Goal: Task Accomplishment & Management: Complete application form

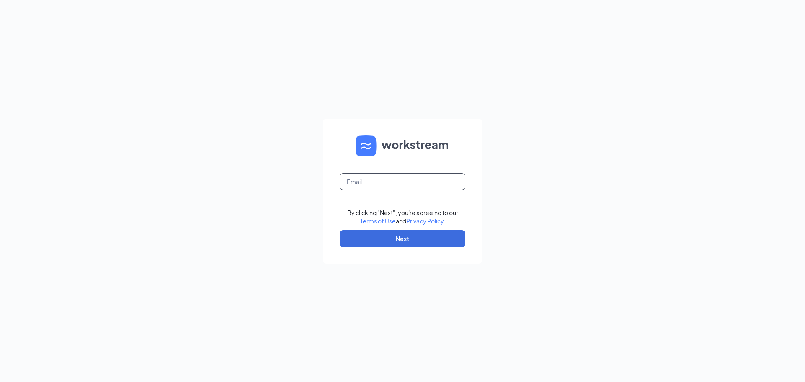
drag, startPoint x: 374, startPoint y: 187, endPoint x: 378, endPoint y: 187, distance: 4.3
click at [375, 187] on input "text" at bounding box center [403, 181] width 126 height 17
type input "[PERSON_NAME][EMAIL_ADDRESS][DEMOGRAPHIC_DATA][DOMAIN_NAME]"
click at [408, 242] on button "Next" at bounding box center [403, 238] width 126 height 17
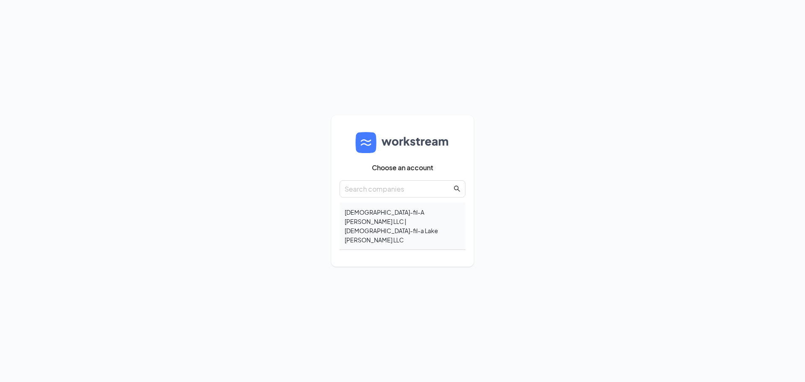
click at [367, 225] on div "Chick-fil-A Cornelius LLC | Chick-fil-a Lake Norman LLC" at bounding box center [403, 226] width 126 height 47
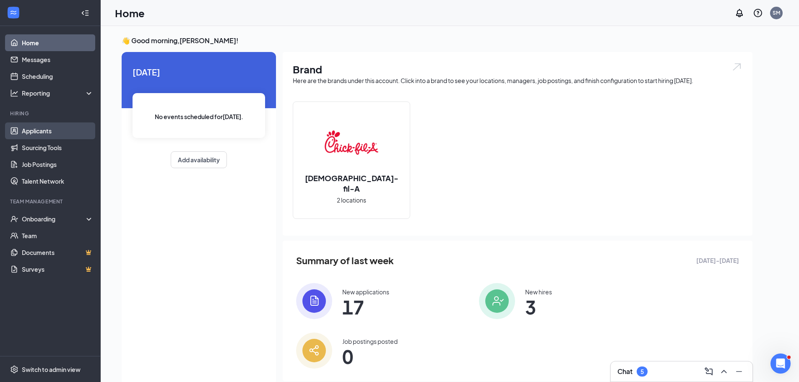
click at [35, 127] on link "Applicants" at bounding box center [58, 130] width 72 height 17
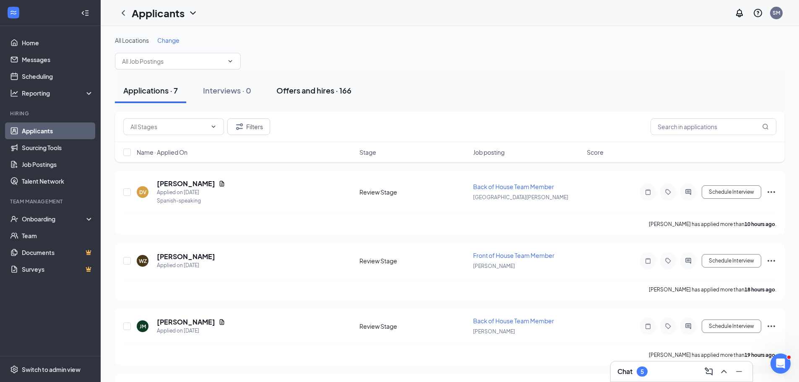
click at [289, 90] on div "Offers and hires · 166" at bounding box center [313, 90] width 75 height 10
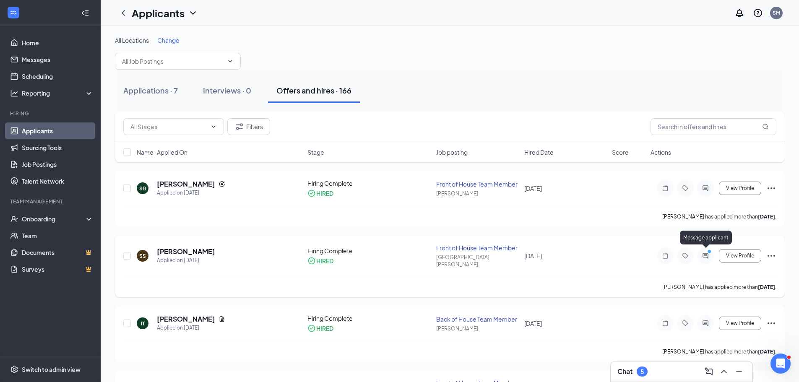
click at [706, 253] on icon "ActiveChat" at bounding box center [705, 256] width 10 height 7
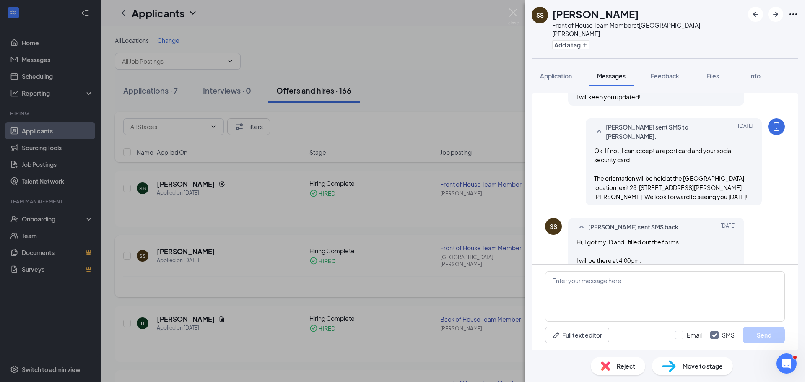
scroll to position [629, 0]
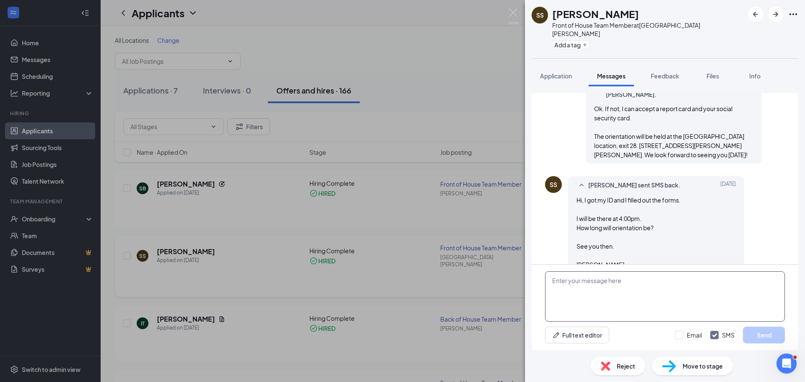
click at [606, 281] on textarea at bounding box center [665, 296] width 240 height 50
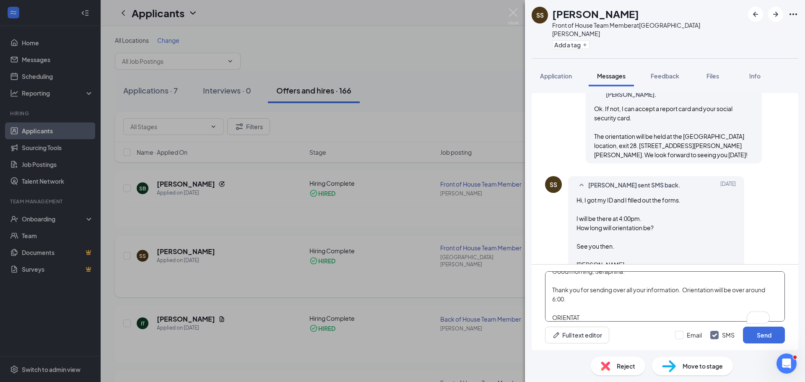
scroll to position [14, 0]
drag, startPoint x: 548, startPoint y: 290, endPoint x: 581, endPoint y: 321, distance: 44.8
click at [581, 321] on textarea "Good morning, Seraphina: Thank you for sending over all your information. Orien…" at bounding box center [665, 296] width 240 height 50
drag, startPoint x: 620, startPoint y: 298, endPoint x: 546, endPoint y: 305, distance: 73.7
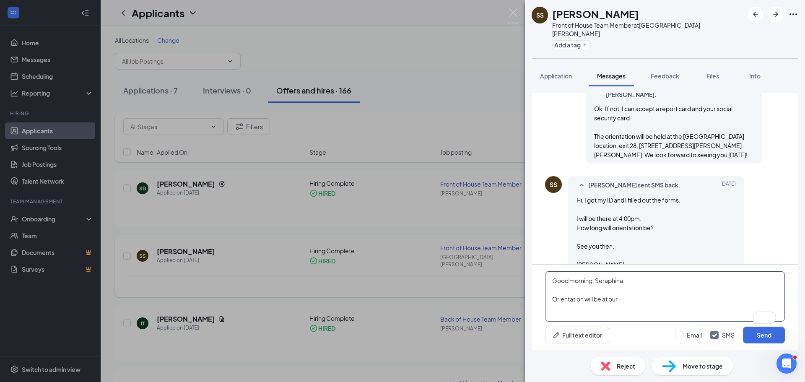
click at [546, 305] on textarea "Good morning, Seraphina: Orientation will be at our" at bounding box center [665, 296] width 240 height 50
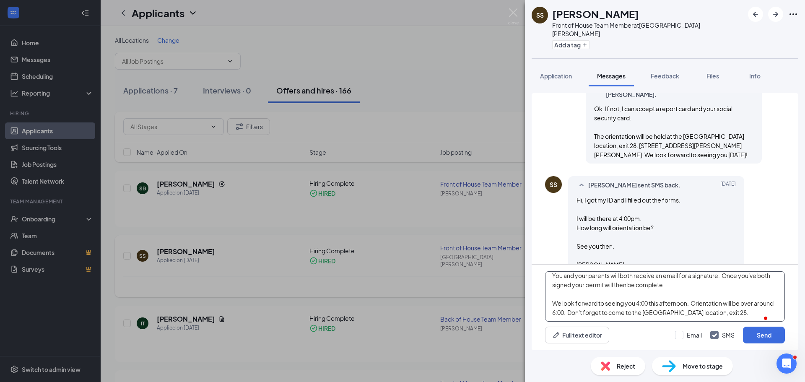
scroll to position [46, 0]
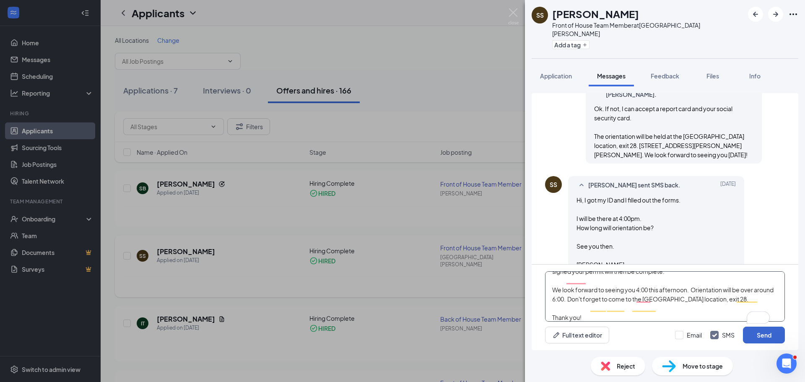
type textarea "Good morning, Seraphina: Thank you for sending over all your information. I am …"
click at [753, 335] on button "Send" at bounding box center [764, 335] width 42 height 17
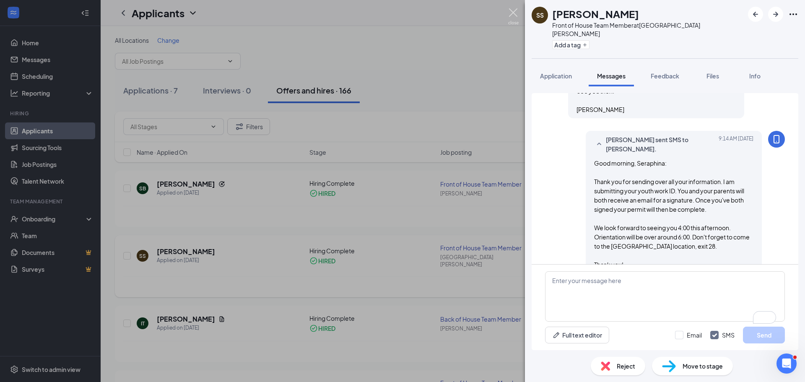
click at [513, 20] on img at bounding box center [513, 16] width 10 height 16
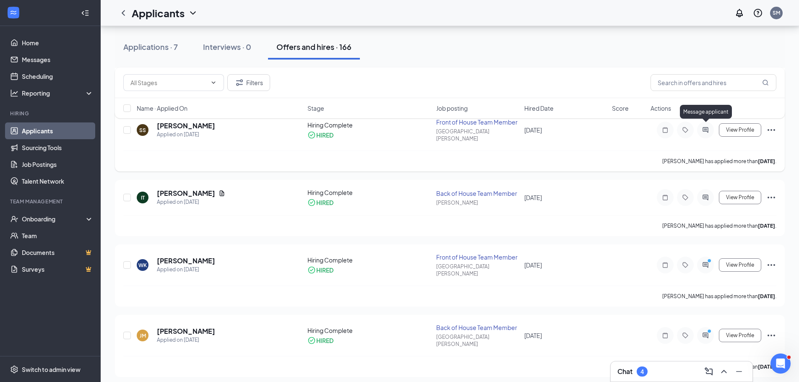
click at [705, 128] on icon "ActiveChat" at bounding box center [705, 130] width 10 height 7
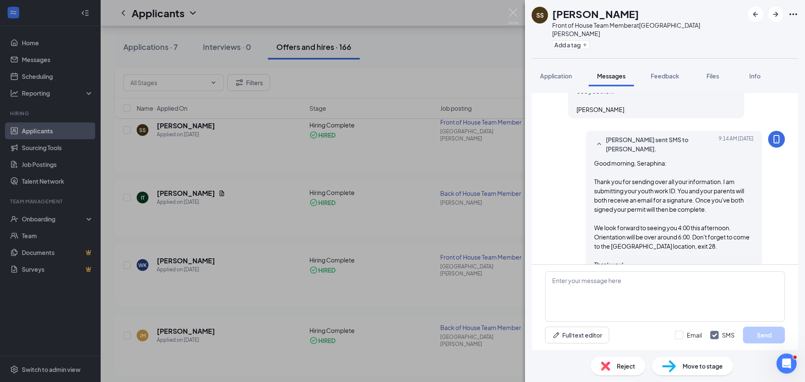
click at [512, 7] on div "SS Seraphina Smith Front of House Team Member at Lake Norman Add a tag Applicat…" at bounding box center [402, 191] width 805 height 382
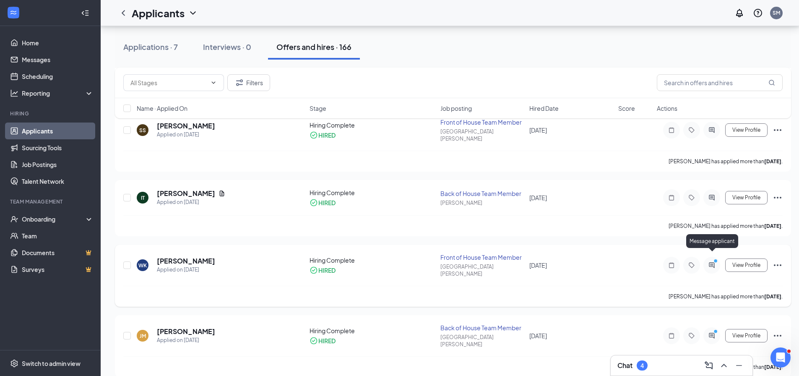
click at [713, 262] on icon "ActiveChat" at bounding box center [711, 264] width 5 height 5
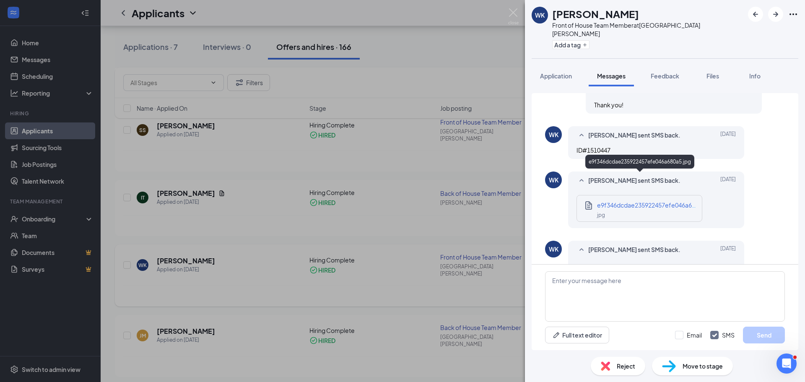
click at [627, 201] on span "e9f346dcdae235922457efe046a680a5.jpg" at bounding box center [656, 205] width 119 height 8
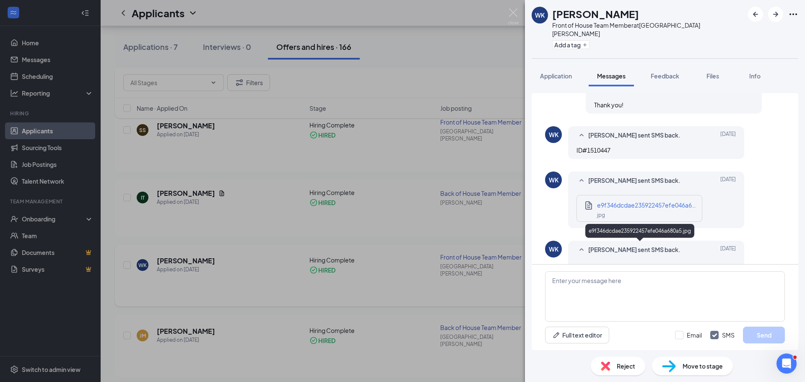
click at [643, 271] on span "e9f346dcdae235922457efe046a680a5.jpg" at bounding box center [656, 275] width 119 height 8
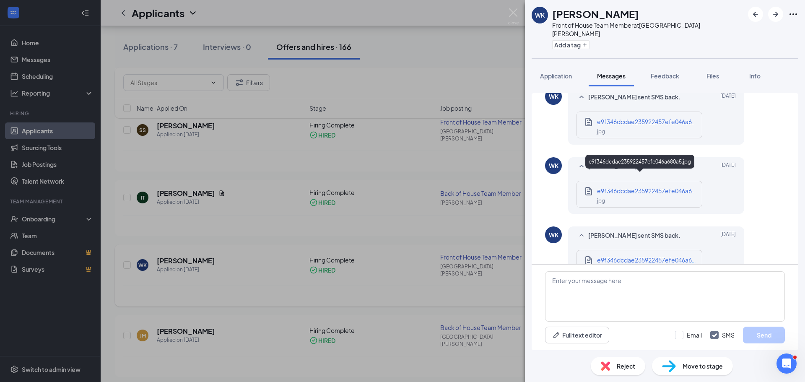
scroll to position [607, 0]
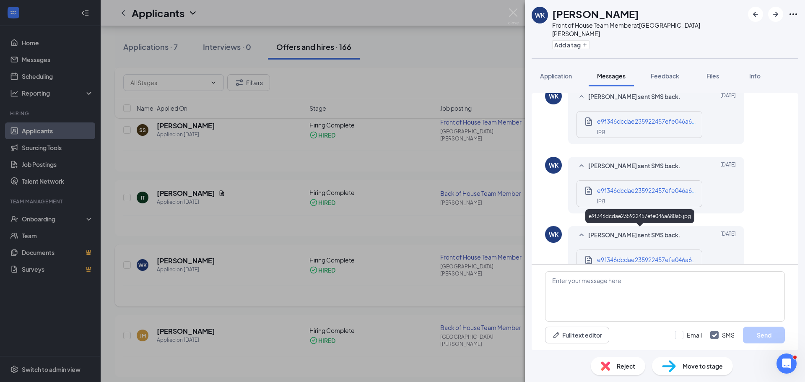
click at [623, 255] on div "e9f346dcdae235922457efe046a680a5.jpg" at bounding box center [647, 259] width 101 height 9
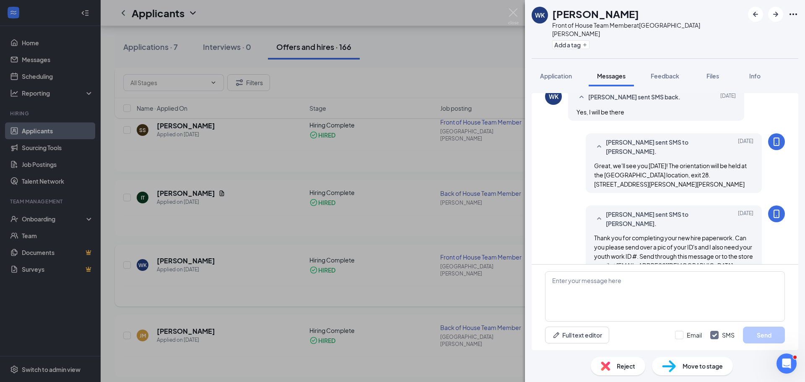
scroll to position [271, 0]
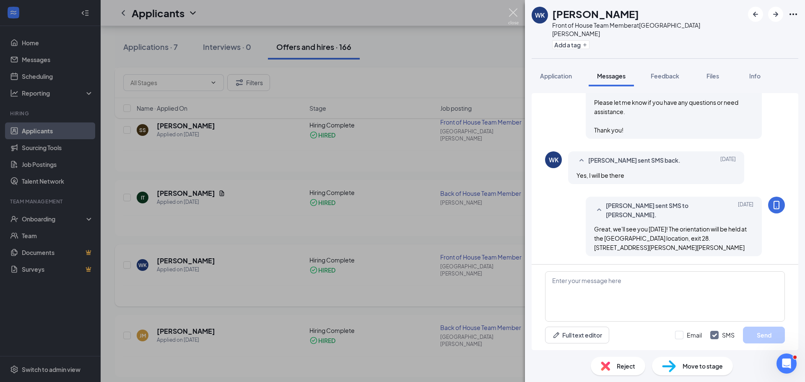
click at [511, 12] on img at bounding box center [513, 16] width 10 height 16
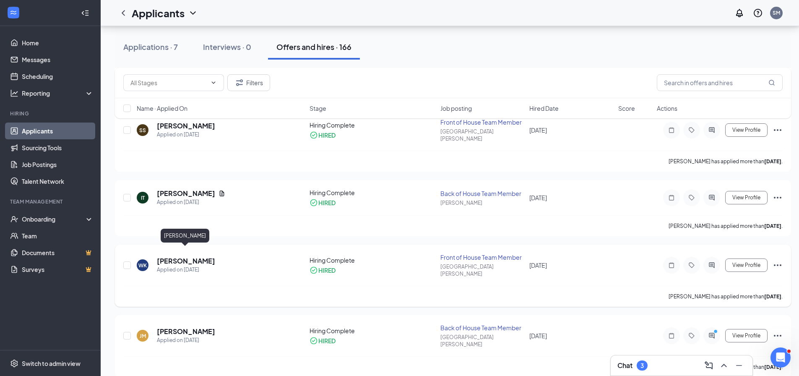
click at [193, 256] on h5 "[PERSON_NAME]" at bounding box center [186, 260] width 58 height 9
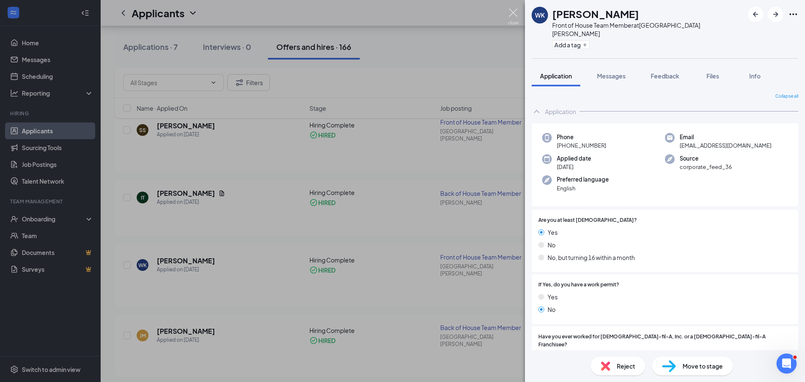
click at [517, 13] on img at bounding box center [513, 16] width 10 height 16
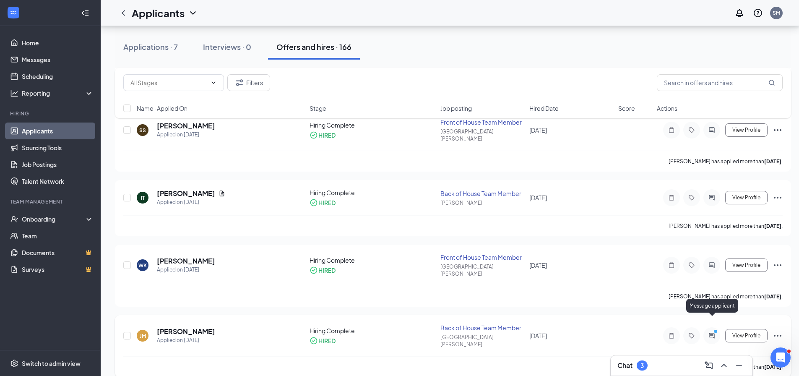
click at [713, 333] on icon "ActiveChat" at bounding box center [711, 335] width 5 height 5
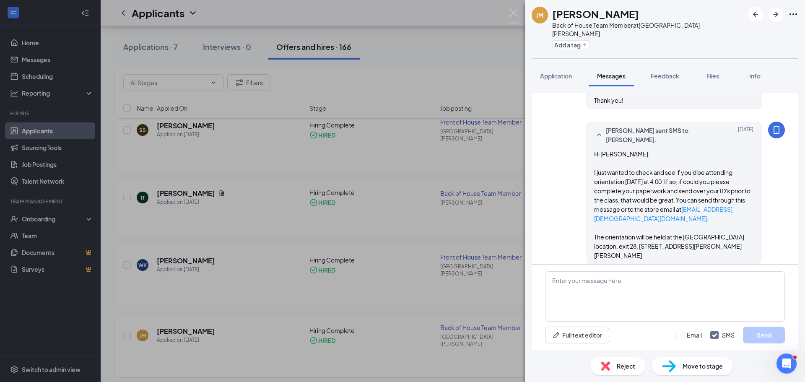
scroll to position [446, 0]
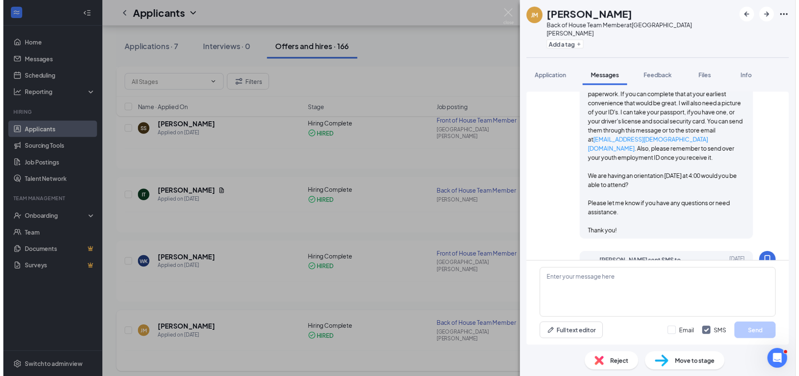
scroll to position [279, 0]
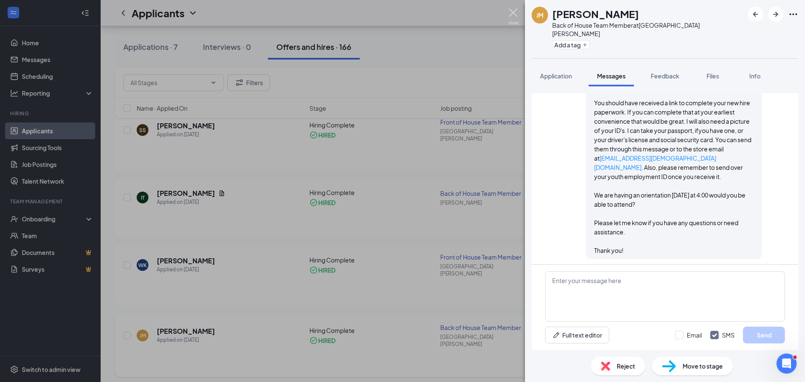
click at [513, 15] on img at bounding box center [513, 16] width 10 height 16
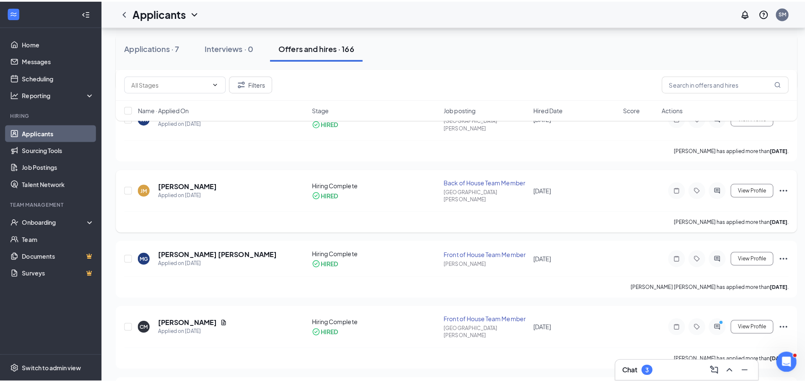
scroll to position [294, 0]
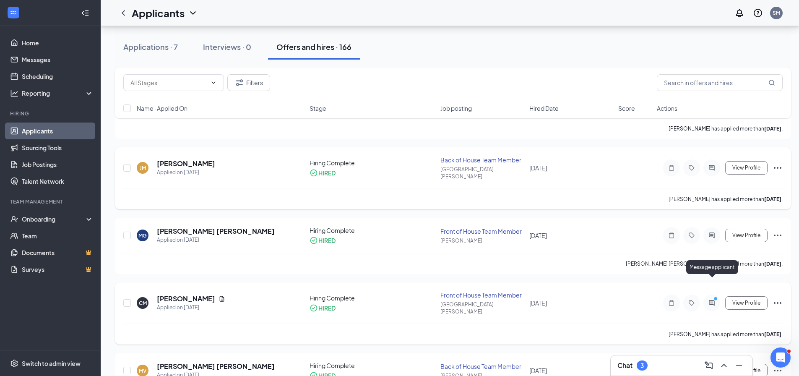
click at [712, 296] on icon "PrimaryDot" at bounding box center [717, 299] width 10 height 7
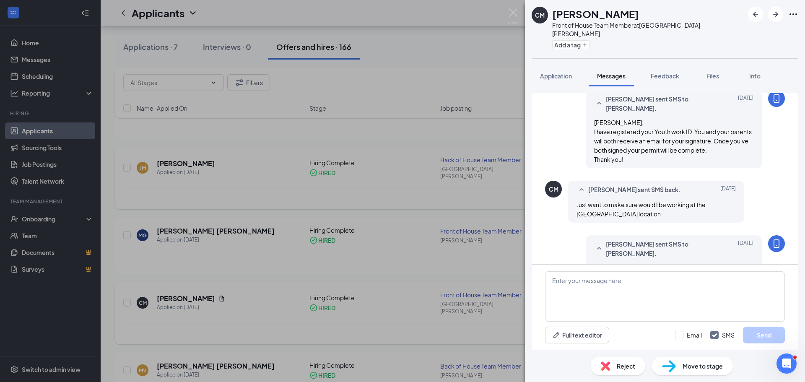
scroll to position [599, 0]
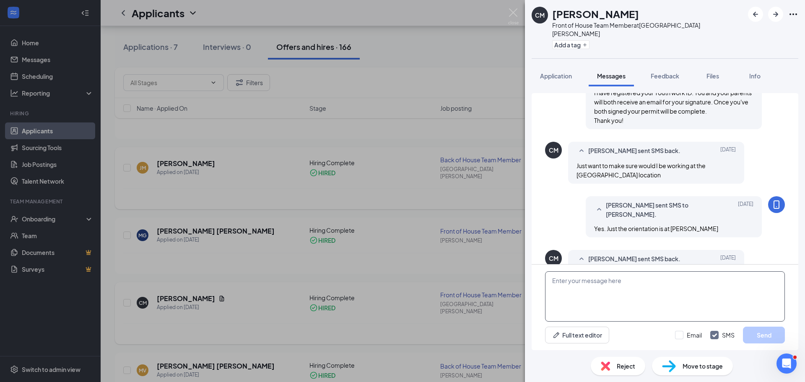
click at [651, 294] on textarea at bounding box center [665, 296] width 240 height 50
type textarea "T"
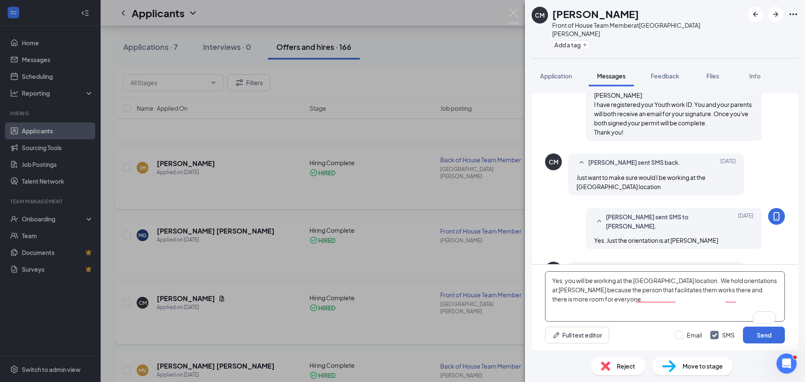
scroll to position [599, 0]
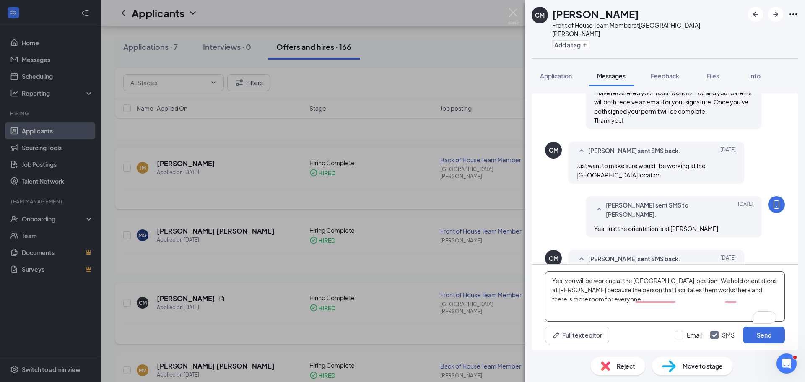
click at [609, 298] on textarea "Yes, you will be working at the Huntersville location. We hold orientations at …" at bounding box center [665, 296] width 240 height 50
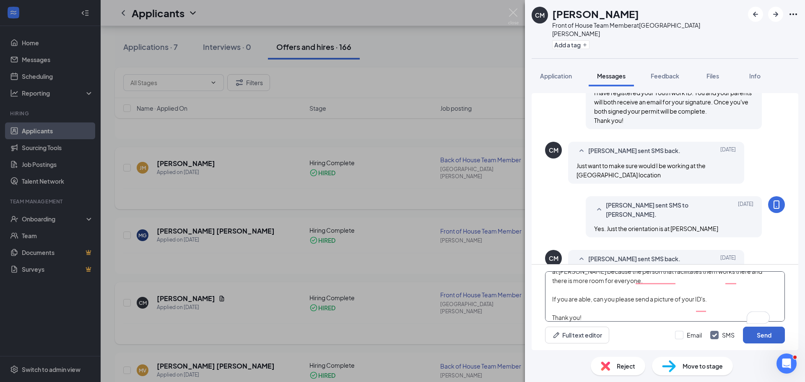
type textarea "Yes, you will be working at the Huntersville location. We hold orientations at …"
click at [779, 330] on button "Send" at bounding box center [764, 335] width 42 height 17
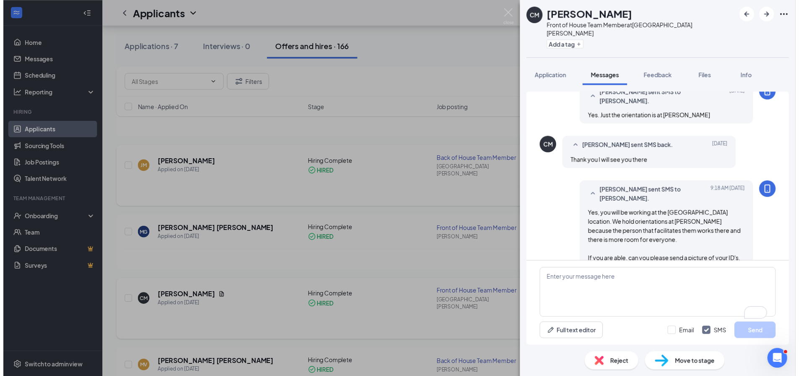
scroll to position [717, 0]
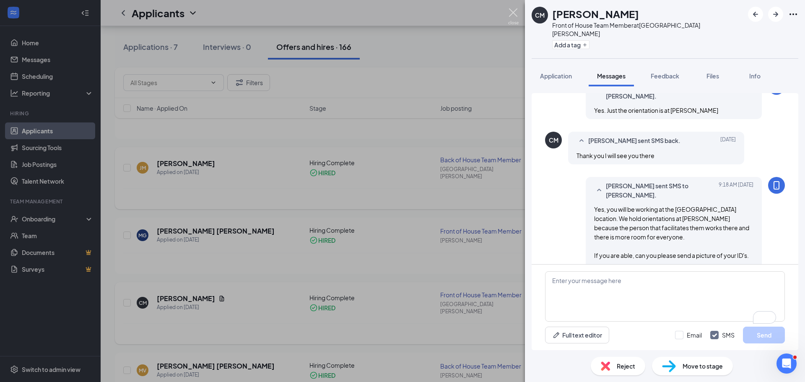
click at [509, 14] on img at bounding box center [513, 16] width 10 height 16
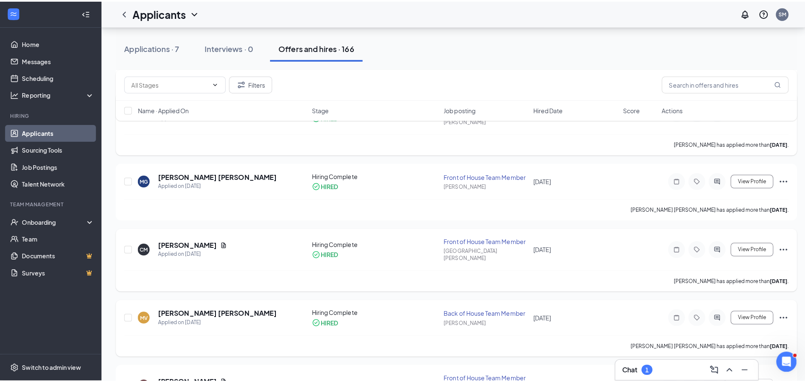
scroll to position [336, 0]
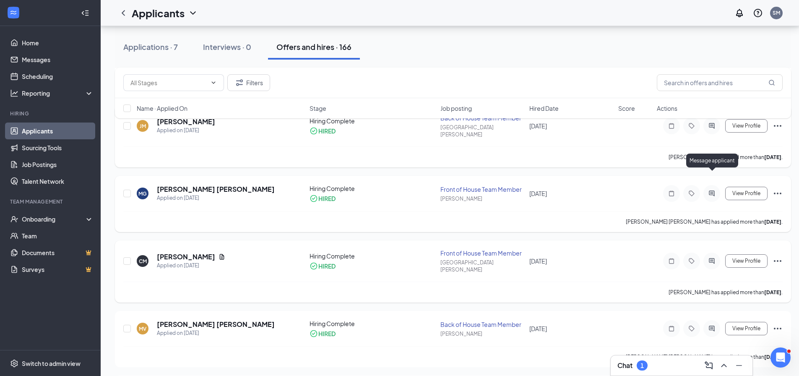
click at [712, 190] on icon "ActiveChat" at bounding box center [712, 193] width 10 height 7
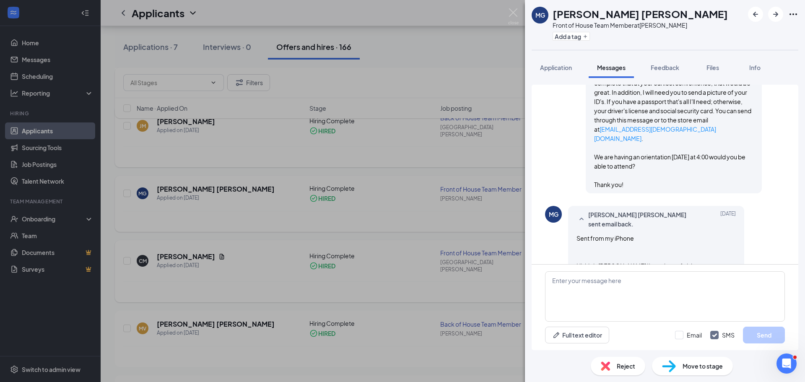
scroll to position [409, 0]
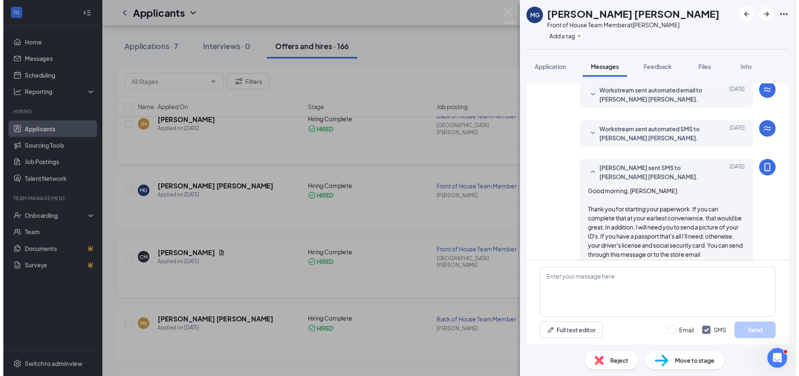
scroll to position [74, 0]
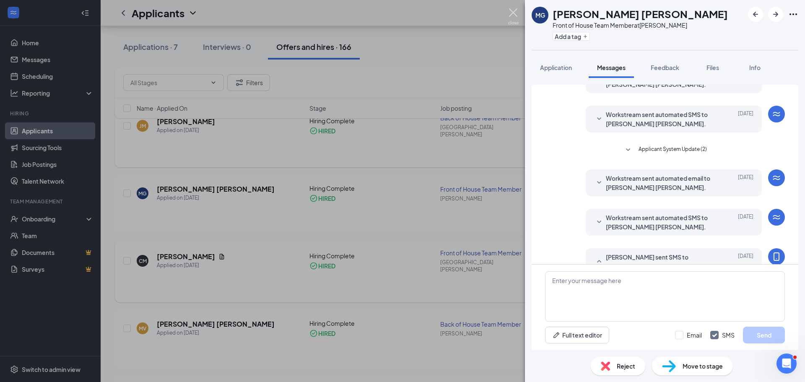
click at [517, 21] on img at bounding box center [513, 16] width 10 height 16
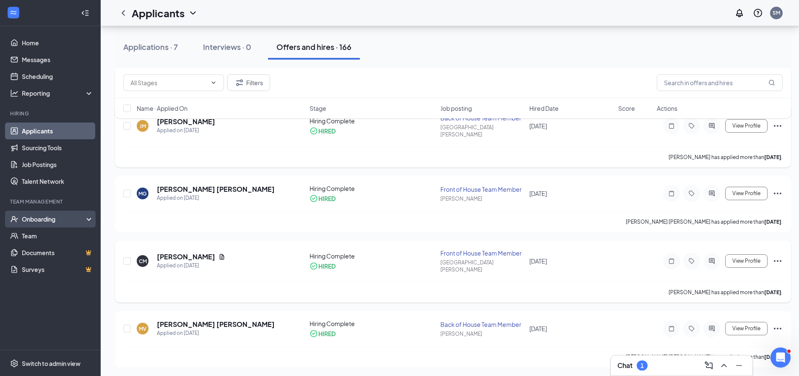
click at [32, 221] on div "Onboarding" at bounding box center [54, 219] width 65 height 8
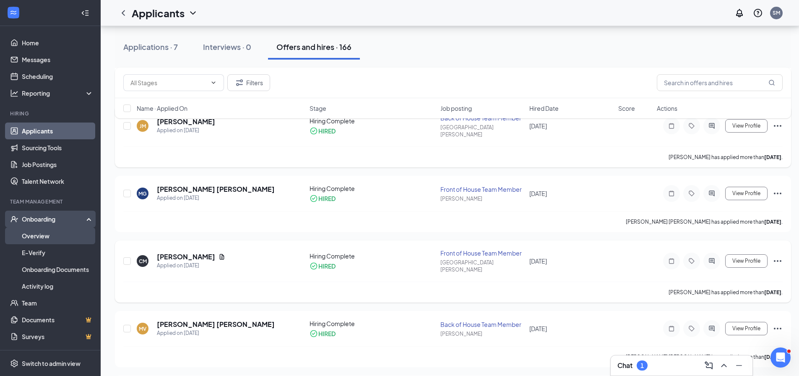
click at [31, 234] on link "Overview" at bounding box center [58, 235] width 72 height 17
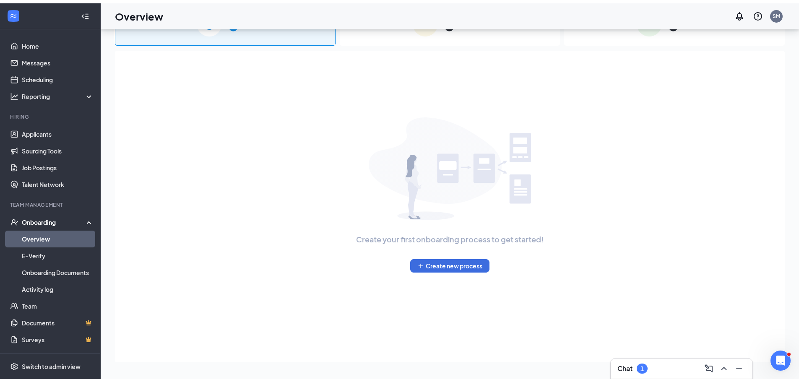
scroll to position [38, 0]
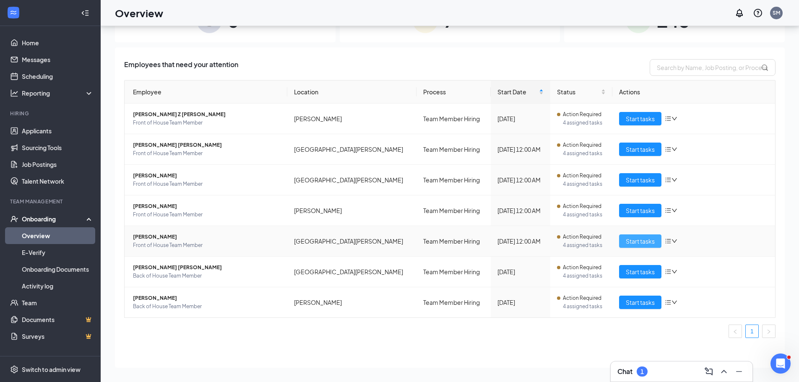
click at [632, 241] on span "Start tasks" at bounding box center [640, 241] width 29 height 9
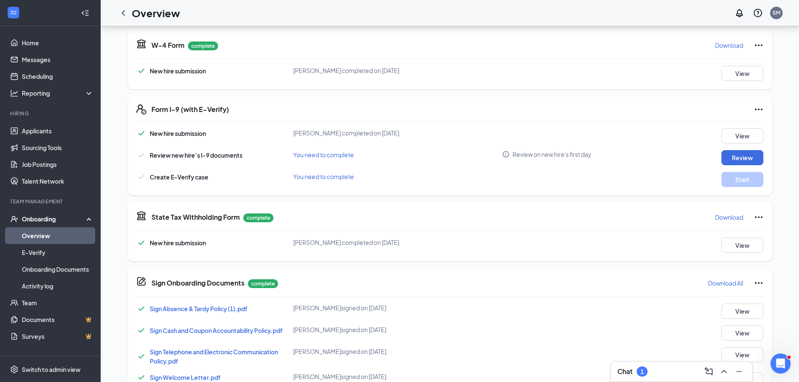
scroll to position [210, 0]
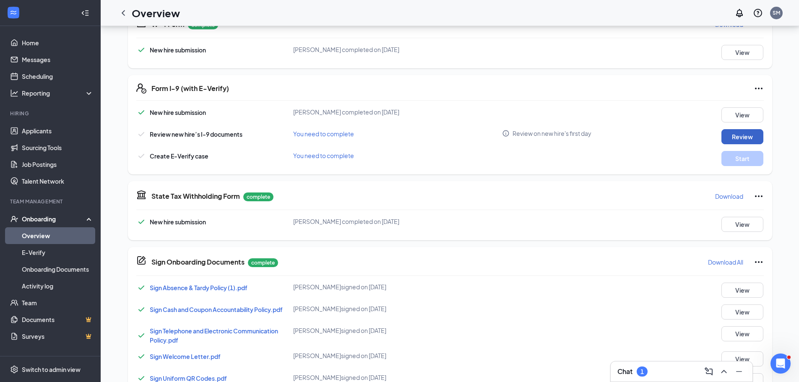
click at [742, 135] on button "Review" at bounding box center [742, 136] width 42 height 15
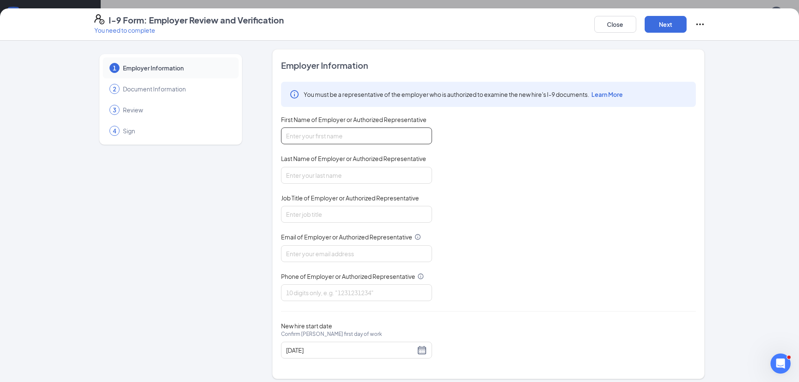
click at [370, 136] on input "First Name of Employer or Authorized Representative" at bounding box center [356, 136] width 151 height 17
type input "[PERSON_NAME]"
type input "Office Administrator"
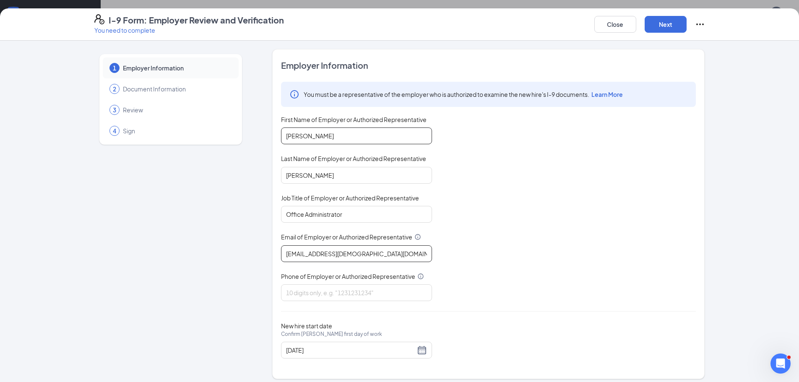
type input "[EMAIL_ADDRESS][DEMOGRAPHIC_DATA][DOMAIN_NAME]"
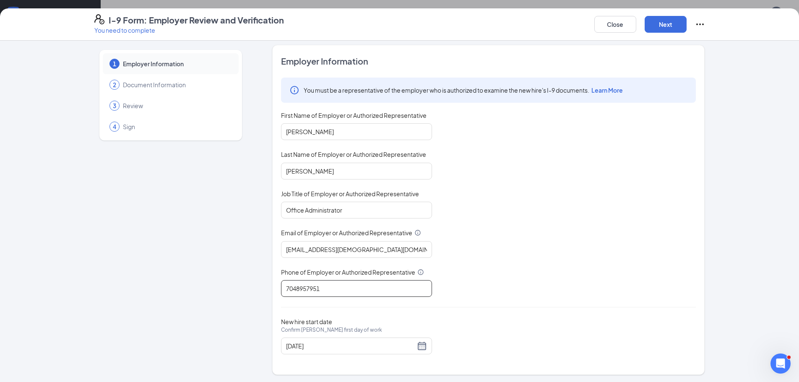
scroll to position [5, 0]
type input "7048957951"
click at [653, 21] on button "Next" at bounding box center [666, 24] width 42 height 17
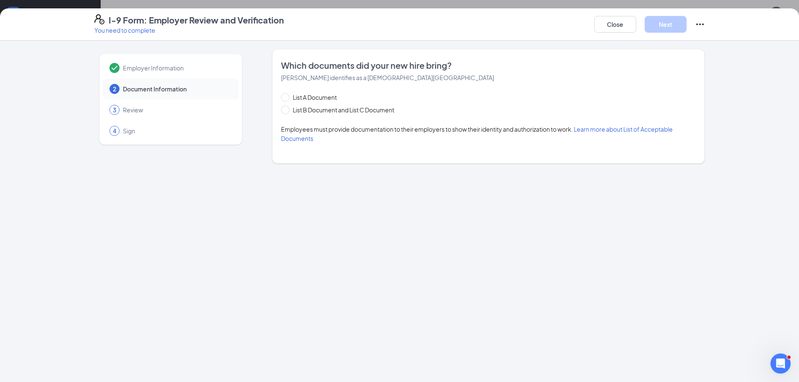
scroll to position [0, 0]
click at [293, 111] on span "List B Document and List C Document" at bounding box center [343, 109] width 108 height 9
click at [287, 111] on input "List B Document and List C Document" at bounding box center [284, 109] width 6 height 6
radio input "true"
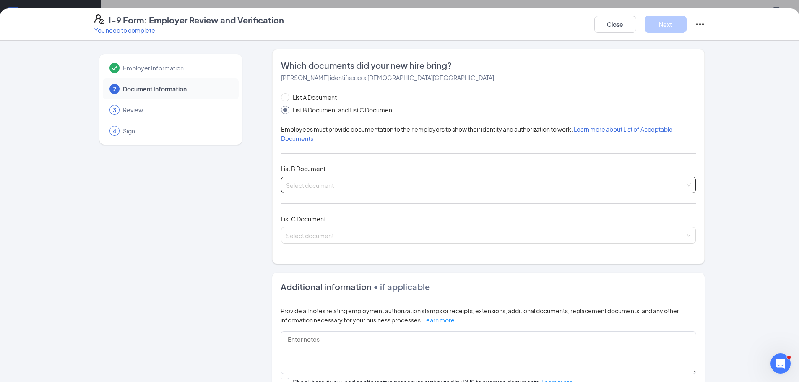
click at [301, 185] on input "search" at bounding box center [485, 183] width 399 height 13
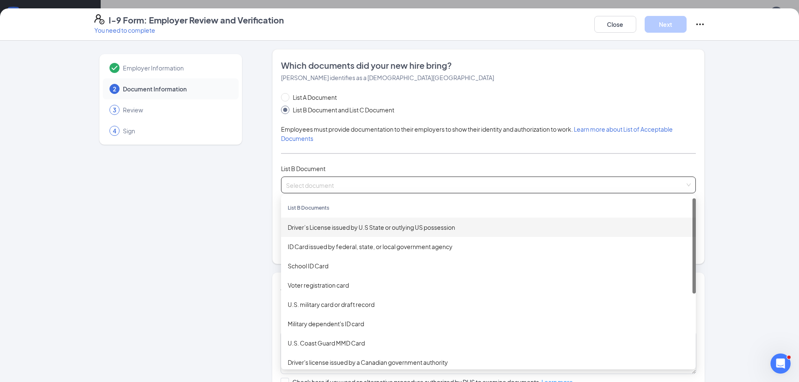
click at [307, 228] on div "Driver’s License issued by U.S State or outlying US possession" at bounding box center [488, 227] width 401 height 9
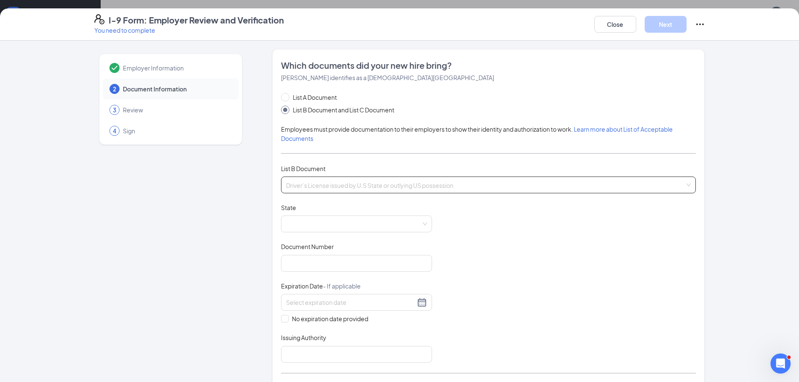
click at [552, 185] on span "Driver’s License issued by U.S State or outlying US possession" at bounding box center [488, 185] width 405 height 16
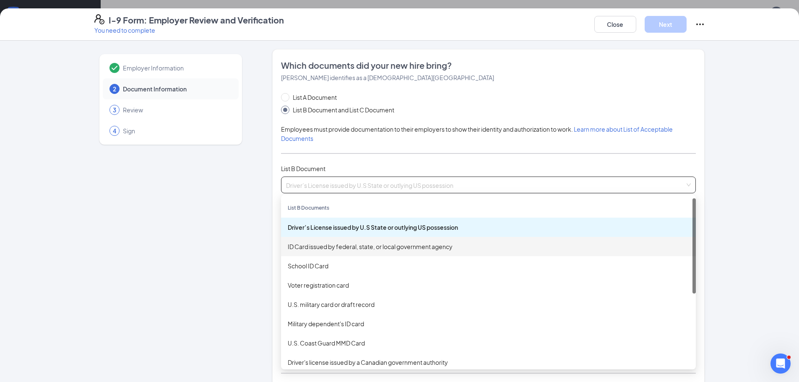
click at [358, 248] on div "ID Card issued by federal, state, or local government agency" at bounding box center [488, 246] width 401 height 9
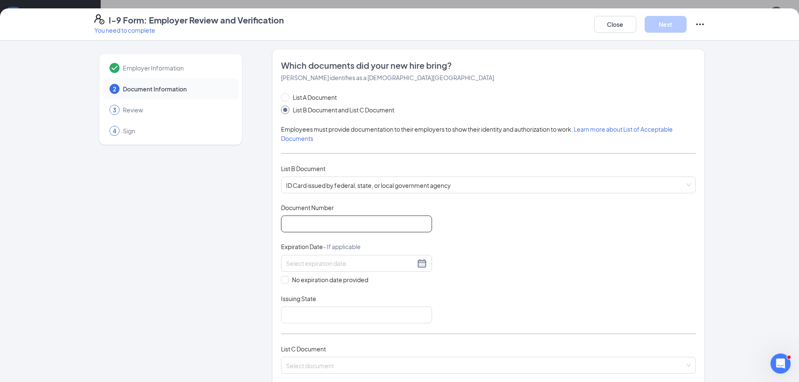
click at [330, 228] on input "Document Number" at bounding box center [356, 224] width 151 height 17
type input "000042789066"
click at [391, 266] on input at bounding box center [350, 263] width 129 height 9
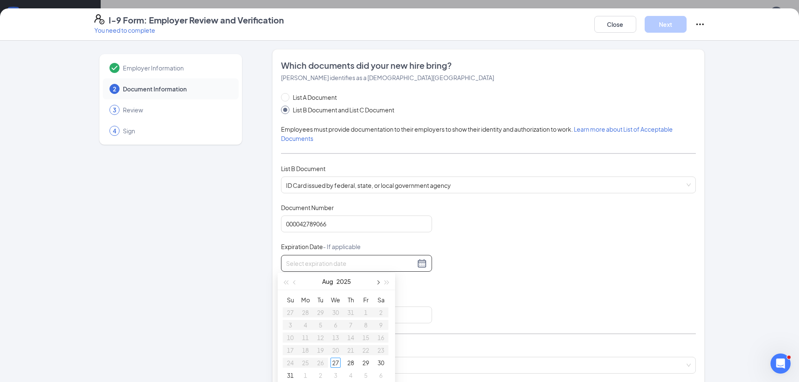
click at [378, 284] on span "button" at bounding box center [377, 283] width 4 height 4
type input "[DATE]"
click at [380, 351] on div "25" at bounding box center [381, 350] width 10 height 10
click at [316, 310] on input "Issuing State" at bounding box center [356, 315] width 151 height 17
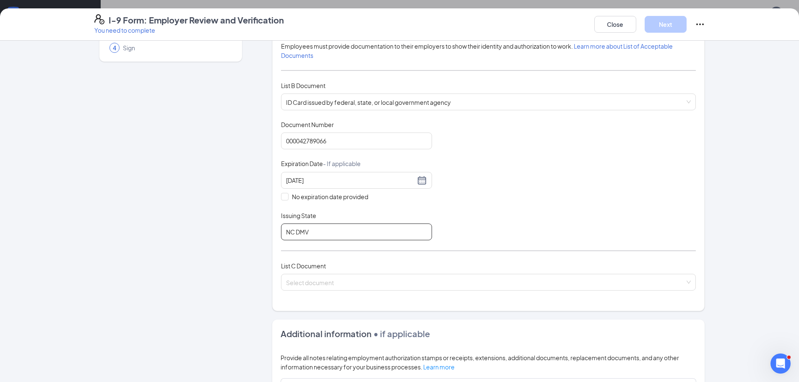
scroll to position [84, 0]
type input "NC DMV"
click at [305, 284] on input "search" at bounding box center [485, 279] width 399 height 13
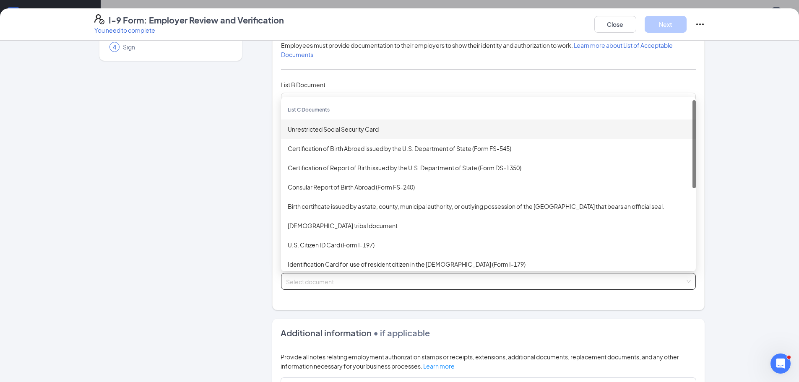
click at [302, 133] on div "Unrestricted Social Security Card" at bounding box center [488, 129] width 401 height 9
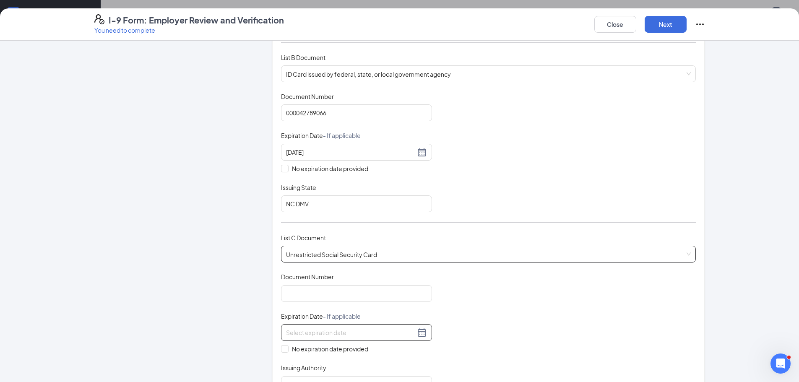
scroll to position [126, 0]
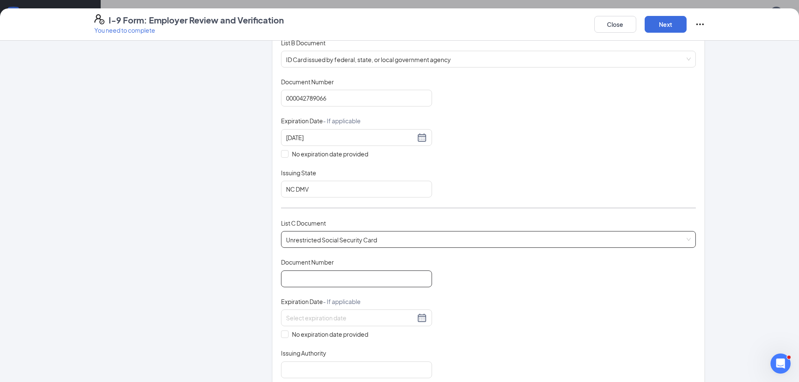
click at [326, 285] on input "Document Number" at bounding box center [356, 279] width 151 height 17
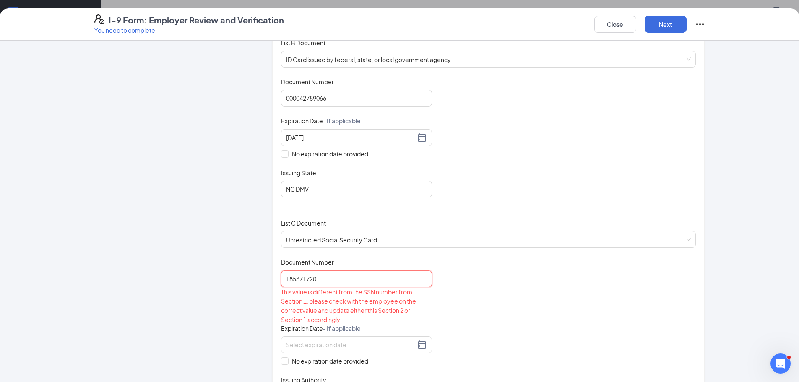
drag, startPoint x: 323, startPoint y: 281, endPoint x: 213, endPoint y: 284, distance: 109.9
click at [213, 284] on div "Employer Information 2 Document Information 3 Review 4 Sign Which documents did…" at bounding box center [399, 281] width 611 height 716
type input "185371720"
click at [630, 29] on button "Close" at bounding box center [615, 24] width 42 height 17
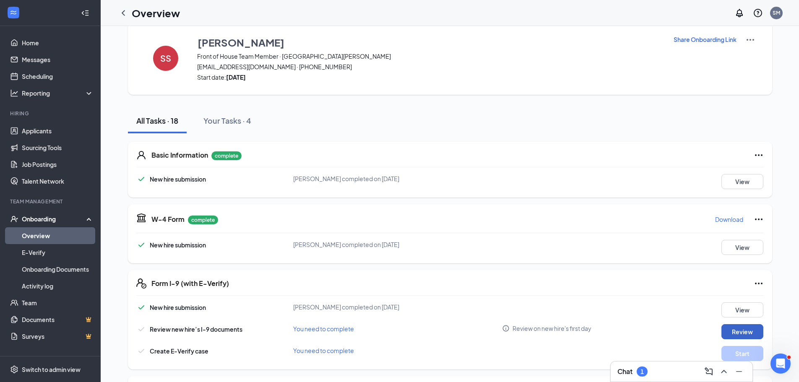
scroll to position [0, 0]
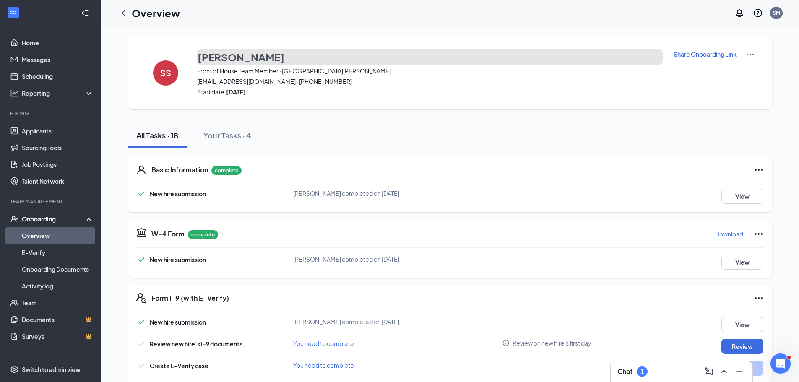
click at [242, 59] on h3 "[PERSON_NAME]" at bounding box center [241, 57] width 87 height 14
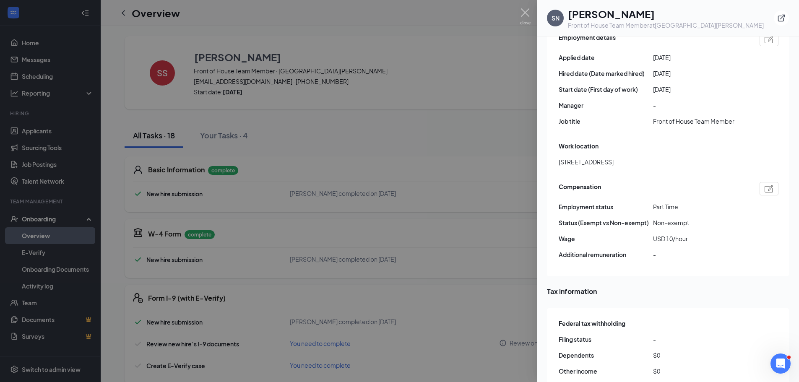
scroll to position [461, 0]
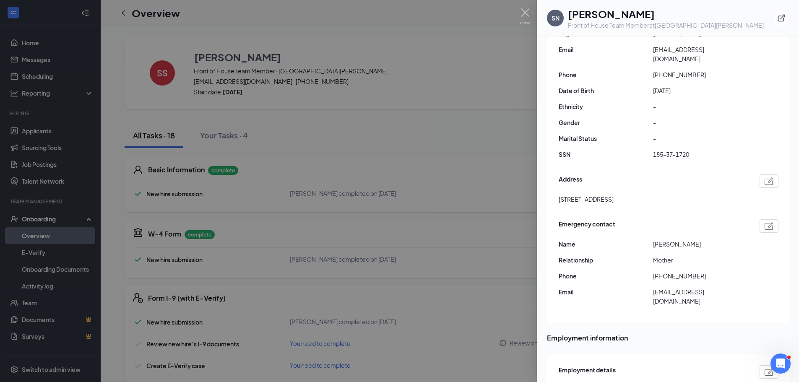
scroll to position [85, 0]
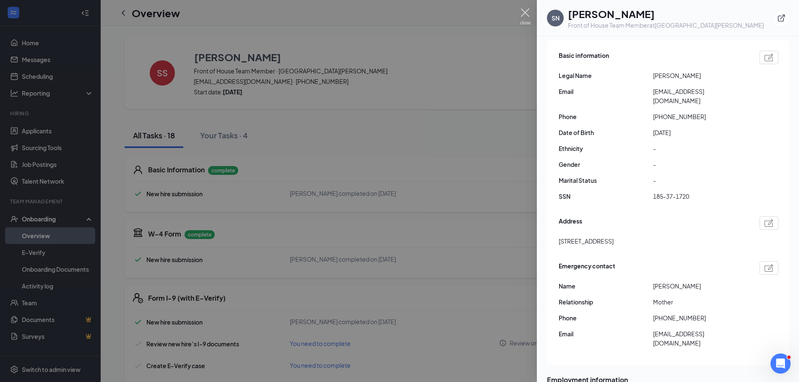
click at [523, 11] on img at bounding box center [525, 16] width 10 height 16
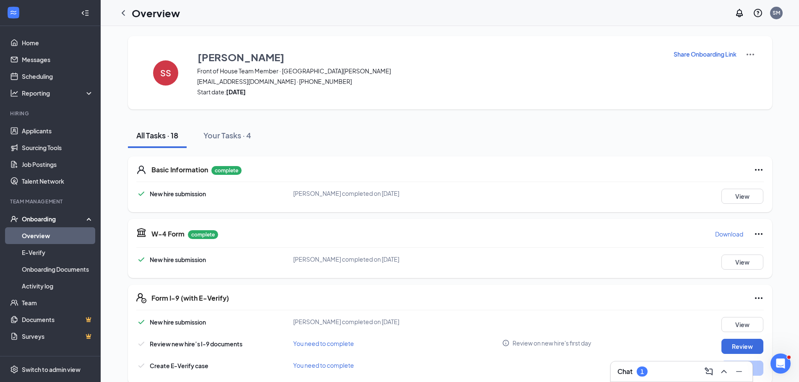
click at [34, 239] on link "Overview" at bounding box center [58, 235] width 72 height 17
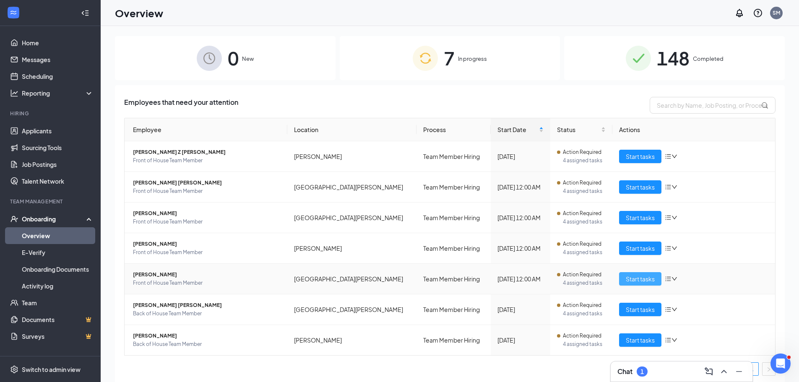
click at [635, 281] on span "Start tasks" at bounding box center [640, 278] width 29 height 9
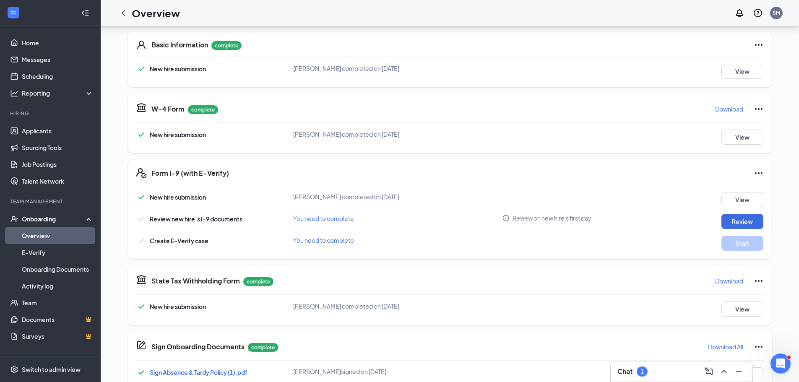
scroll to position [126, 0]
click at [727, 220] on button "Review" at bounding box center [742, 220] width 42 height 15
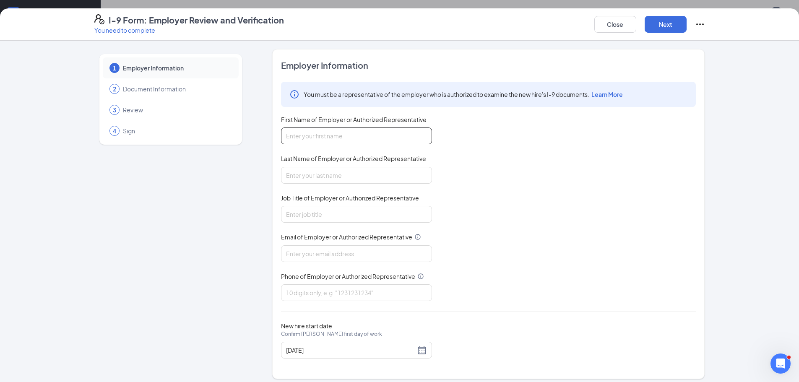
click at [352, 144] on input "First Name of Employer or Authorized Representative" at bounding box center [356, 136] width 151 height 17
drag, startPoint x: 313, startPoint y: 135, endPoint x: 457, endPoint y: 148, distance: 144.0
click at [457, 148] on div "You must be a representative of the employer who is authorized to examine the n…" at bounding box center [488, 191] width 415 height 219
type input "[PERSON_NAME]"
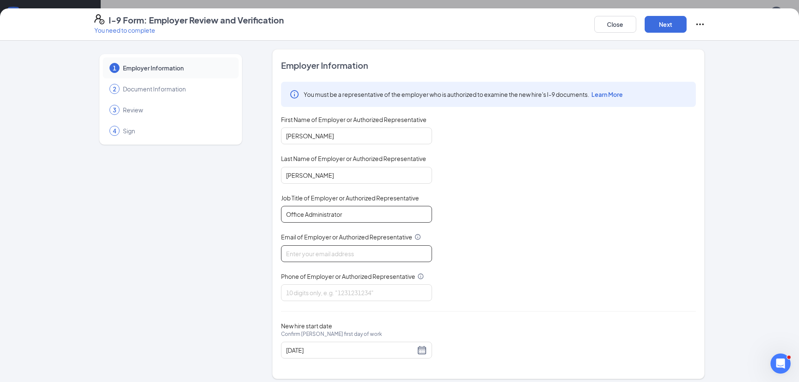
type input "Office Administrator"
click at [335, 249] on input "Email of Employer or Authorized Representative" at bounding box center [356, 253] width 151 height 17
type input "[EMAIL_ADDRESS][DEMOGRAPHIC_DATA][DOMAIN_NAME]"
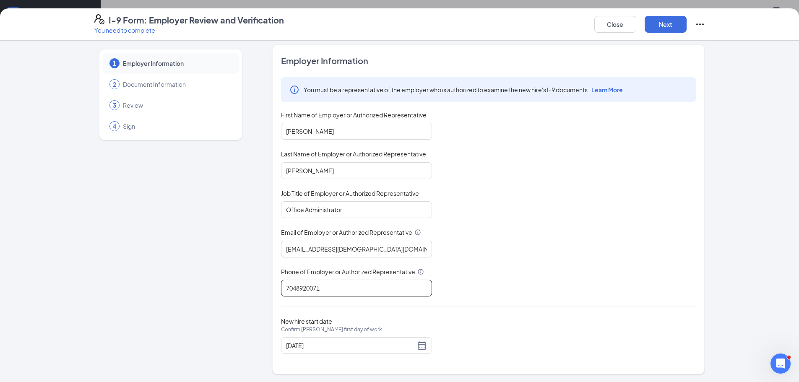
scroll to position [5, 0]
type input "7048920071"
click at [670, 24] on button "Next" at bounding box center [666, 24] width 42 height 17
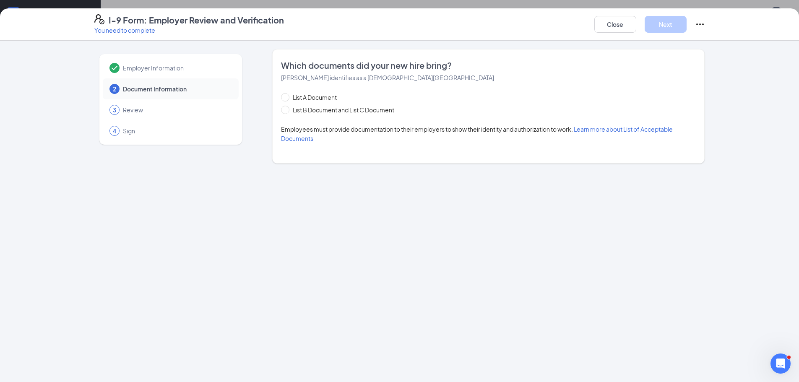
scroll to position [0, 0]
click at [308, 113] on span "List B Document and List C Document" at bounding box center [343, 109] width 108 height 9
click at [287, 112] on input "List B Document and List C Document" at bounding box center [284, 109] width 6 height 6
radio input "true"
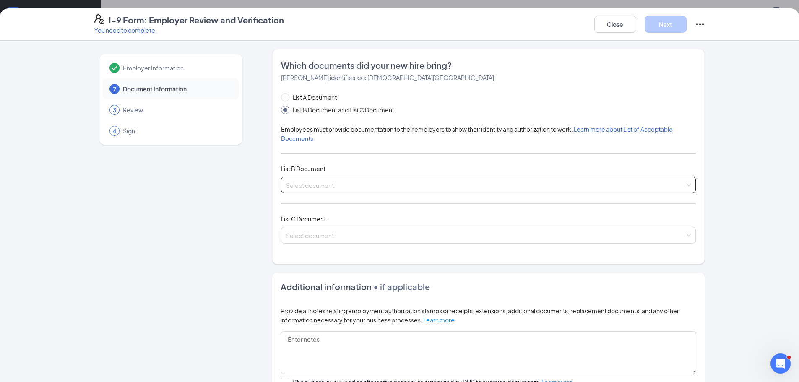
click at [309, 185] on input "search" at bounding box center [485, 183] width 399 height 13
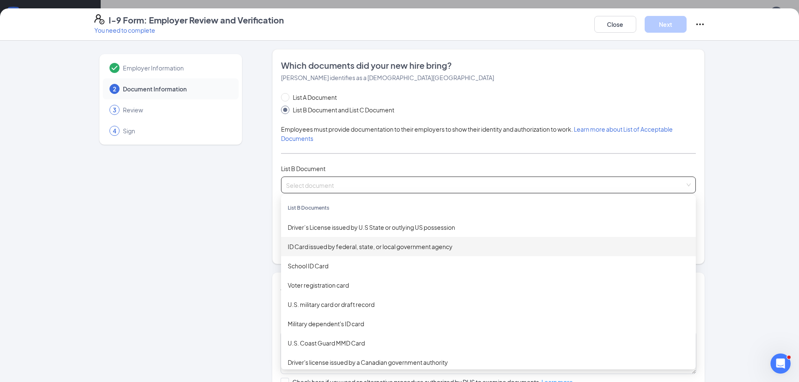
click at [347, 247] on div "ID Card issued by federal, state, or local government agency" at bounding box center [488, 246] width 401 height 9
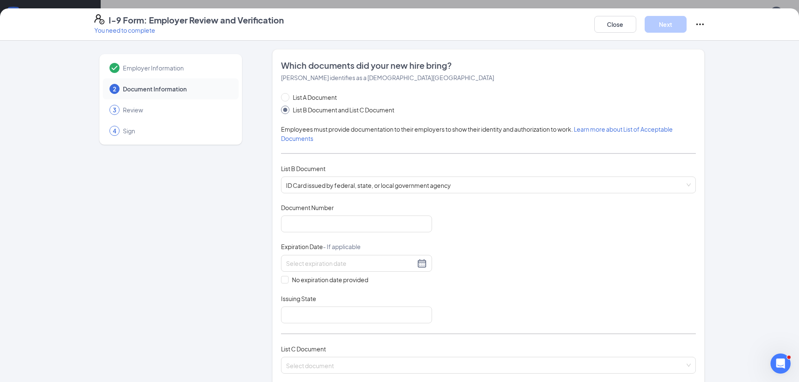
click at [329, 215] on div "Document Number" at bounding box center [356, 209] width 151 height 12
click at [344, 233] on div "Document Title ID Card issued by federal, state, or local government agency Doc…" at bounding box center [488, 263] width 415 height 120
click at [346, 229] on input "Document Number" at bounding box center [356, 224] width 151 height 17
type input "000048879652"
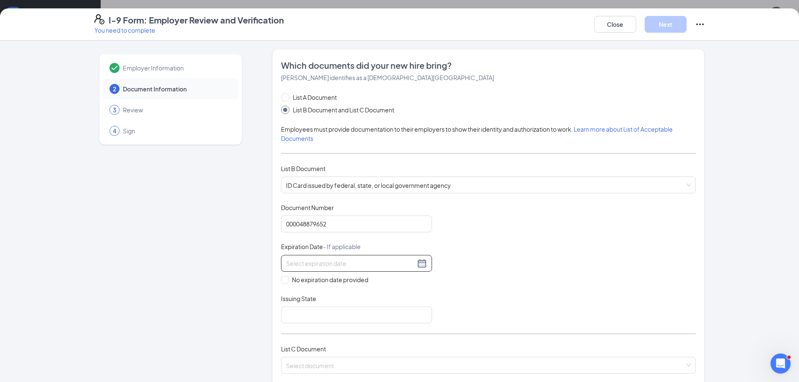
click at [354, 260] on input at bounding box center [350, 263] width 129 height 9
click at [378, 284] on span "button" at bounding box center [377, 283] width 4 height 4
type input "[DATE]"
click at [378, 350] on div "25" at bounding box center [381, 350] width 10 height 10
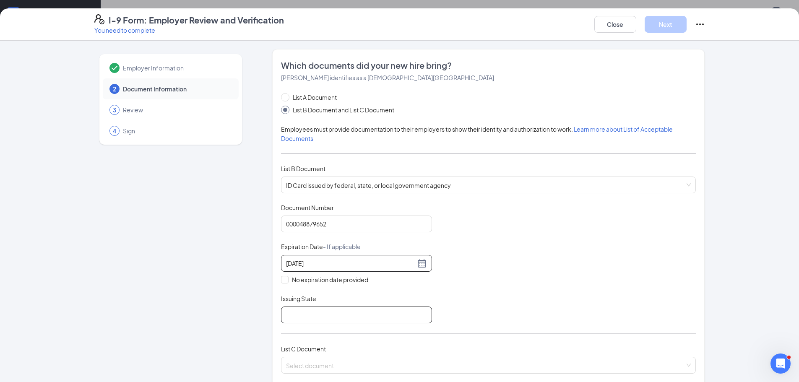
click at [299, 317] on input "Issuing State" at bounding box center [356, 315] width 151 height 17
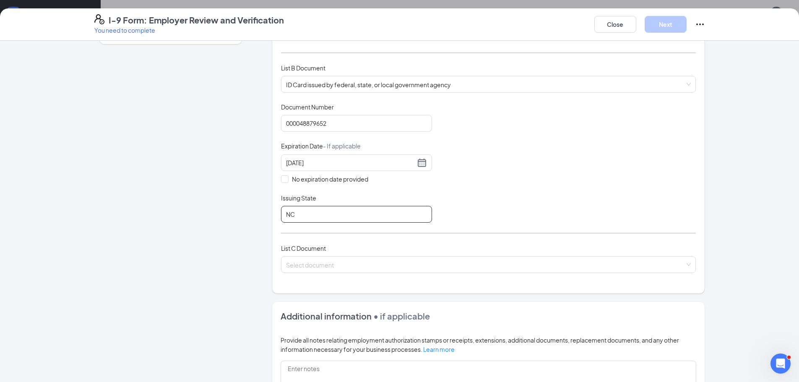
scroll to position [126, 0]
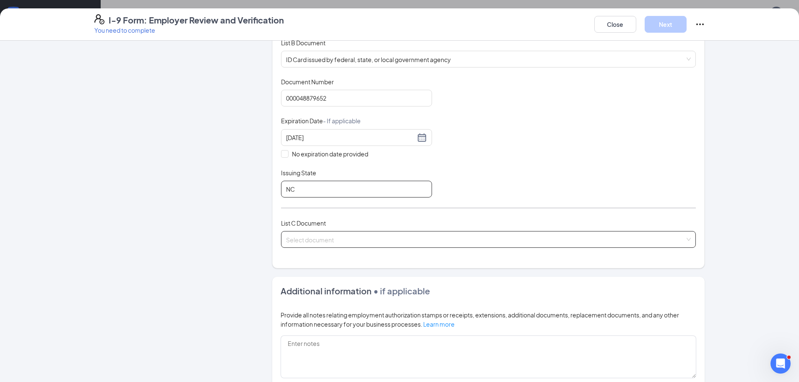
type input "NC"
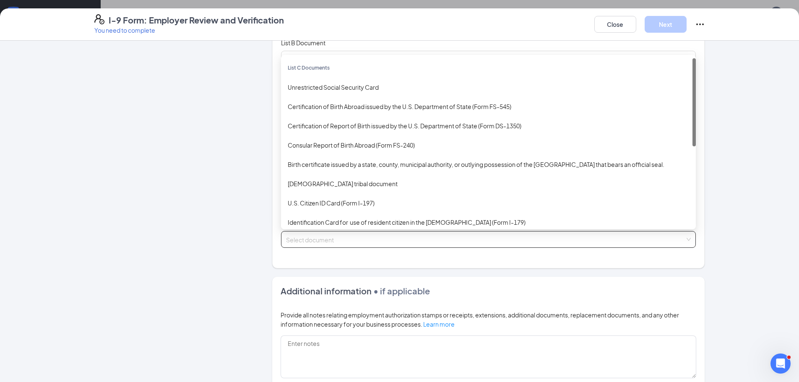
click at [292, 239] on input "search" at bounding box center [485, 238] width 399 height 13
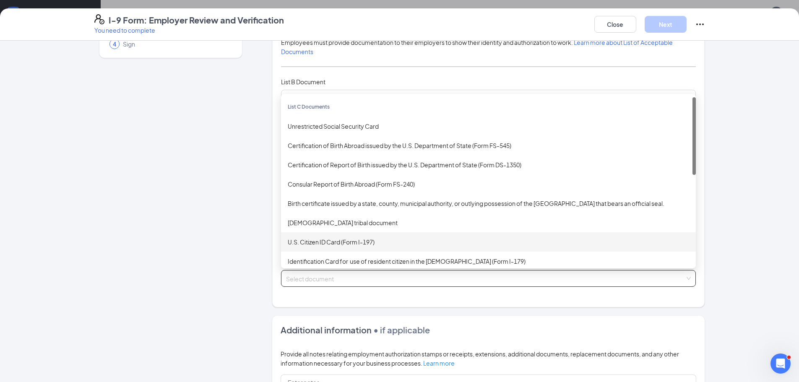
scroll to position [0, 0]
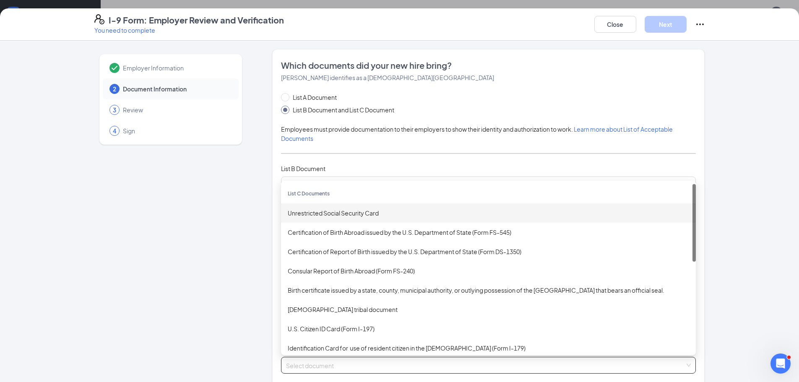
click at [315, 217] on div "Unrestricted Social Security Card" at bounding box center [488, 212] width 401 height 9
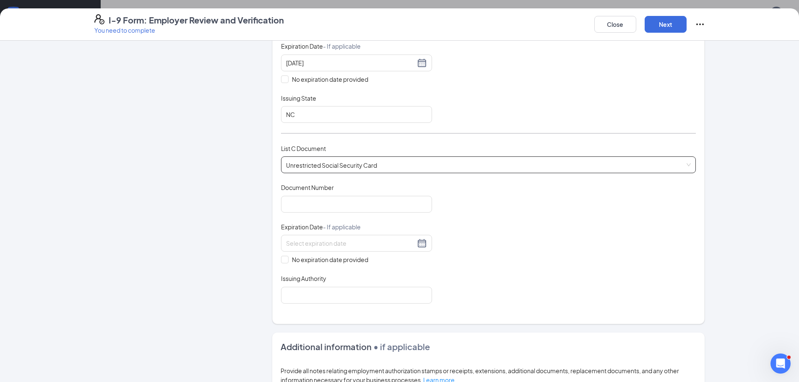
scroll to position [252, 0]
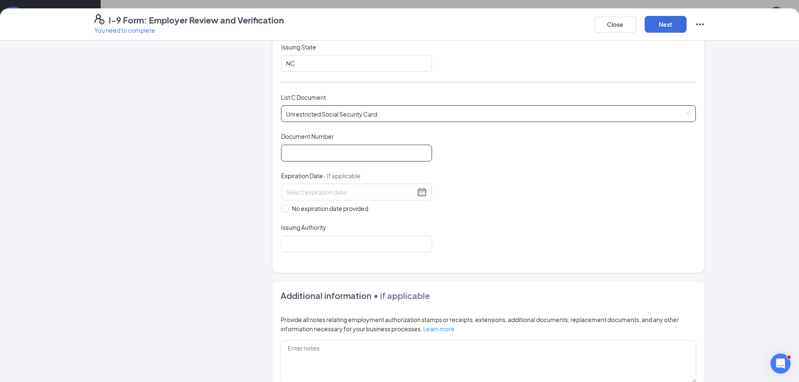
click at [319, 151] on input "Document Number" at bounding box center [356, 153] width 151 height 17
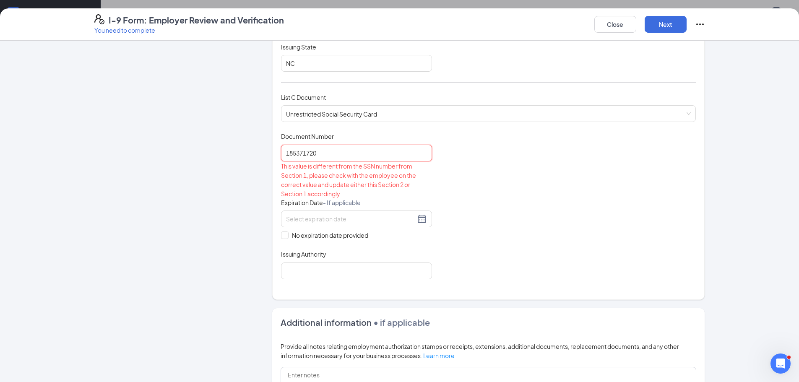
type input "185371720"
click at [605, 33] on div "Close Next" at bounding box center [649, 24] width 111 height 20
click at [604, 21] on button "Close" at bounding box center [615, 24] width 42 height 17
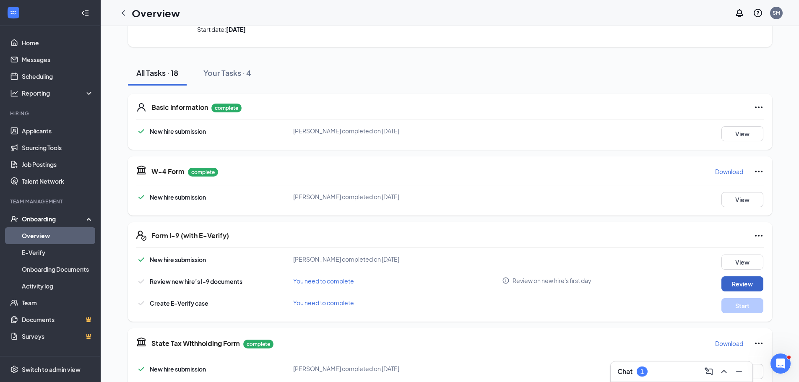
scroll to position [0, 0]
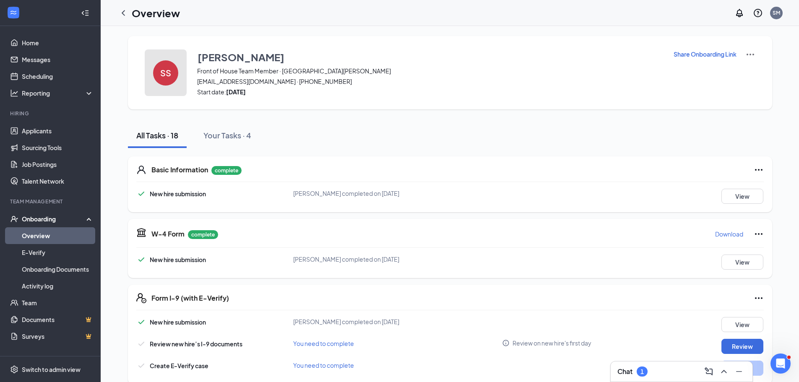
click at [169, 81] on div "SS" at bounding box center [165, 72] width 25 height 25
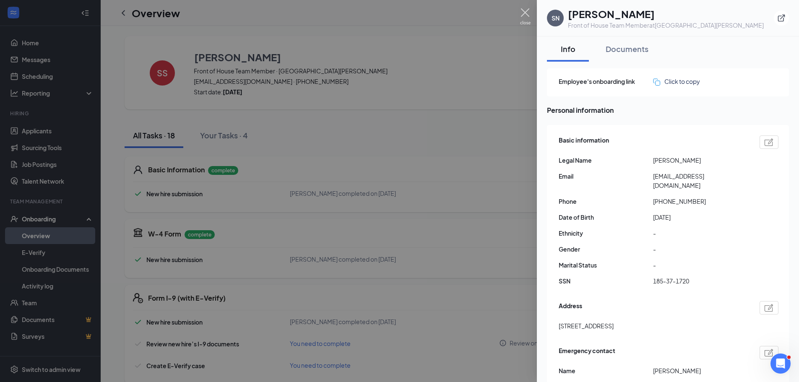
click at [529, 10] on img at bounding box center [525, 16] width 10 height 16
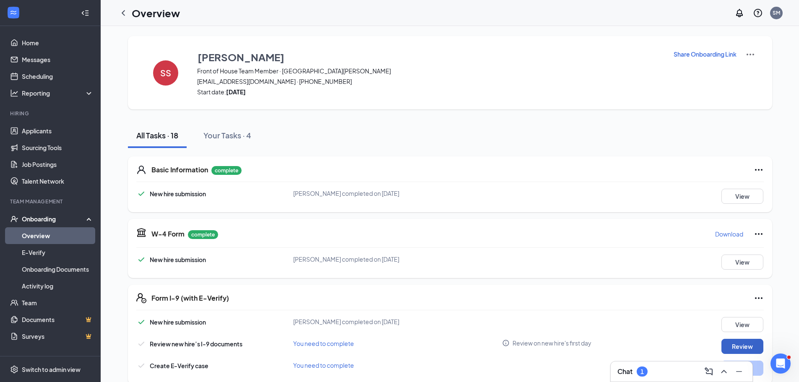
click at [733, 341] on button "Review" at bounding box center [742, 346] width 42 height 15
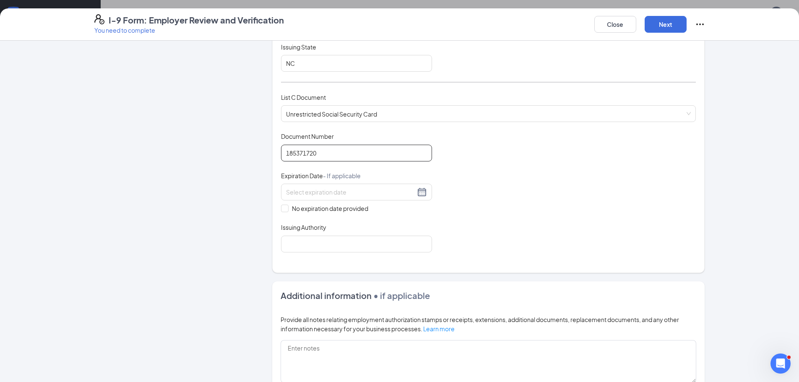
scroll to position [294, 0]
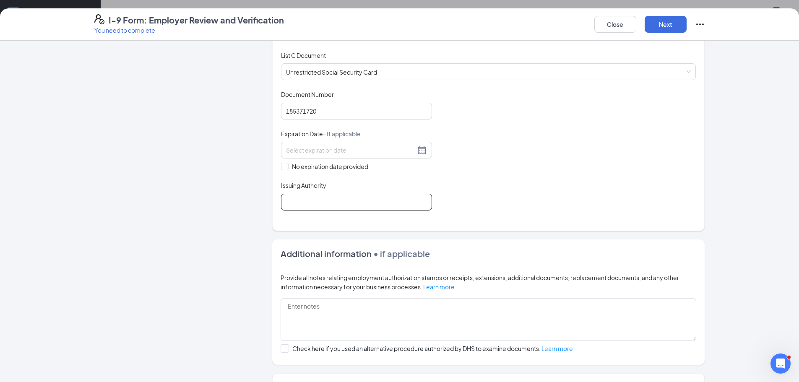
click at [336, 210] on input "Issuing Authority" at bounding box center [356, 202] width 151 height 17
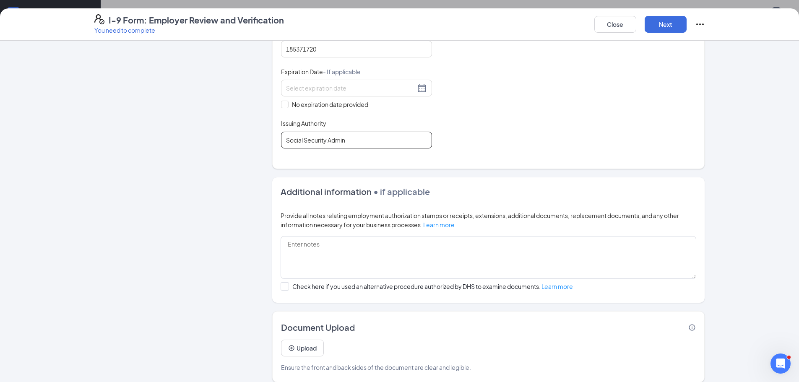
scroll to position [365, 0]
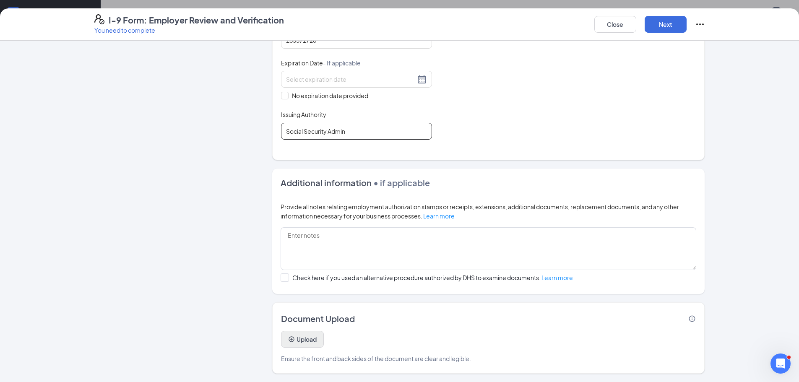
type input "Social Security Admin"
click at [288, 338] on icon "PlusCircle" at bounding box center [291, 339] width 7 height 7
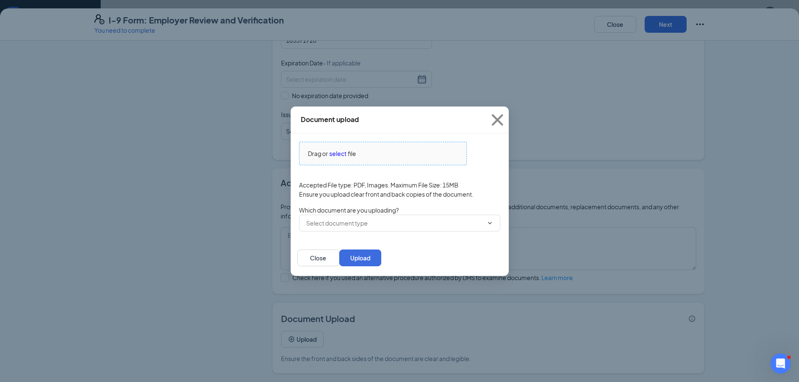
click at [337, 149] on span "select" at bounding box center [337, 153] width 17 height 9
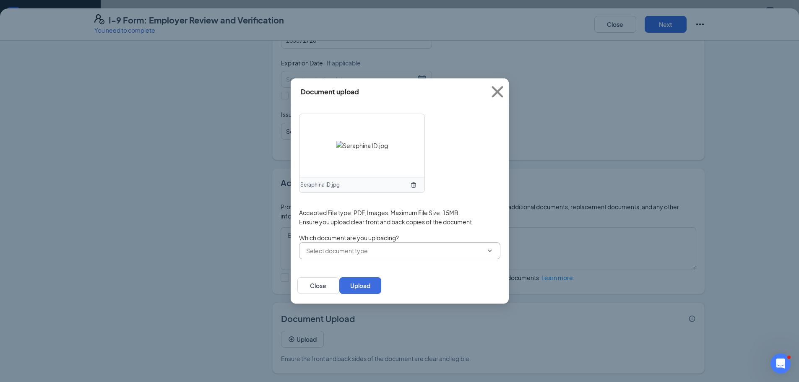
click at [369, 249] on input "text" at bounding box center [394, 250] width 177 height 9
click at [362, 269] on div "ID Card issued by federal, state, or local government agency" at bounding box center [381, 265] width 165 height 9
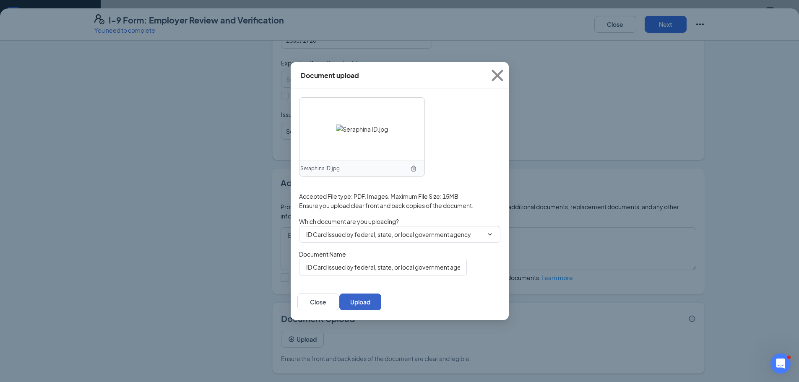
click at [381, 307] on button "Upload" at bounding box center [360, 302] width 42 height 17
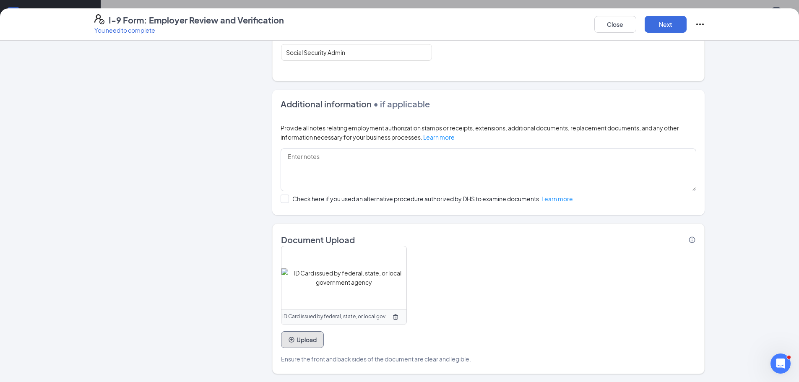
scroll to position [444, 0]
click at [298, 342] on button "Upload" at bounding box center [302, 339] width 43 height 17
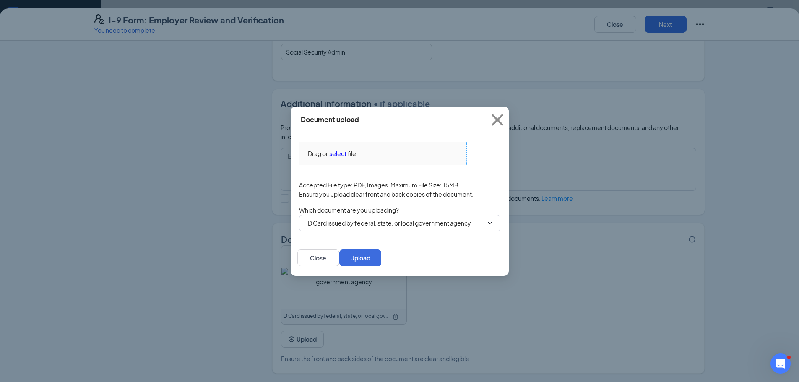
click at [362, 153] on div "Drag or select file" at bounding box center [382, 153] width 167 height 9
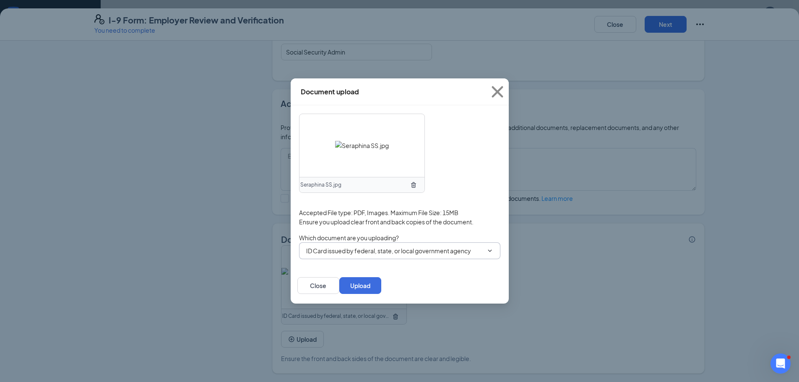
click at [453, 234] on span "Which document are you uploading?" at bounding box center [399, 237] width 201 height 9
click at [487, 252] on icon "ChevronDown" at bounding box center [490, 250] width 7 height 7
click at [331, 280] on div "Unrestricted Social Security Card" at bounding box center [344, 275] width 91 height 9
type input "Unrestricted Social Security Card"
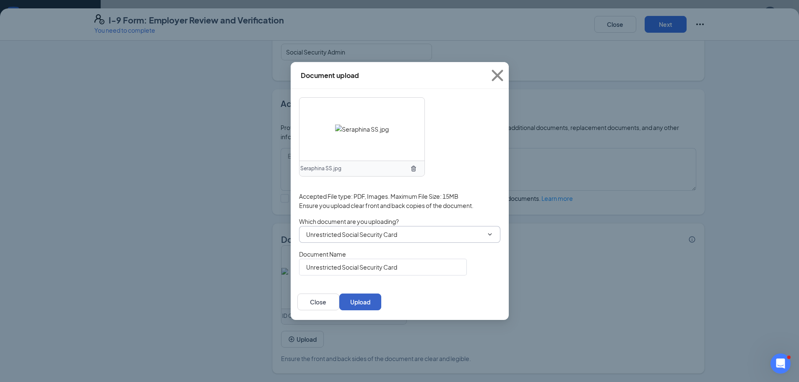
click at [381, 304] on button "Upload" at bounding box center [360, 302] width 42 height 17
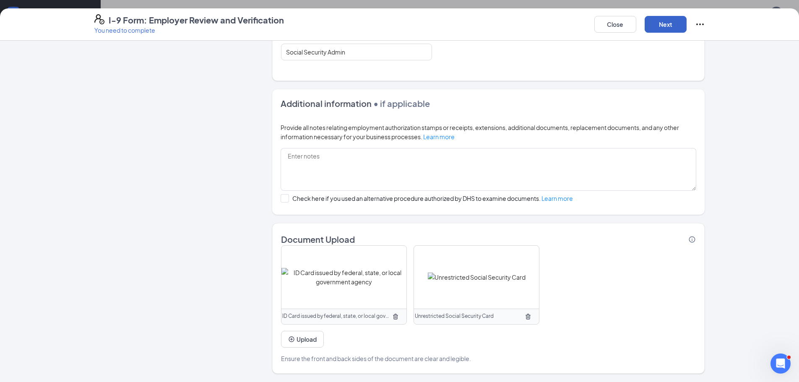
click at [675, 27] on button "Next" at bounding box center [666, 24] width 42 height 17
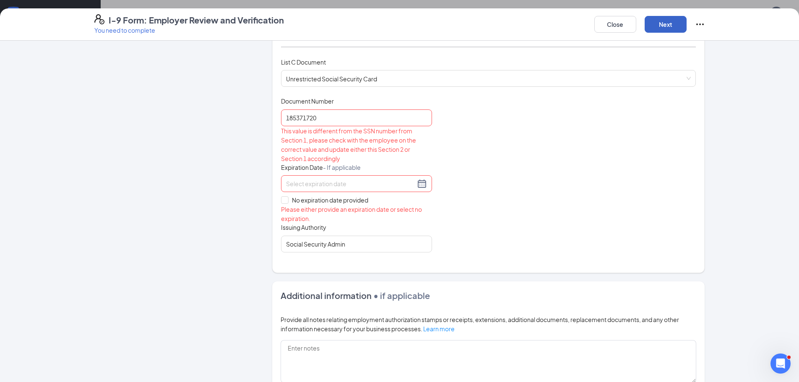
scroll to position [276, 0]
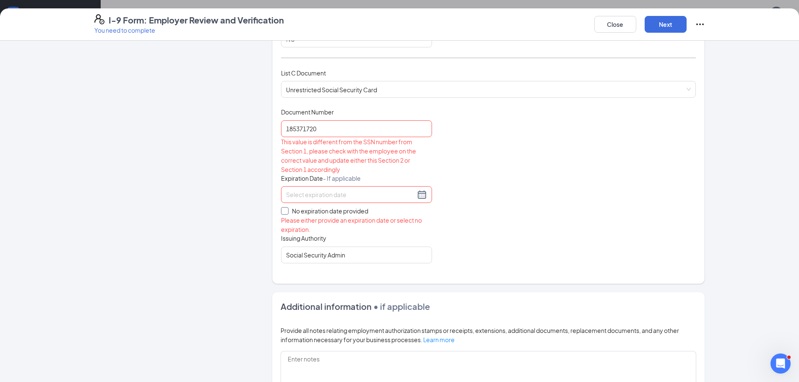
click at [281, 211] on input "No expiration date provided" at bounding box center [284, 210] width 6 height 6
checkbox input "true"
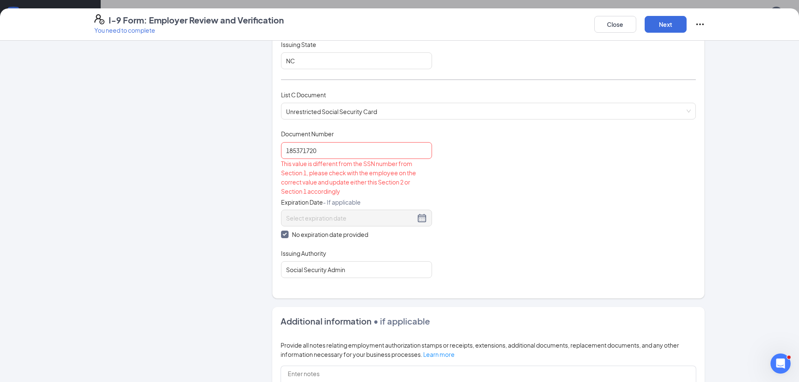
scroll to position [234, 0]
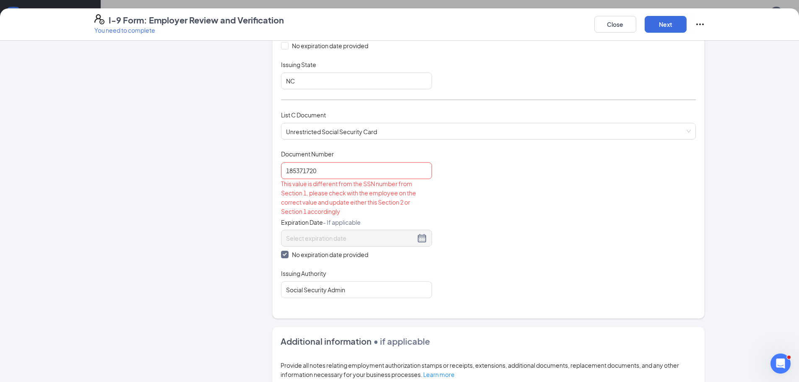
click at [750, 185] on div "Employer Information 2 Document Information 3 Review 4 Sign Which documents did…" at bounding box center [399, 211] width 799 height 341
click at [779, 360] on icon "Open Intercom Messenger" at bounding box center [779, 362] width 6 height 7
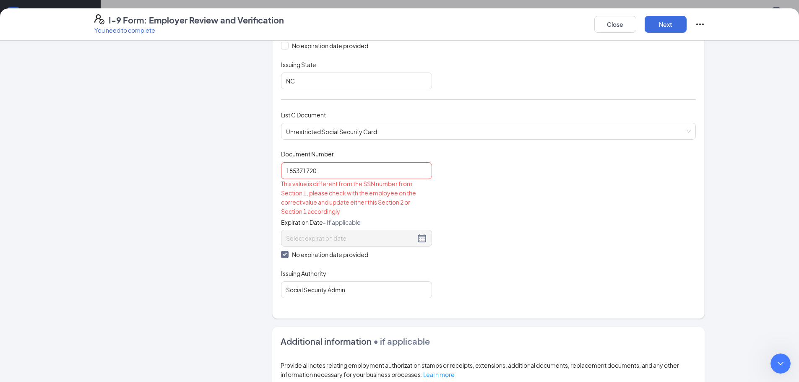
type textarea "g"
type textarea "Good morning, I am trying to onboard a new employee and it is telling me the SS…"
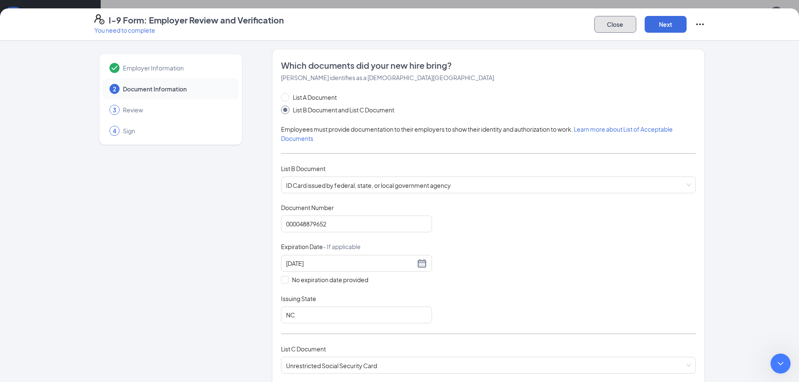
click at [620, 22] on button "Close" at bounding box center [615, 24] width 42 height 17
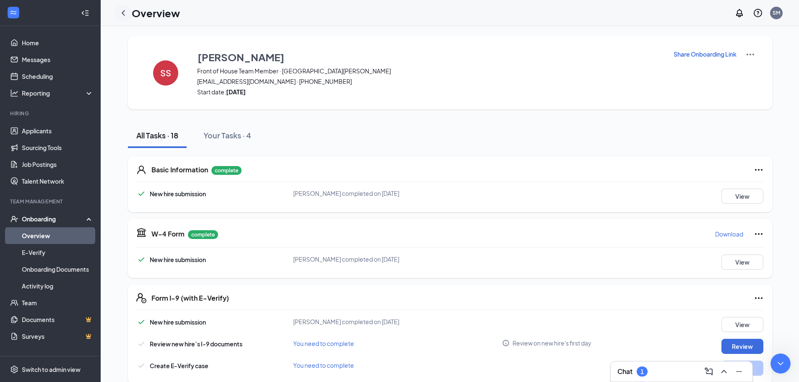
click at [123, 13] on icon "ChevronLeft" at bounding box center [123, 12] width 3 height 5
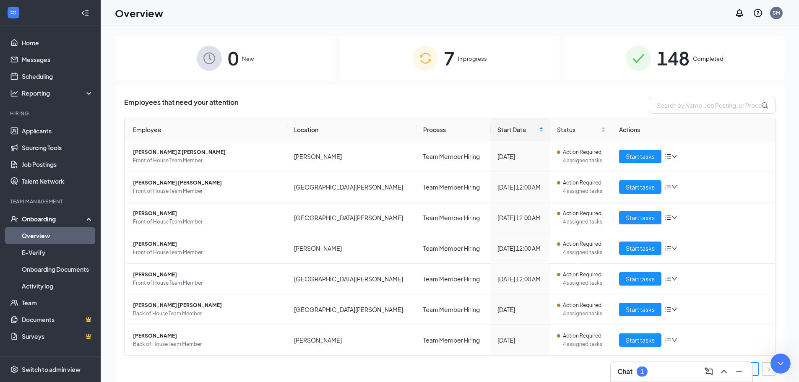
drag, startPoint x: 101, startPoint y: 429, endPoint x: -599, endPoint y: 501, distance: 703.3
click html "Fin Support Request Ask us anything, or share your feedback. [PERSON_NAME] • Ju…"
drag, startPoint x: 779, startPoint y: 361, endPoint x: 1528, endPoint y: 707, distance: 825.8
click at [778, 361] on icon "Close Intercom Messenger" at bounding box center [779, 362] width 10 height 10
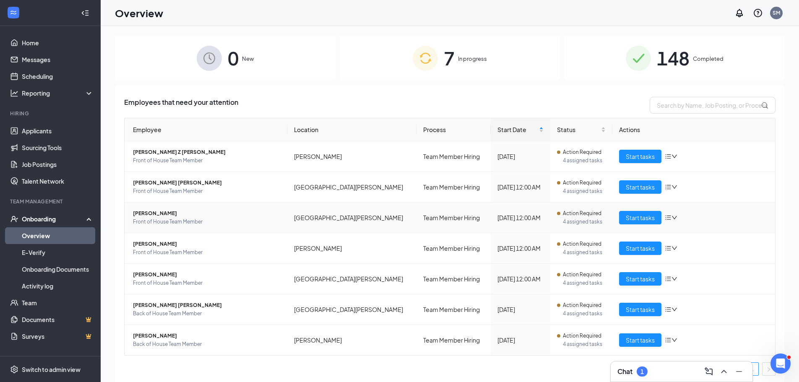
click at [140, 214] on span "[PERSON_NAME]" at bounding box center [207, 213] width 148 height 8
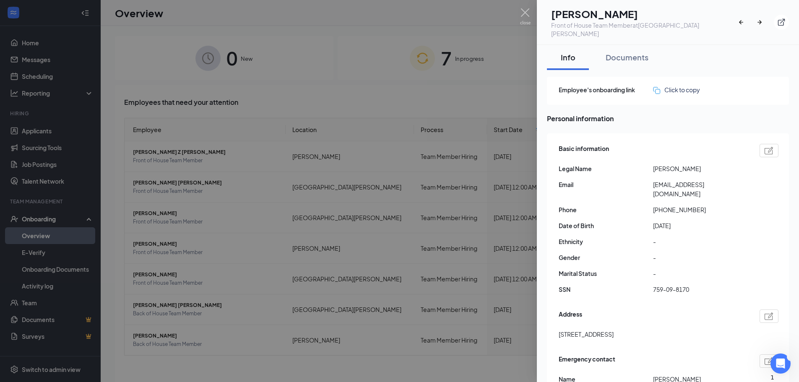
scroll to position [88, 0]
click at [528, 14] on img at bounding box center [525, 16] width 10 height 16
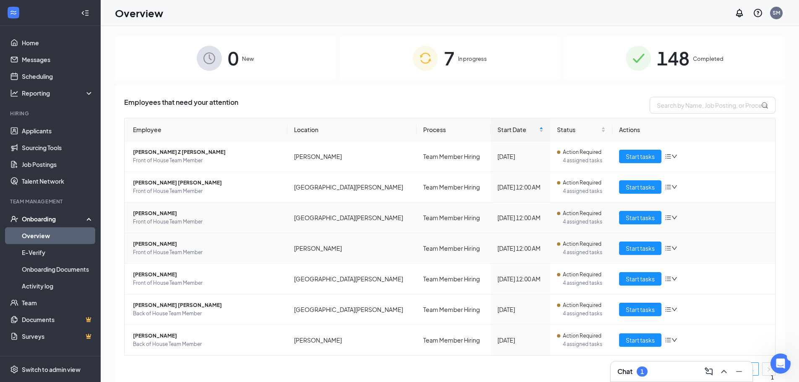
scroll to position [109, 0]
click at [643, 218] on span "Start tasks" at bounding box center [640, 217] width 29 height 9
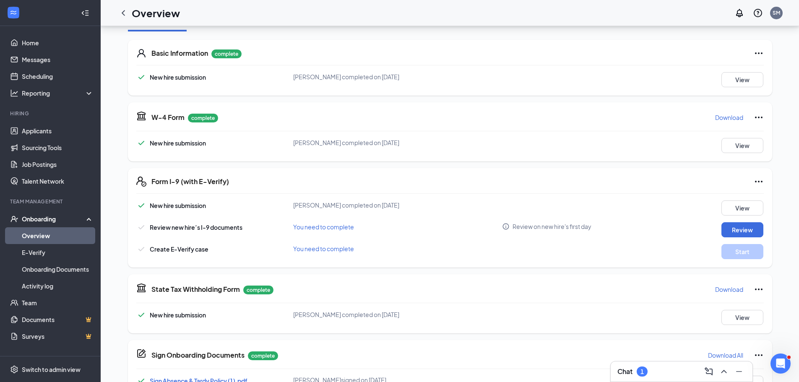
scroll to position [126, 0]
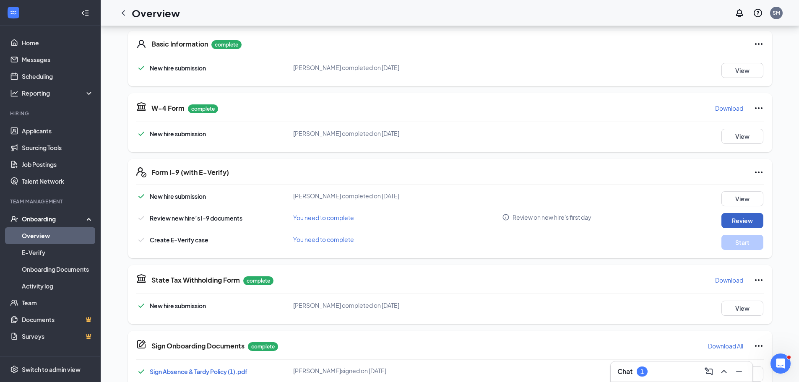
click at [732, 221] on button "Review" at bounding box center [742, 220] width 42 height 15
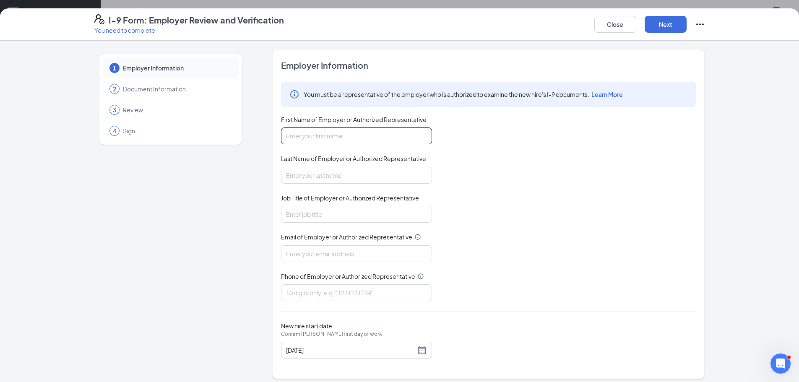
click at [380, 143] on input "First Name of Employer or Authorized Representative" at bounding box center [356, 136] width 151 height 17
type input "[PERSON_NAME]"
type input "Office Administrator"
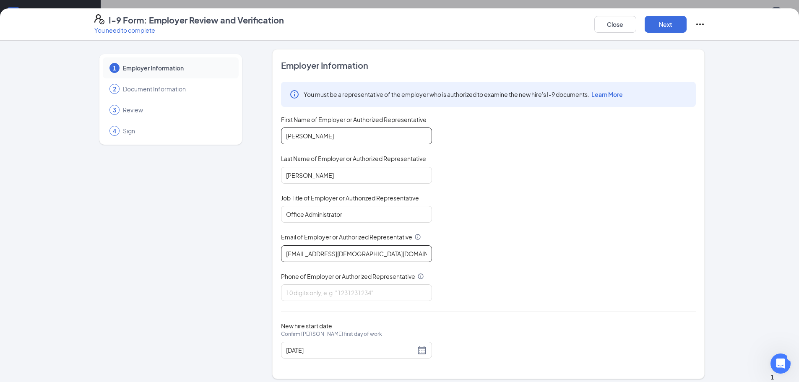
type input "[EMAIL_ADDRESS][DEMOGRAPHIC_DATA][DOMAIN_NAME]"
type input "7048920071"
click at [659, 16] on button "Next" at bounding box center [666, 24] width 42 height 17
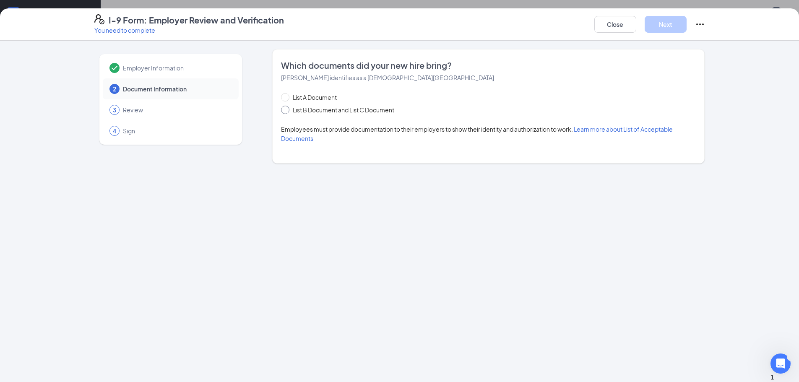
click at [289, 109] on span at bounding box center [285, 110] width 8 height 8
click at [287, 109] on input "List B Document and List C Document" at bounding box center [284, 109] width 6 height 6
radio input "true"
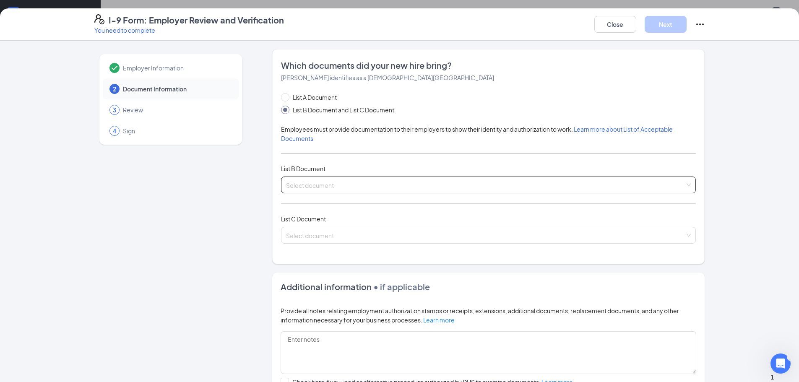
click at [300, 180] on input "search" at bounding box center [485, 183] width 399 height 13
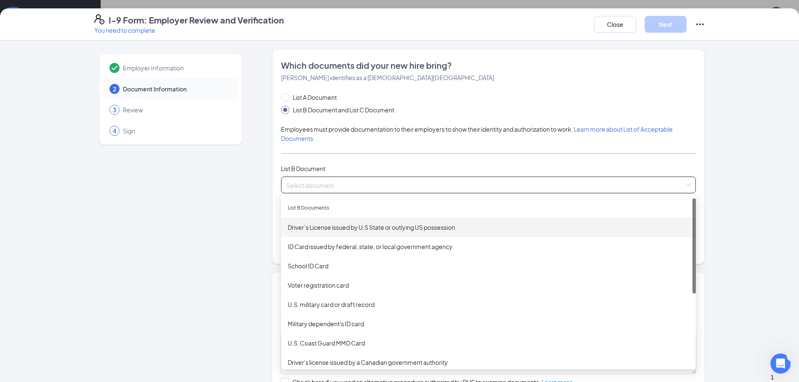
click at [303, 227] on div "Driver’s License issued by U.S State or outlying US possession" at bounding box center [488, 227] width 401 height 9
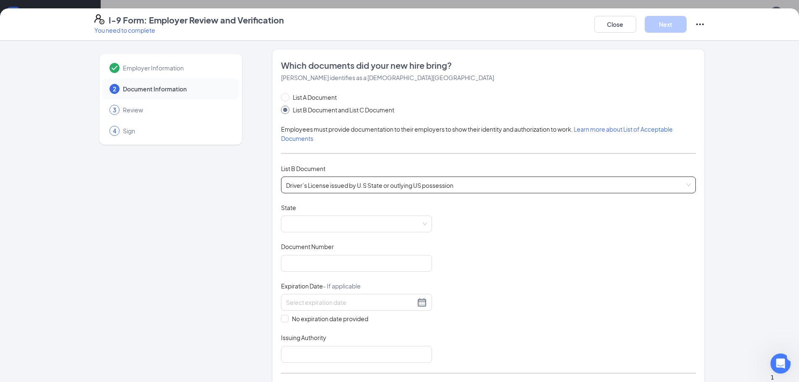
click at [303, 227] on span at bounding box center [356, 224] width 141 height 16
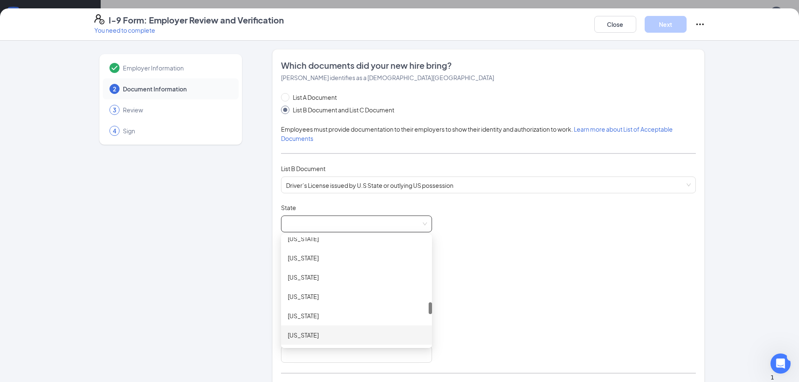
click at [313, 336] on div "[US_STATE]" at bounding box center [357, 335] width 138 height 9
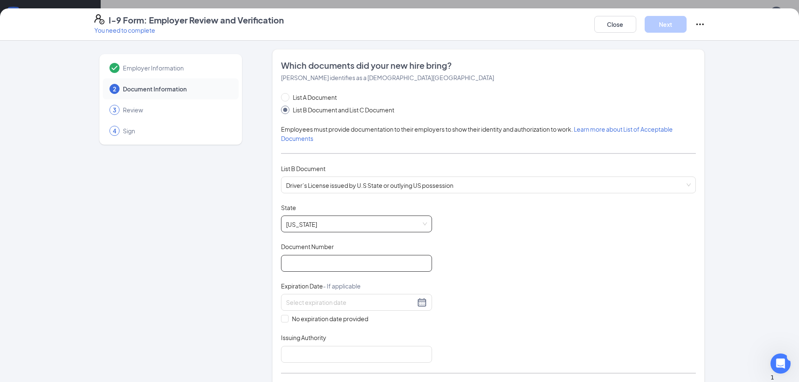
click at [323, 265] on input "Document Number" at bounding box center [356, 263] width 151 height 17
type input "000048879652"
click at [398, 305] on input at bounding box center [350, 302] width 129 height 9
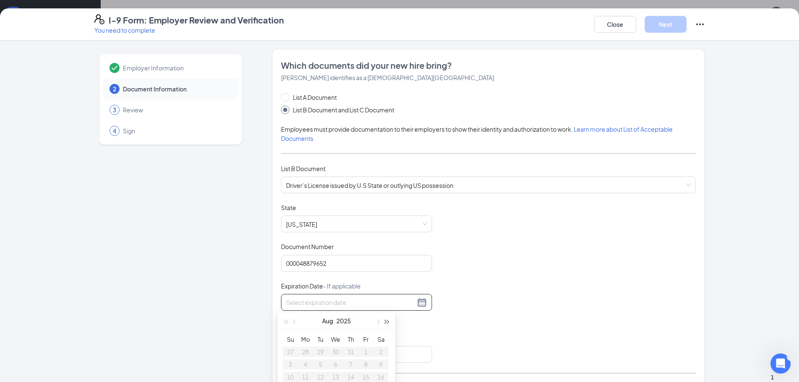
click at [390, 321] on button "button" at bounding box center [387, 320] width 9 height 17
click at [294, 323] on button "button" at bounding box center [294, 320] width 9 height 17
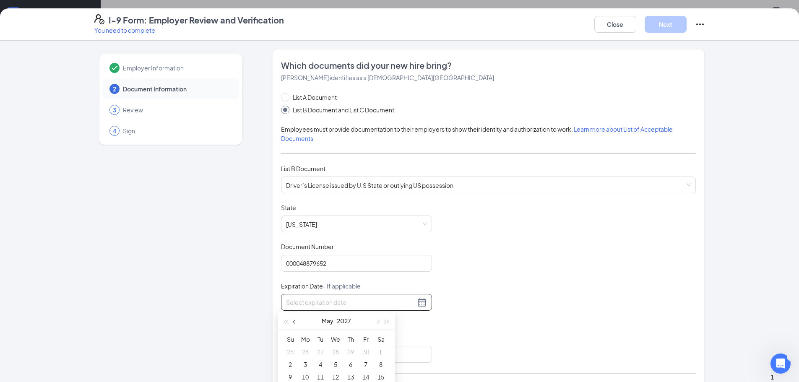
click at [294, 323] on button "button" at bounding box center [294, 320] width 9 height 17
type input "[DATE]"
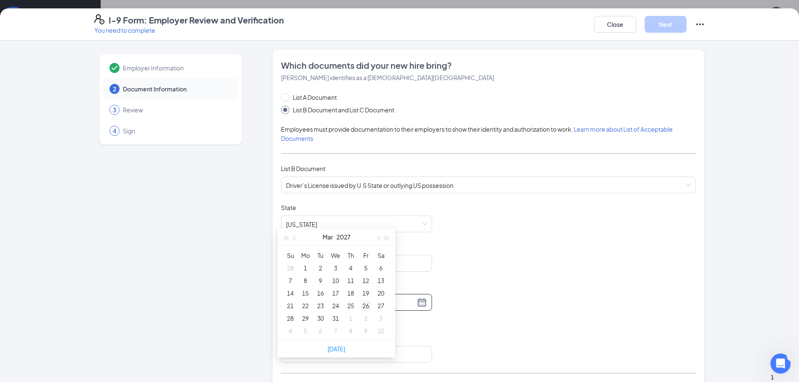
type input "[DATE]"
click at [365, 307] on div "26" at bounding box center [366, 306] width 10 height 10
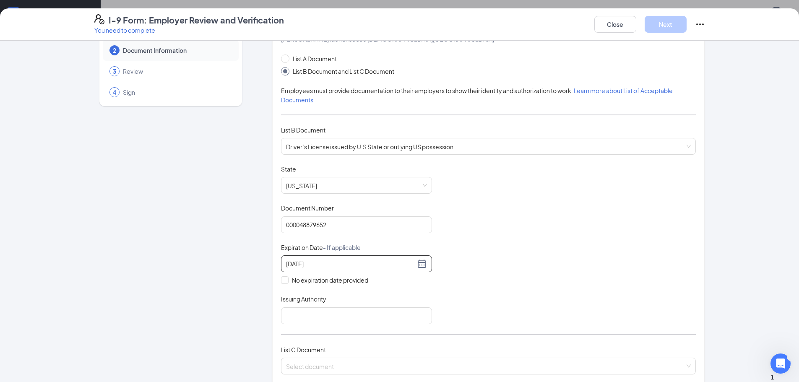
scroll to position [84, 0]
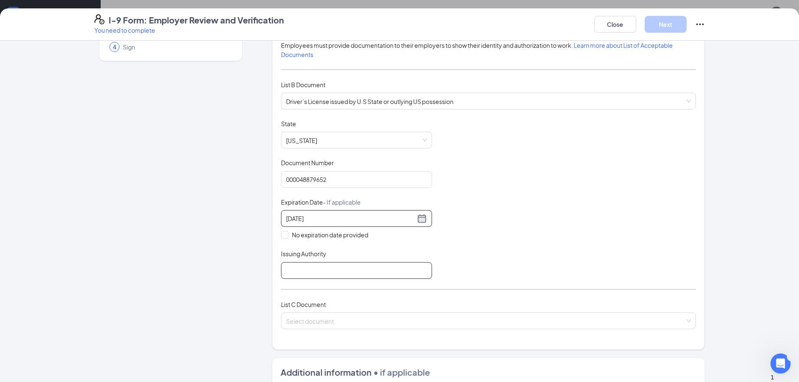
click at [302, 273] on input "Issuing Authority" at bounding box center [356, 270] width 151 height 17
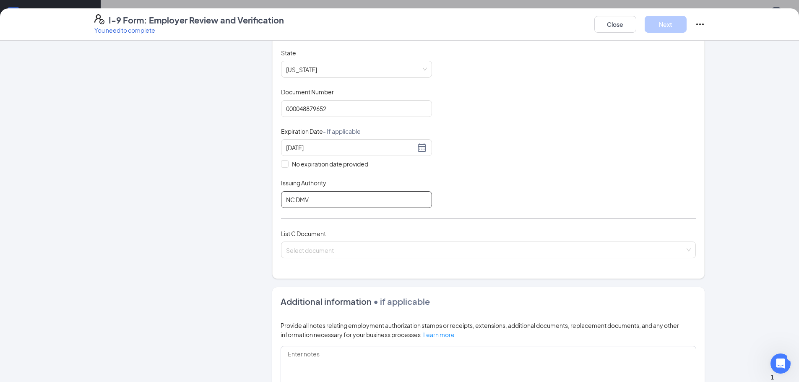
scroll to position [168, 0]
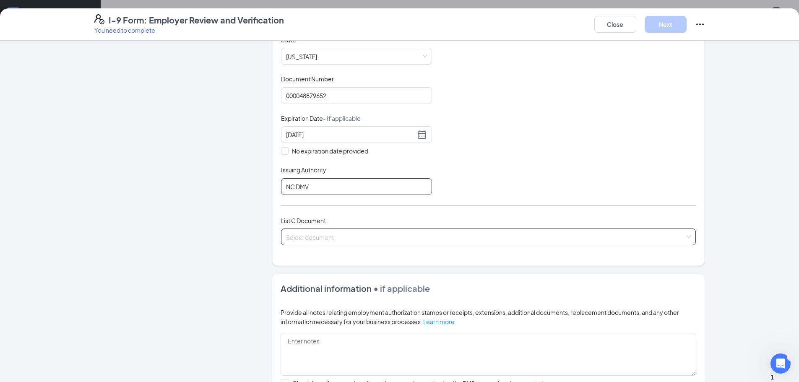
type input "NC DMV"
click at [298, 239] on input "search" at bounding box center [485, 235] width 399 height 13
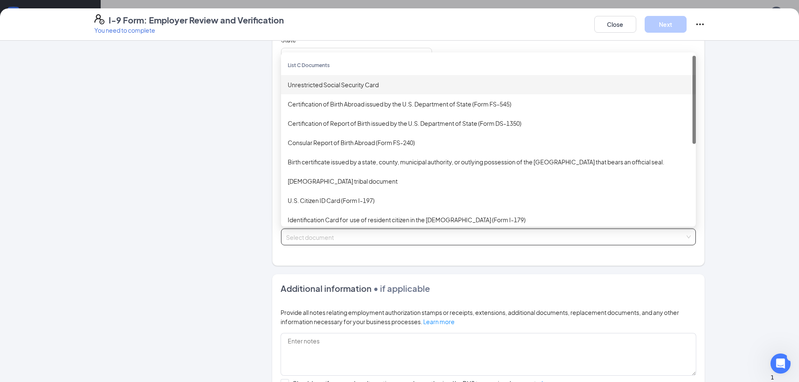
click at [336, 86] on div "Unrestricted Social Security Card" at bounding box center [488, 84] width 401 height 9
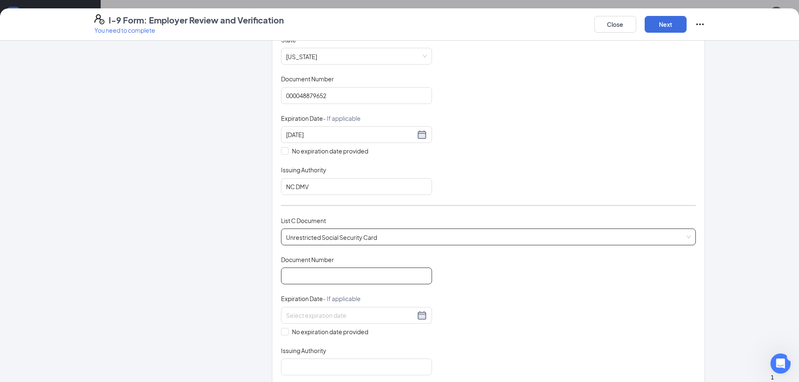
click at [306, 282] on input "Document Number" at bounding box center [356, 276] width 151 height 17
type input "759098170"
click at [281, 332] on input "No expiration date provided" at bounding box center [284, 331] width 6 height 6
checkbox input "true"
click at [289, 372] on input "Issuing Authority" at bounding box center [356, 368] width 151 height 17
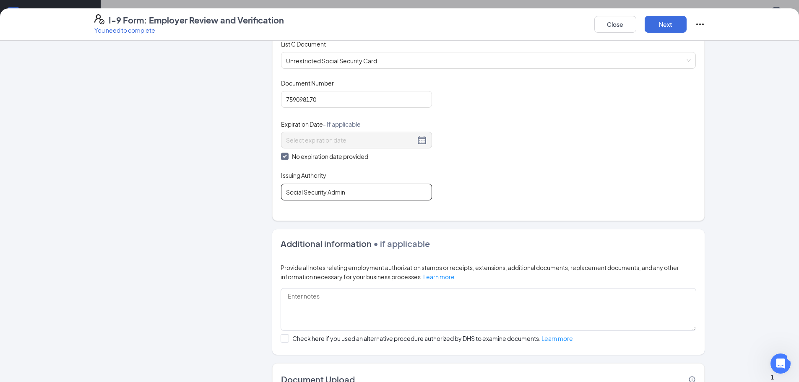
scroll to position [405, 0]
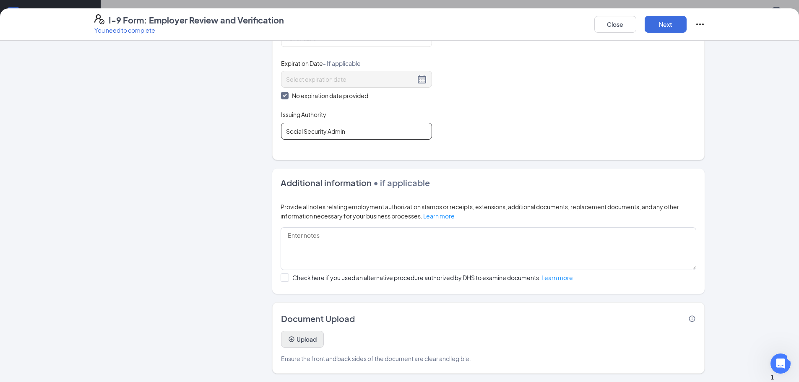
type input "Social Security Admin"
click at [299, 341] on button "Upload" at bounding box center [302, 339] width 43 height 17
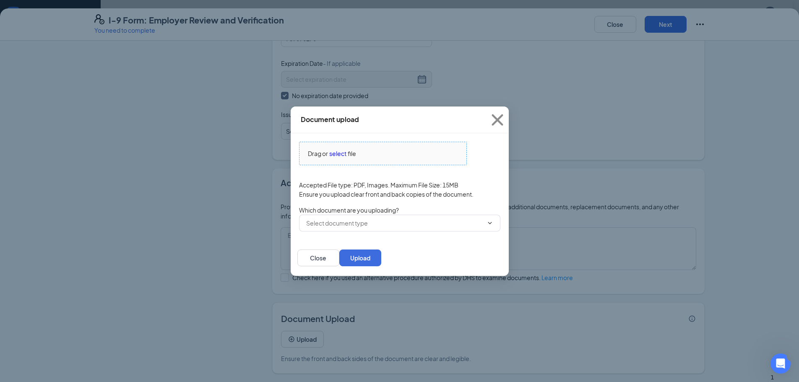
click at [341, 150] on span "select" at bounding box center [337, 153] width 17 height 9
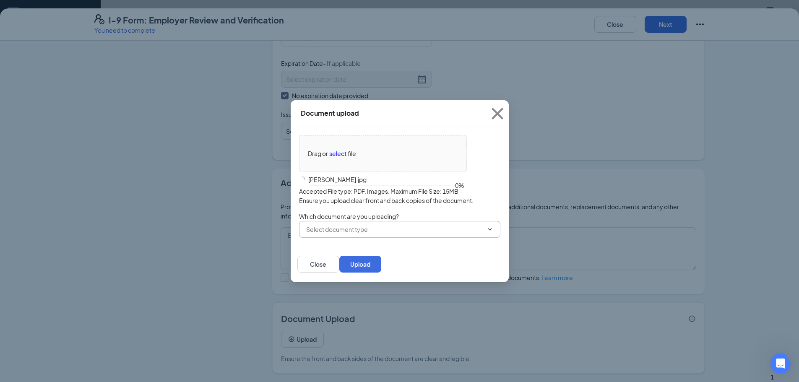
click at [450, 229] on span at bounding box center [399, 229] width 201 height 17
click at [377, 249] on div "Driver’s License issued by U.S State or outlying US possession" at bounding box center [382, 244] width 167 height 9
type input "Driver’s License issued by U.S State or outlying US possession"
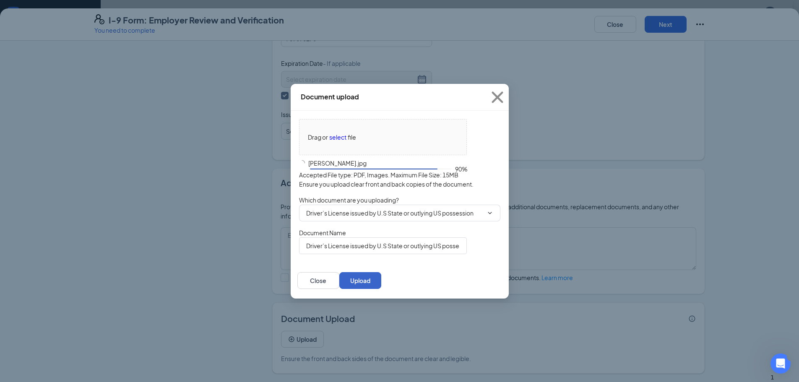
click at [381, 284] on button "Upload" at bounding box center [360, 280] width 42 height 17
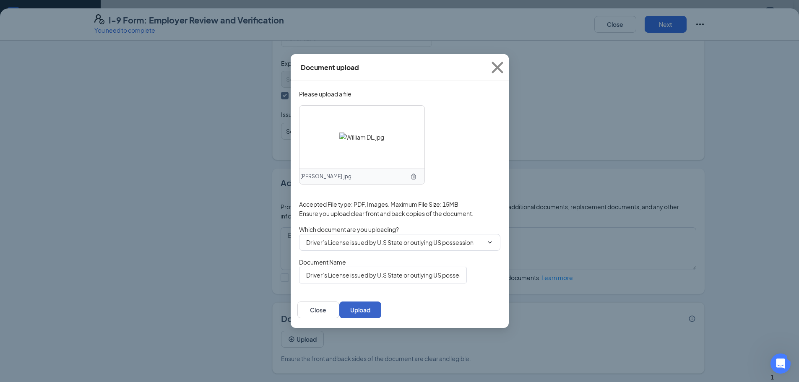
click at [381, 312] on button "Upload" at bounding box center [360, 310] width 42 height 17
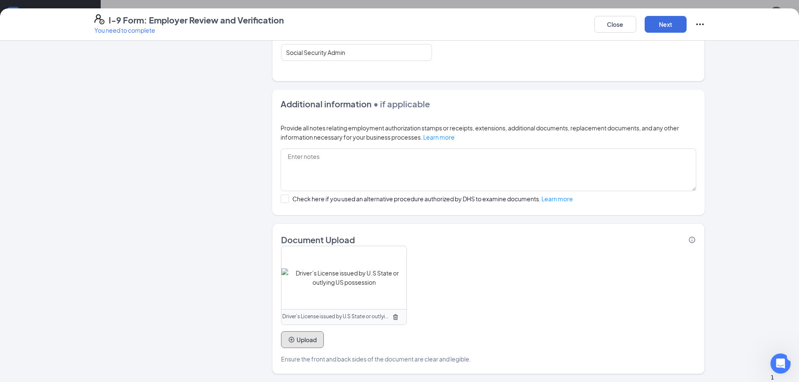
scroll to position [484, 0]
click at [661, 25] on button "Next" at bounding box center [666, 24] width 42 height 17
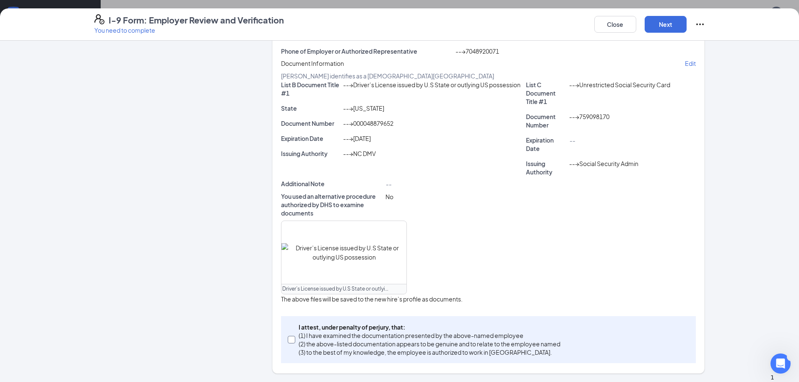
click at [288, 336] on span at bounding box center [292, 340] width 8 height 8
click at [288, 336] on input "I attest, under penalty of [PERSON_NAME], that: (1) I have examined the documen…" at bounding box center [291, 339] width 6 height 6
checkbox input "true"
click at [678, 23] on button "Next" at bounding box center [666, 24] width 42 height 17
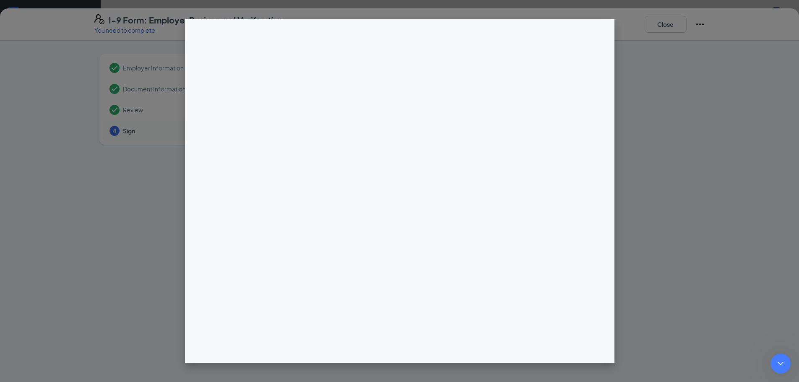
scroll to position [164, 0]
type textarea "[PERSON_NAME]"
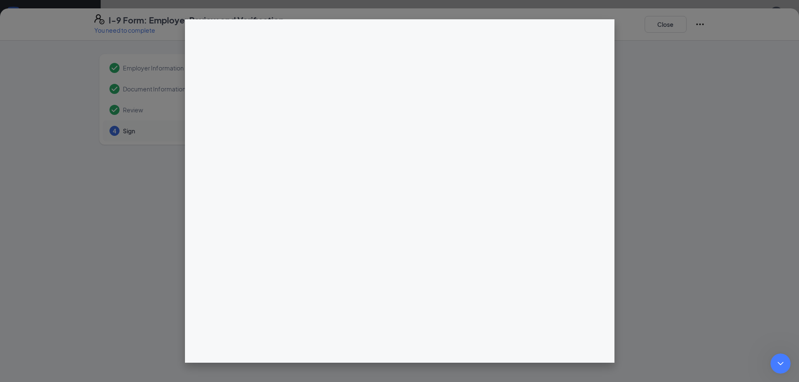
scroll to position [175, 0]
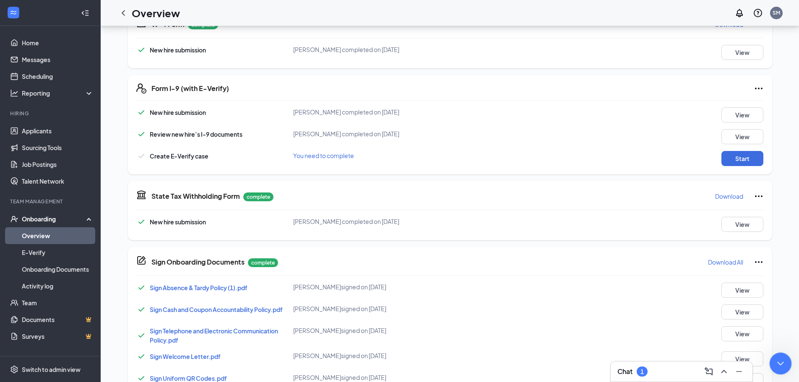
click at [778, 361] on icon "Close Intercom Messenger" at bounding box center [779, 362] width 10 height 10
click at [734, 157] on button "Start" at bounding box center [742, 158] width 42 height 15
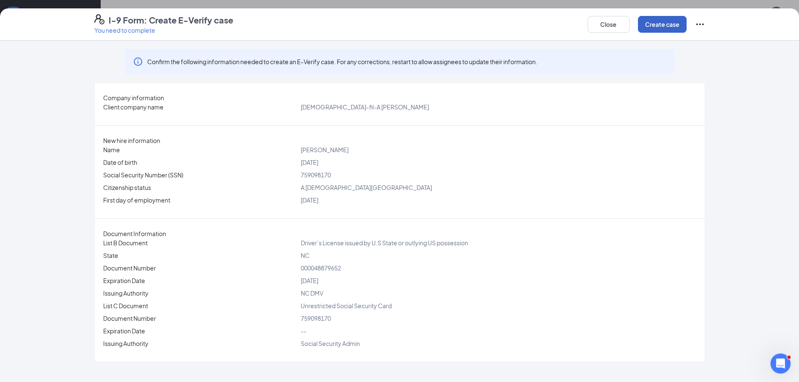
click at [664, 25] on button "Create case" at bounding box center [662, 24] width 49 height 17
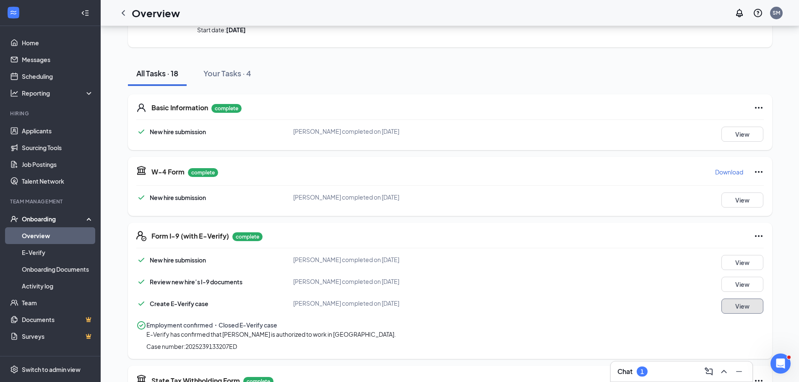
scroll to position [0, 0]
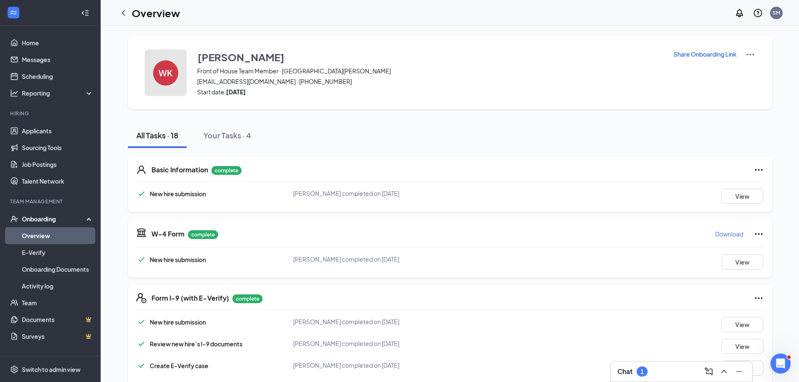
click at [169, 72] on h4 "WK" at bounding box center [166, 73] width 14 height 6
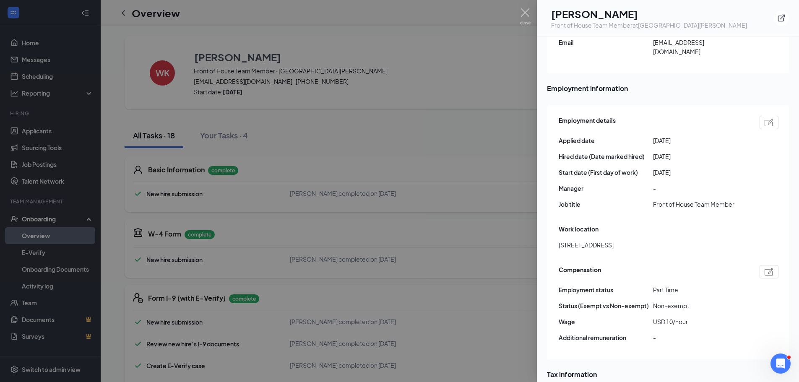
scroll to position [336, 0]
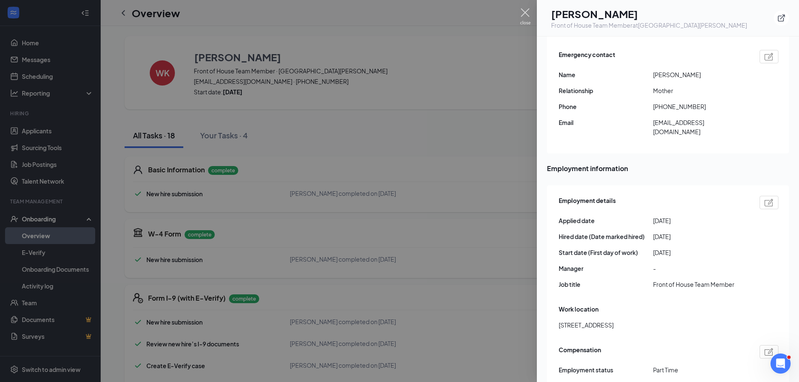
click at [524, 10] on img at bounding box center [525, 16] width 10 height 16
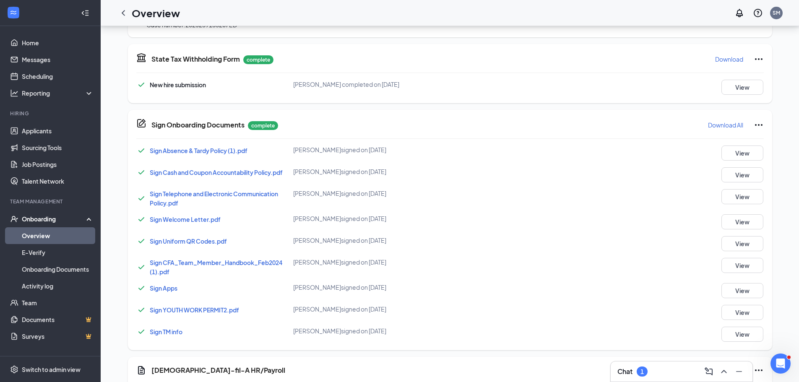
scroll to position [502, 0]
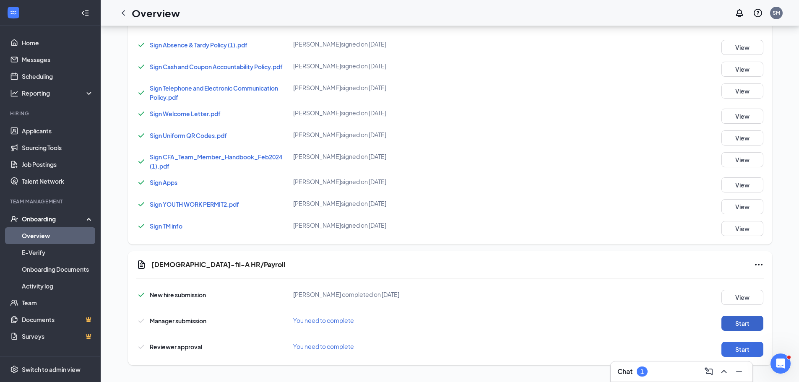
click at [738, 325] on button "Start" at bounding box center [742, 323] width 42 height 15
click at [733, 348] on button "Start" at bounding box center [742, 349] width 42 height 15
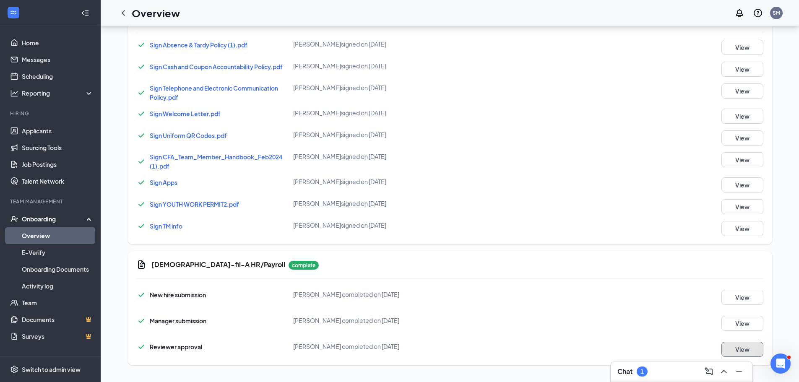
scroll to position [380, 0]
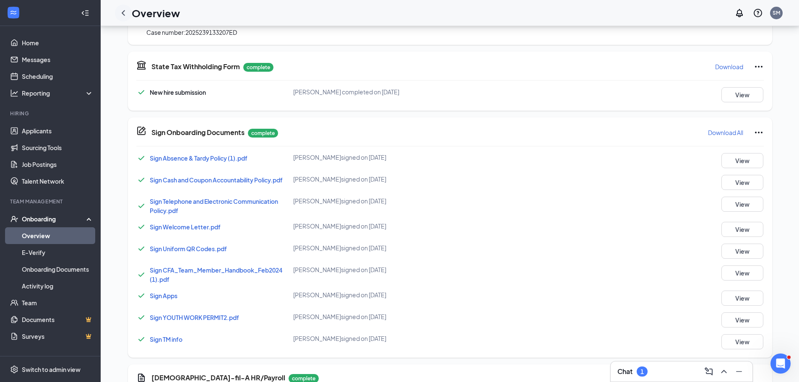
click at [123, 10] on icon "ChevronLeft" at bounding box center [123, 13] width 10 height 10
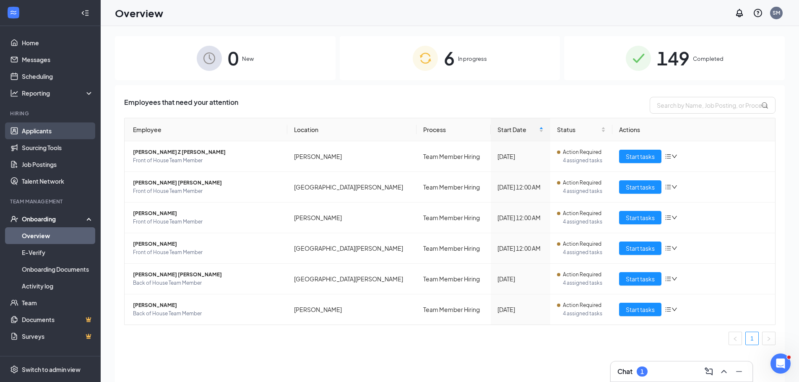
click at [40, 135] on link "Applicants" at bounding box center [58, 130] width 72 height 17
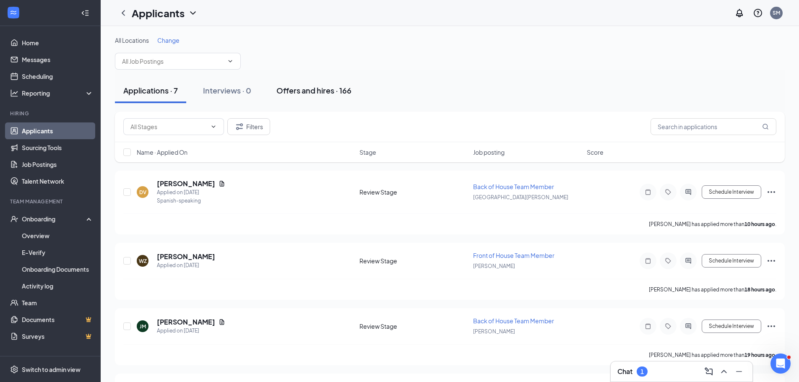
click at [318, 89] on div "Offers and hires · 166" at bounding box center [313, 90] width 75 height 10
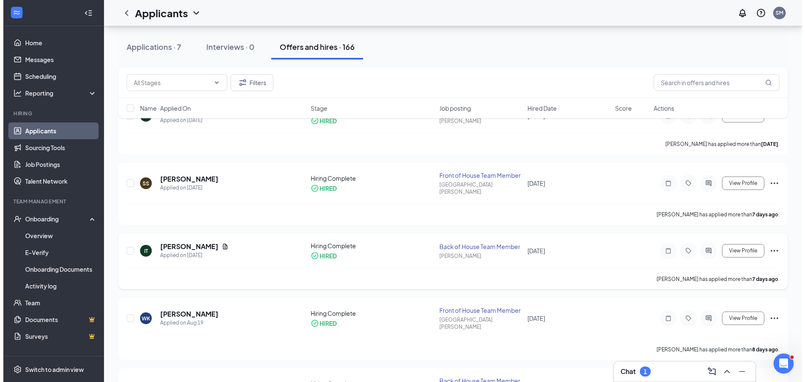
scroll to position [84, 0]
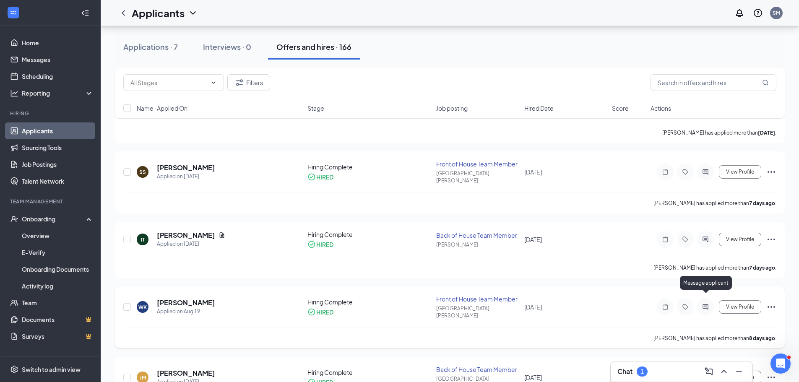
drag, startPoint x: 703, startPoint y: 298, endPoint x: 706, endPoint y: 294, distance: 5.6
click at [706, 299] on div at bounding box center [705, 307] width 17 height 17
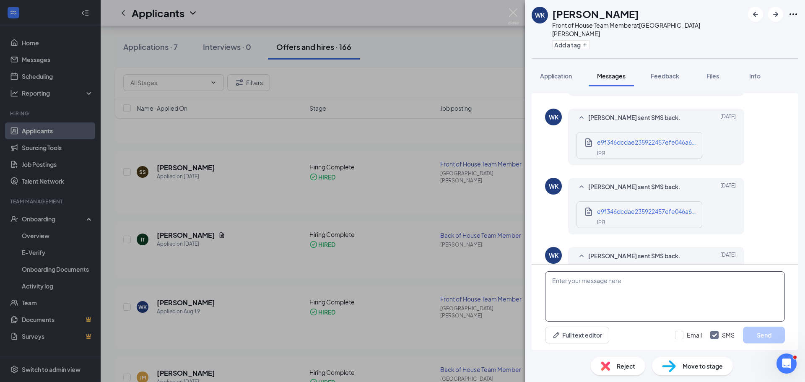
scroll to position [607, 0]
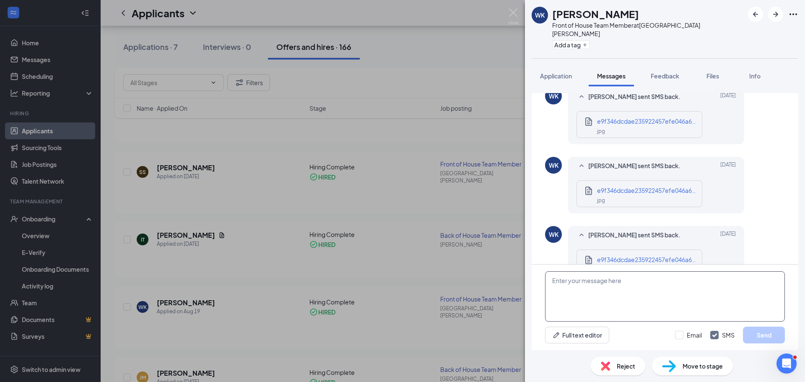
click at [639, 289] on textarea at bounding box center [665, 296] width 240 height 50
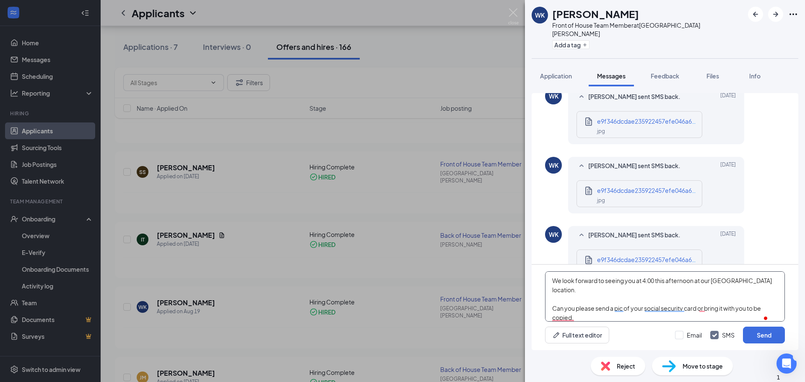
scroll to position [28, 0]
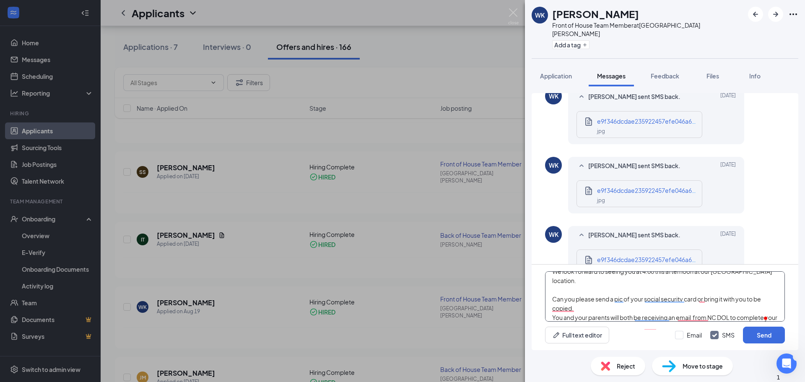
type textarea "Good morning, [PERSON_NAME]: We look forward to seeing you at 4:00 this afterno…"
type textarea "ok"
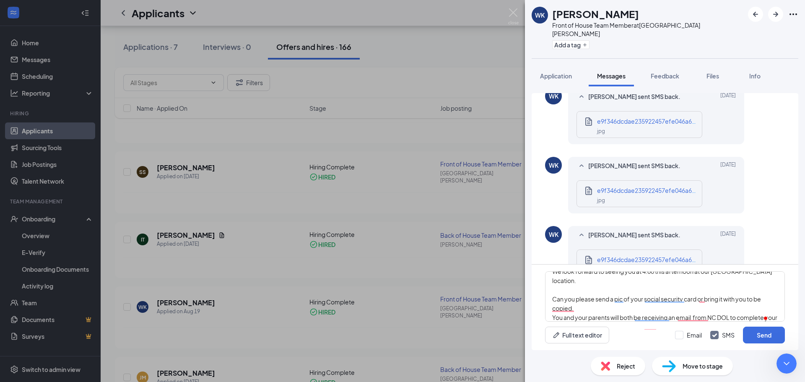
click at [786, 361] on icon "Close Intercom Messenger" at bounding box center [786, 362] width 10 height 10
click at [712, 318] on textarea "Good morning, [PERSON_NAME]: We look forward to seeing you at 4:00 this afterno…" at bounding box center [665, 296] width 240 height 50
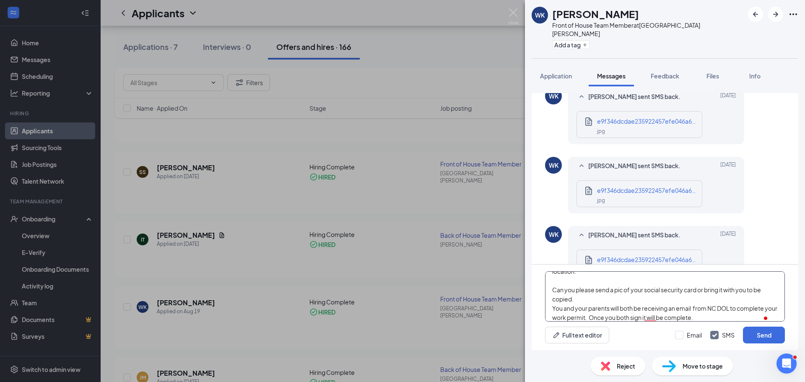
scroll to position [46, 0]
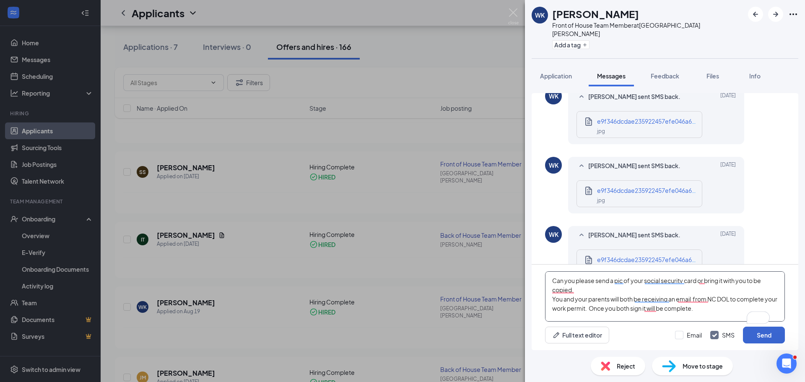
type textarea "Good morning, [PERSON_NAME]: We look forward to seeing you at 4:00 this afterno…"
click at [769, 329] on button "Send" at bounding box center [764, 335] width 42 height 17
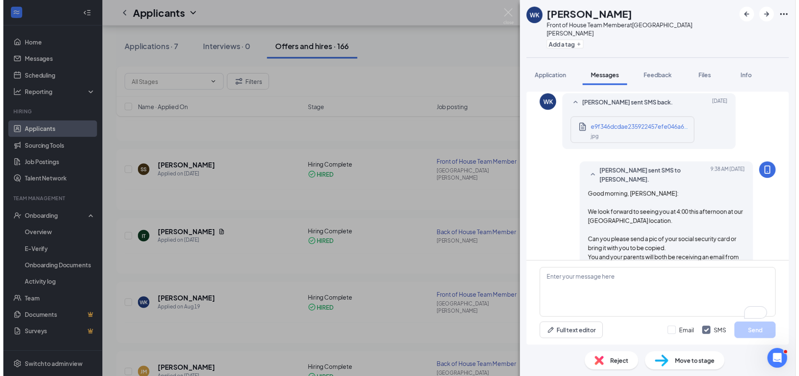
scroll to position [762, 0]
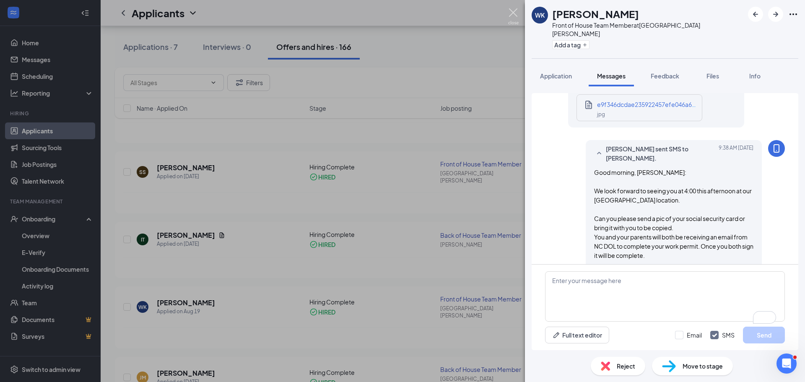
click at [516, 13] on img at bounding box center [513, 16] width 10 height 16
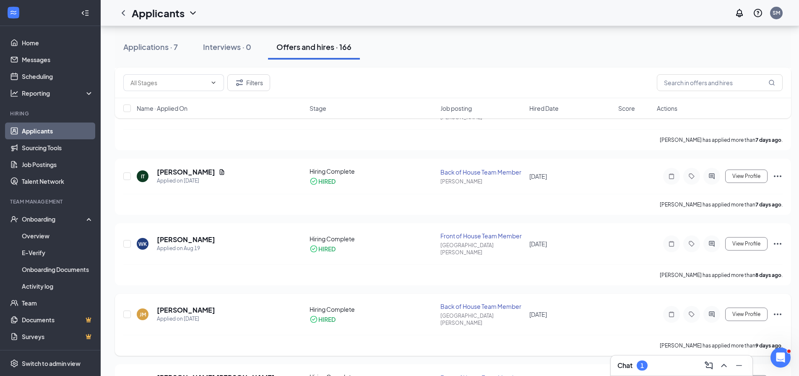
scroll to position [168, 0]
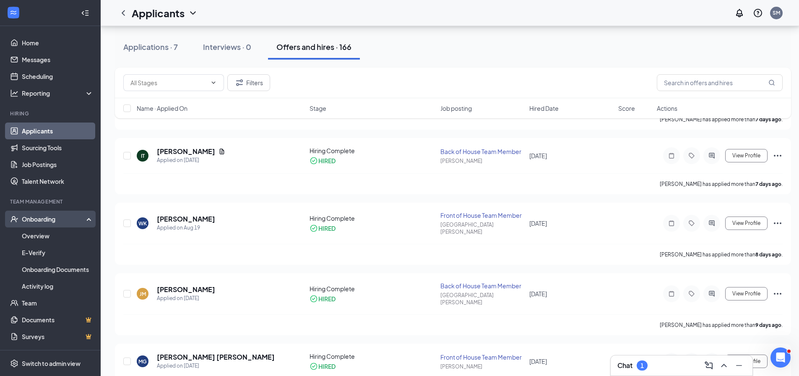
click at [44, 213] on div "Onboarding" at bounding box center [50, 219] width 101 height 17
click at [44, 219] on div "Onboarding" at bounding box center [54, 219] width 65 height 8
click at [45, 234] on link "Overview" at bounding box center [58, 235] width 72 height 17
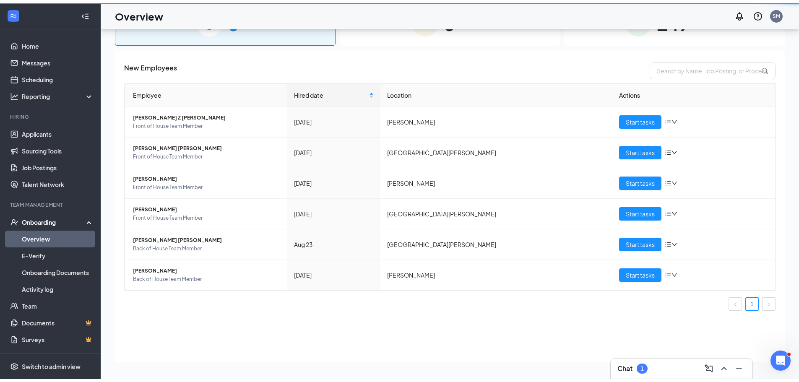
scroll to position [38, 0]
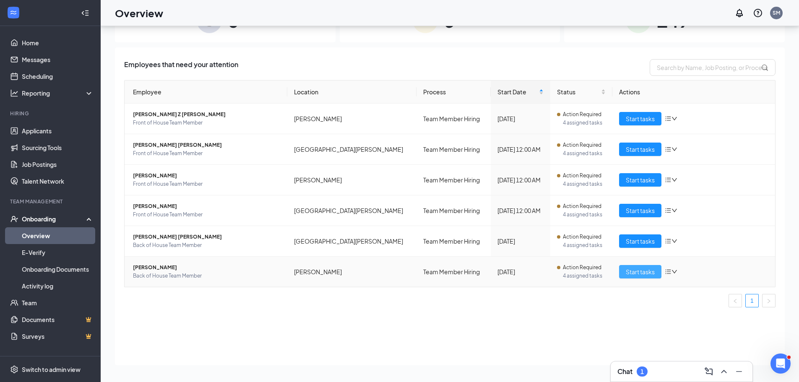
click at [644, 274] on span "Start tasks" at bounding box center [640, 271] width 29 height 9
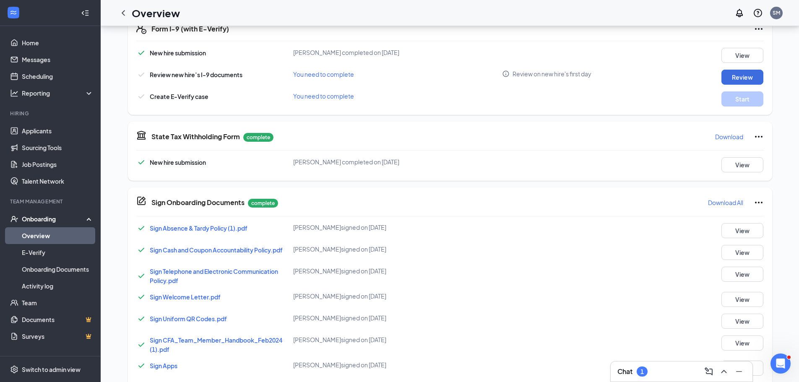
scroll to position [201, 0]
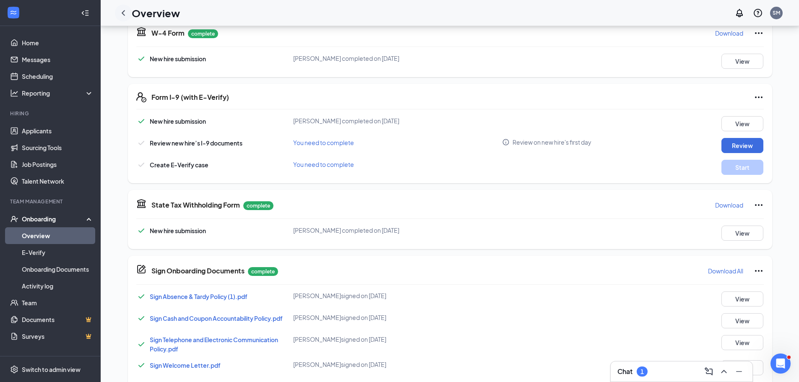
click at [126, 12] on icon "ChevronLeft" at bounding box center [123, 13] width 10 height 10
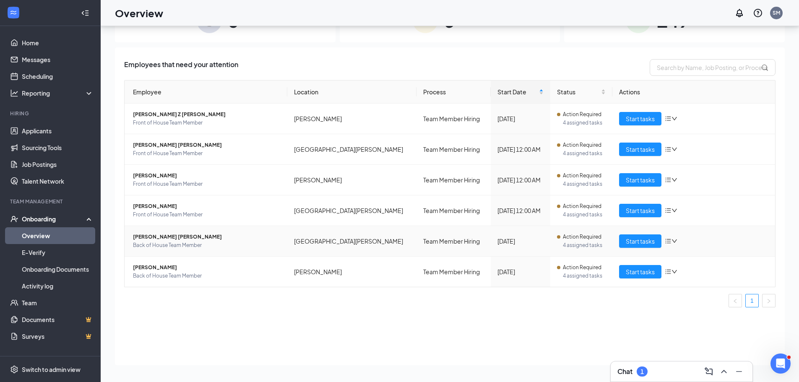
scroll to position [282, 0]
click at [630, 240] on span "Start tasks" at bounding box center [640, 241] width 29 height 9
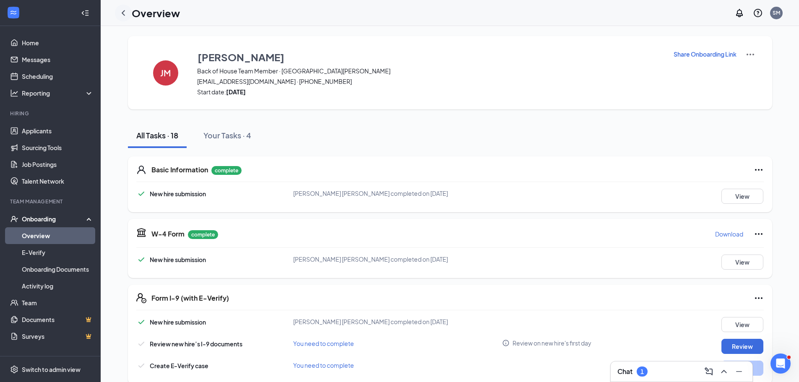
click at [126, 13] on icon "ChevronLeft" at bounding box center [123, 13] width 10 height 10
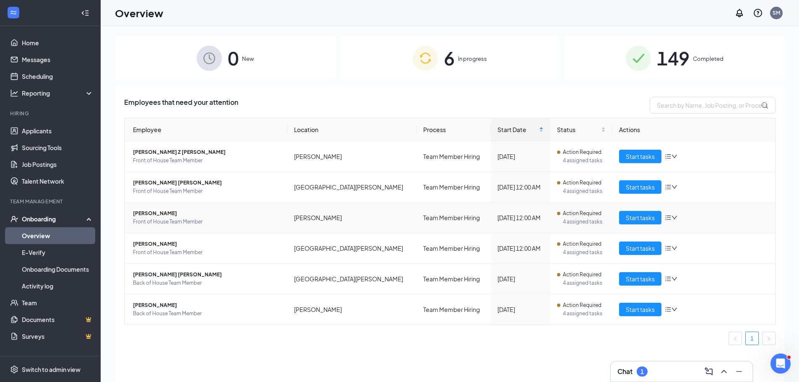
scroll to position [250, 0]
click at [171, 153] on span "[PERSON_NAME] Z [PERSON_NAME]" at bounding box center [207, 152] width 148 height 8
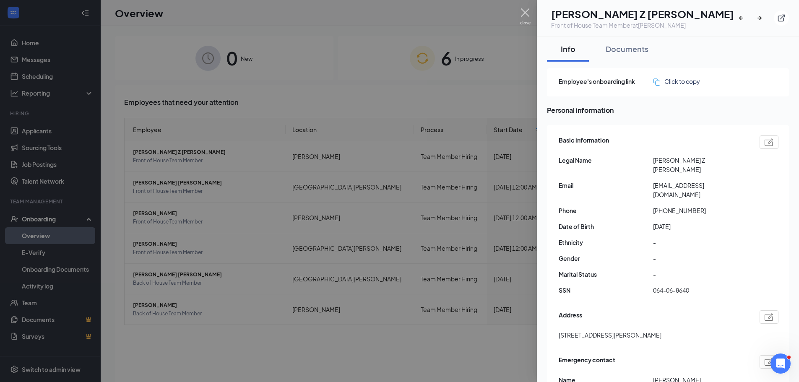
click at [523, 11] on img at bounding box center [525, 16] width 10 height 16
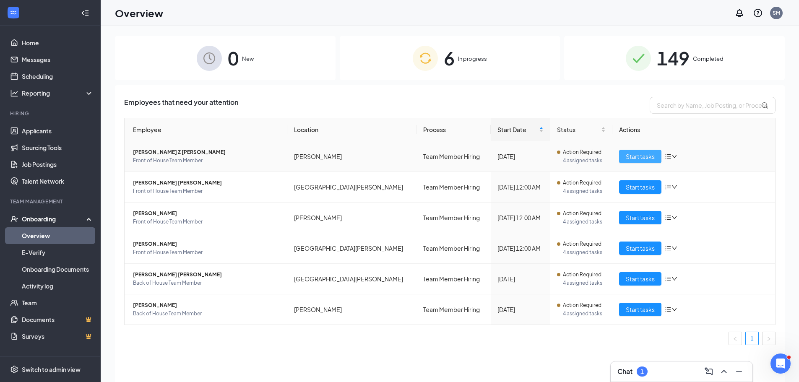
click at [628, 157] on span "Start tasks" at bounding box center [640, 156] width 29 height 9
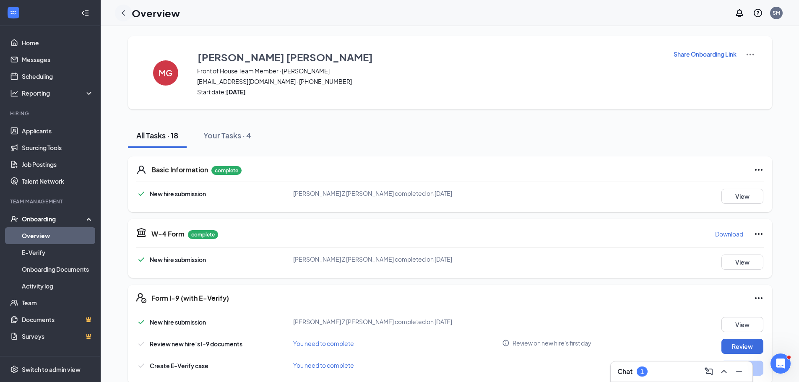
click at [120, 13] on icon "ChevronLeft" at bounding box center [123, 13] width 10 height 10
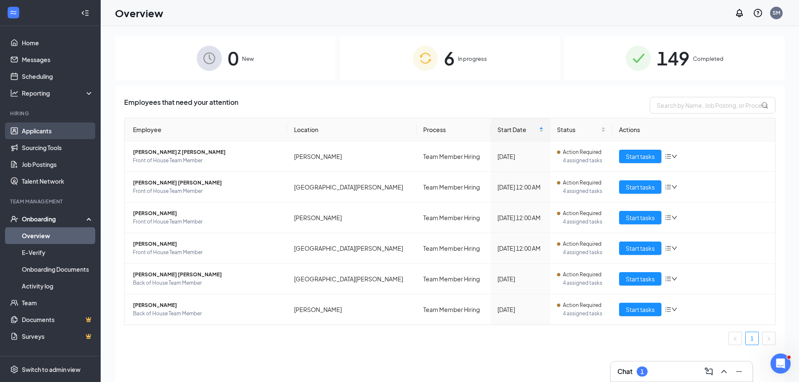
click at [52, 133] on link "Applicants" at bounding box center [58, 130] width 72 height 17
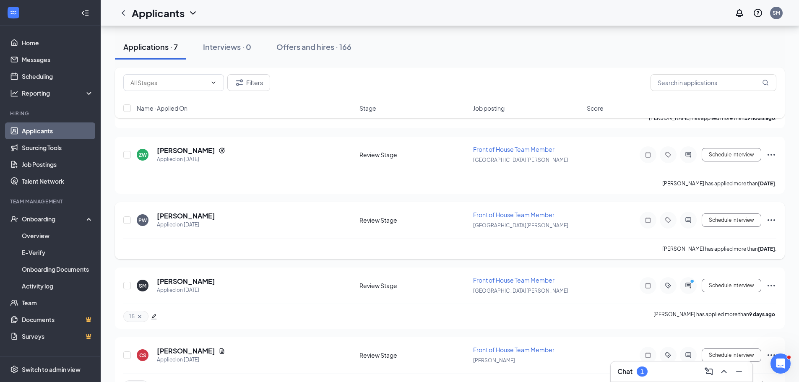
scroll to position [252, 0]
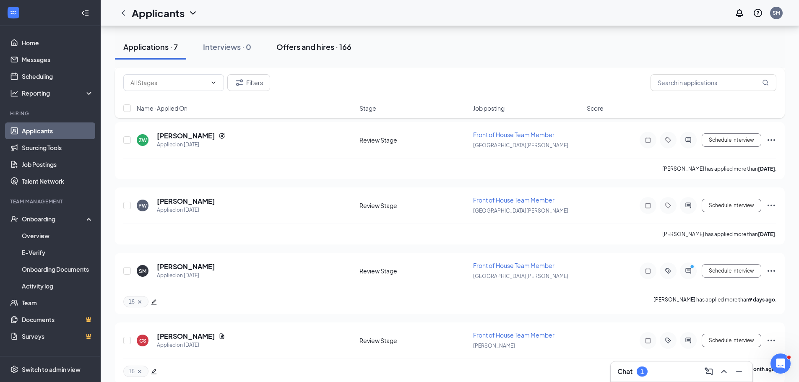
click at [322, 47] on div "Offers and hires · 166" at bounding box center [313, 47] width 75 height 10
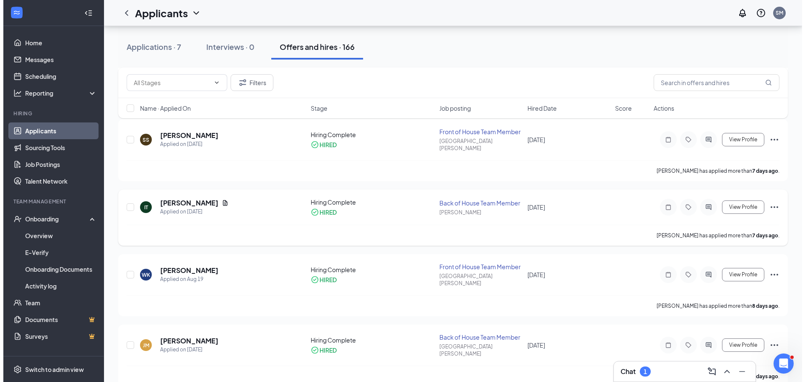
scroll to position [126, 0]
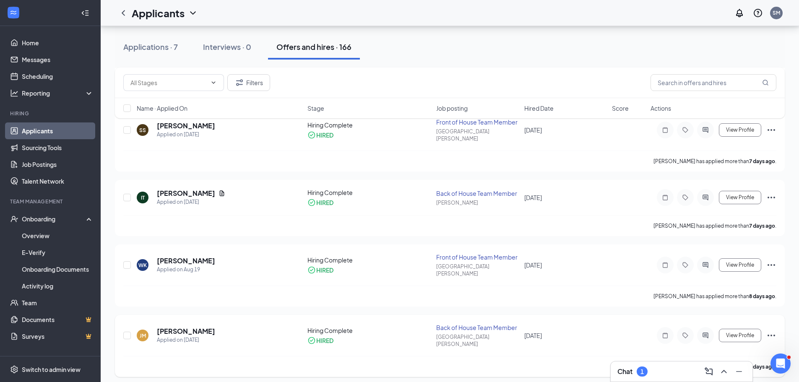
click at [711, 332] on icon "ActiveChat" at bounding box center [705, 335] width 10 height 7
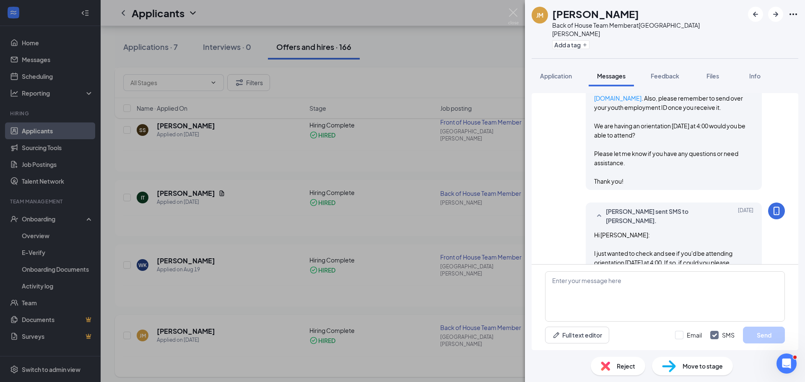
scroll to position [446, 0]
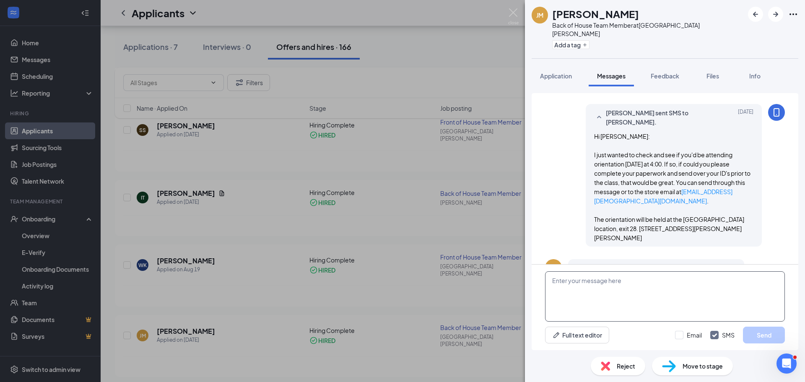
click at [562, 286] on textarea at bounding box center [665, 296] width 240 height 50
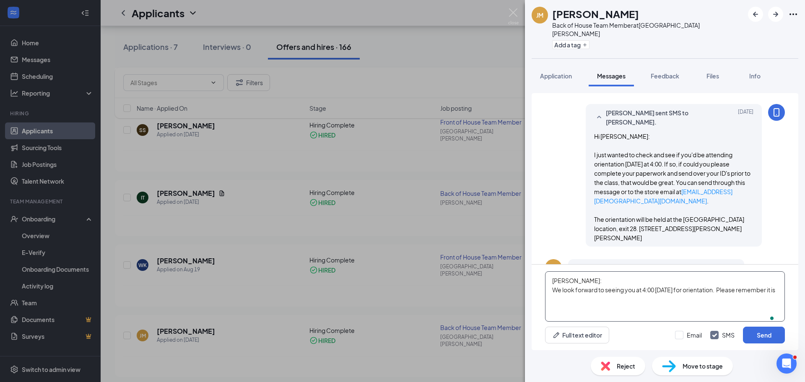
type textarea "[PERSON_NAME]: We look forward to seeing you at 4:00 [DATE] for orientation. Pl…"
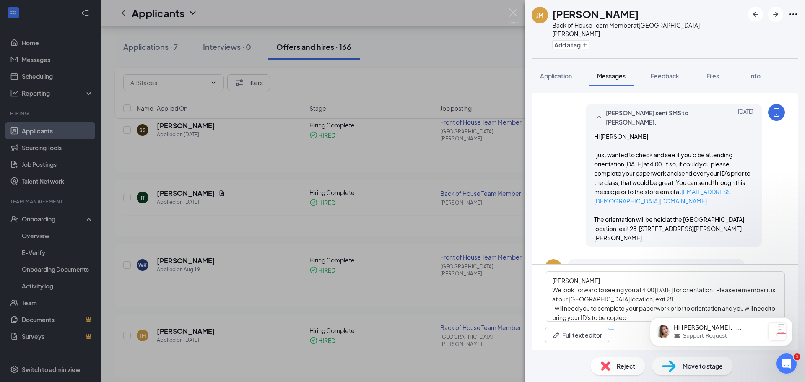
scroll to position [9, 0]
type textarea "Janiyah: We look forward to seeing you at 4:00 today for orientation. Please re…"
click at [740, 335] on div "Support Request" at bounding box center [719, 336] width 91 height 8
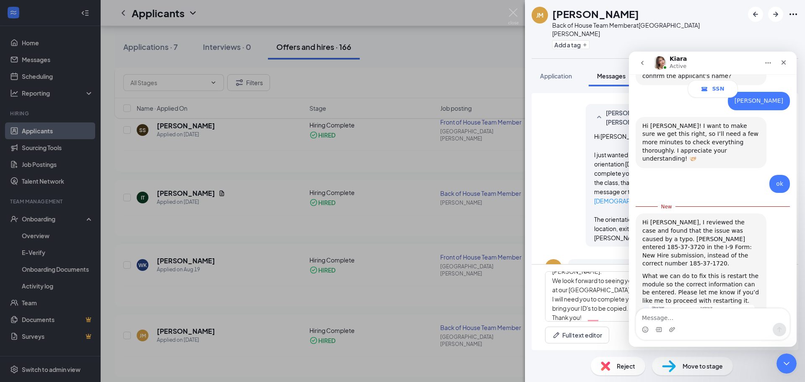
scroll to position [396, 0]
click at [671, 316] on textarea "Message…" at bounding box center [713, 316] width 154 height 14
type textarea "Yes, please"
click at [779, 328] on icon "Send a message…" at bounding box center [779, 329] width 7 height 7
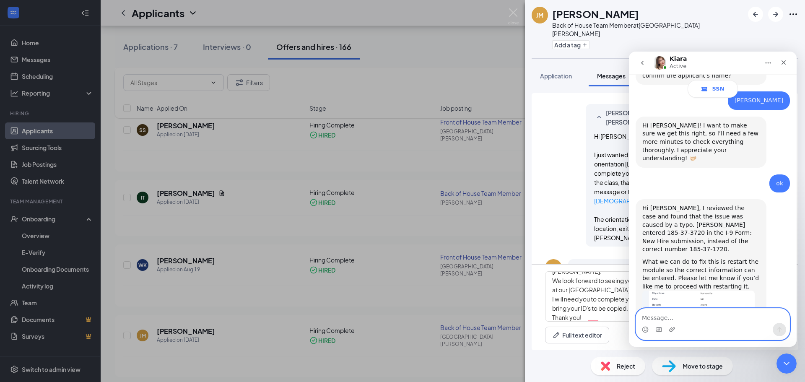
scroll to position [408, 0]
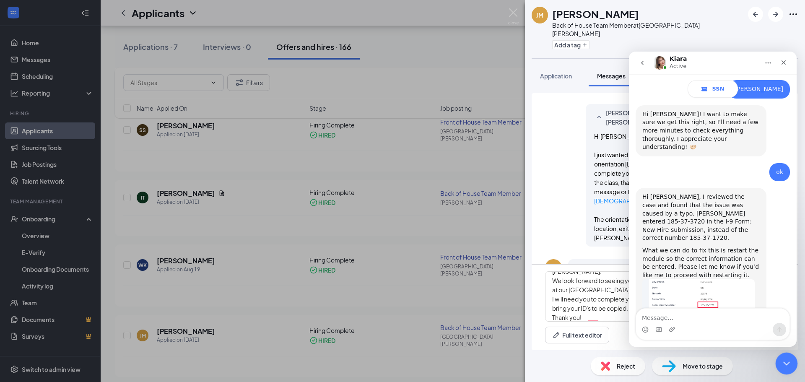
click at [781, 365] on icon "Close Intercom Messenger" at bounding box center [786, 362] width 10 height 10
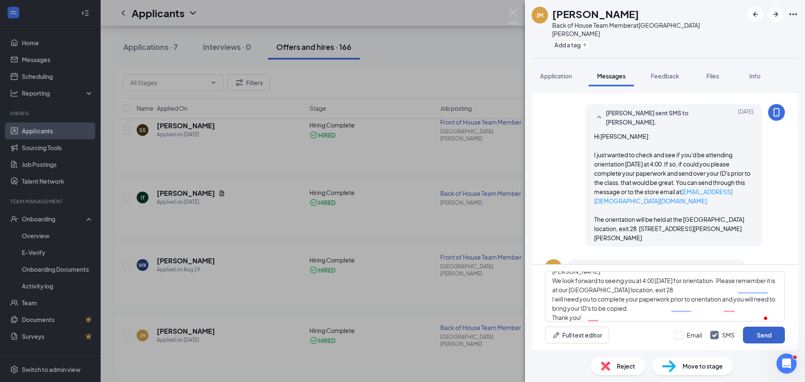
click at [770, 333] on button "Send" at bounding box center [764, 335] width 42 height 17
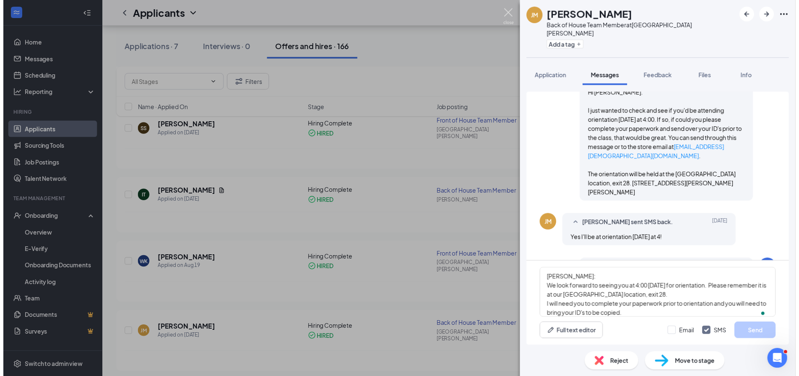
scroll to position [565, 0]
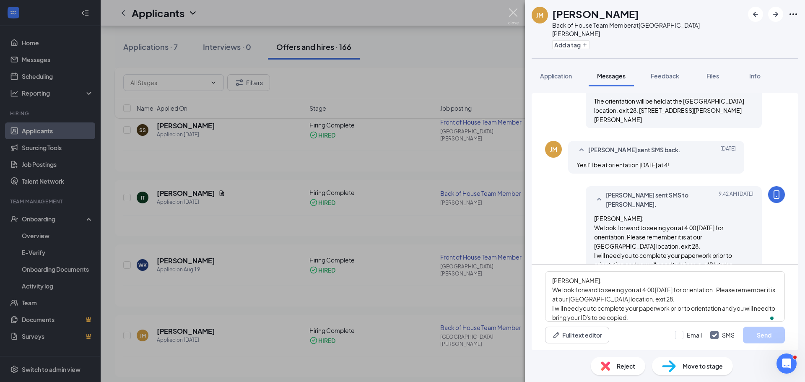
click at [518, 12] on img at bounding box center [513, 16] width 10 height 16
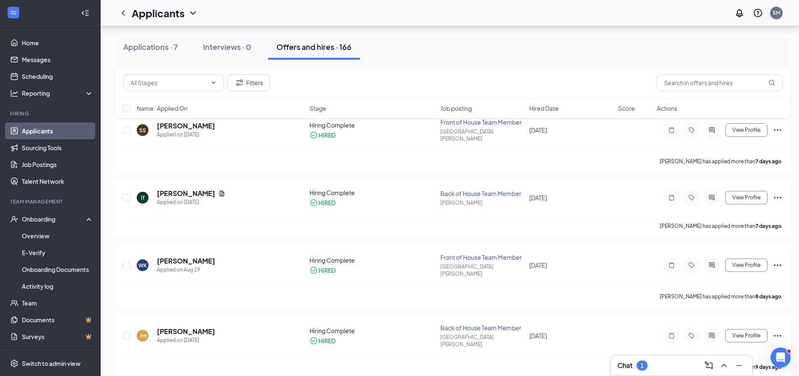
click at [203, 125] on div "Filters Name · Applied On Stage Job posting Hired Date Score Actions" at bounding box center [453, 97] width 676 height 59
click at [204, 122] on div "Filters Name · Applied On Stage Job posting Hired Date Score Actions" at bounding box center [453, 97] width 676 height 59
click at [29, 219] on div "Onboarding" at bounding box center [54, 219] width 65 height 8
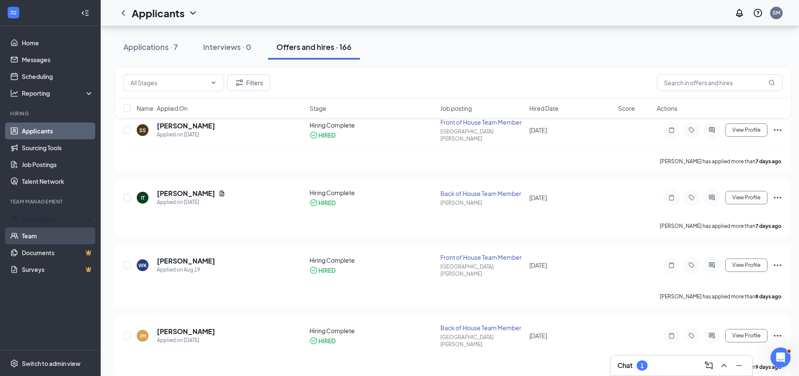
click at [31, 219] on div "Onboarding" at bounding box center [54, 219] width 65 height 8
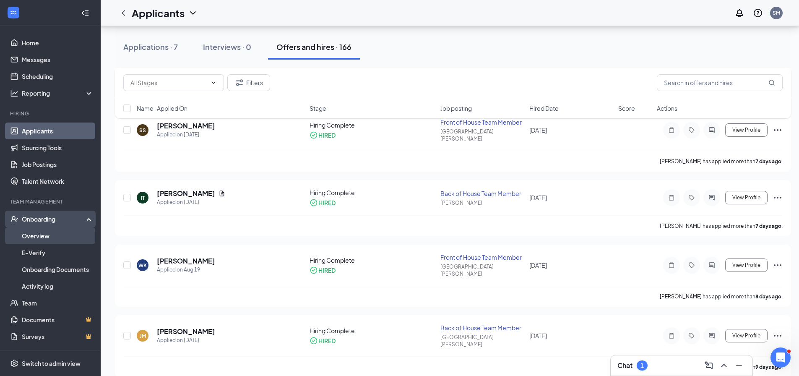
click at [36, 237] on link "Overview" at bounding box center [58, 235] width 72 height 17
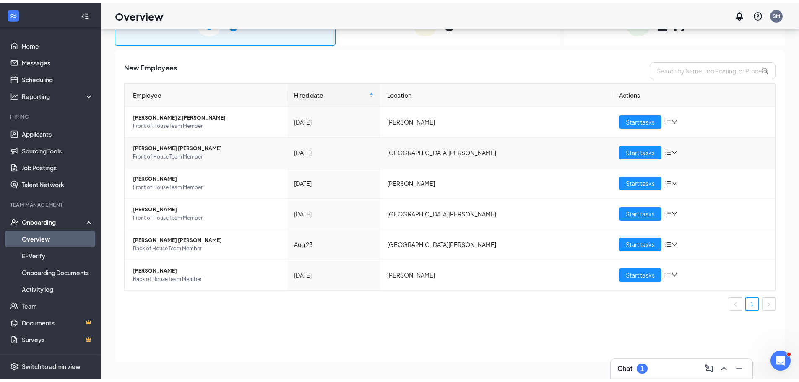
scroll to position [38, 0]
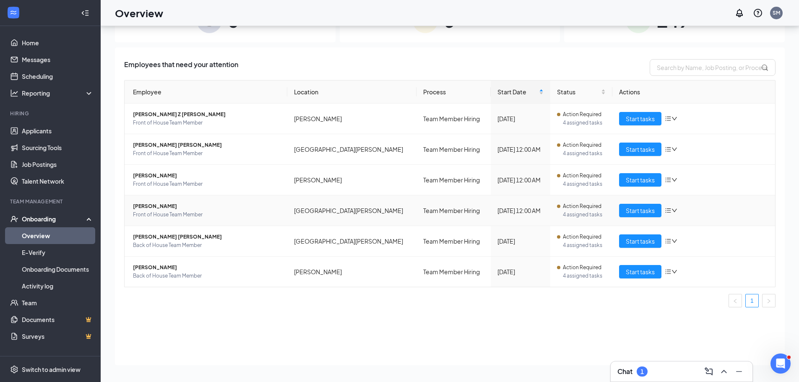
click at [151, 209] on span "[PERSON_NAME]" at bounding box center [207, 206] width 148 height 8
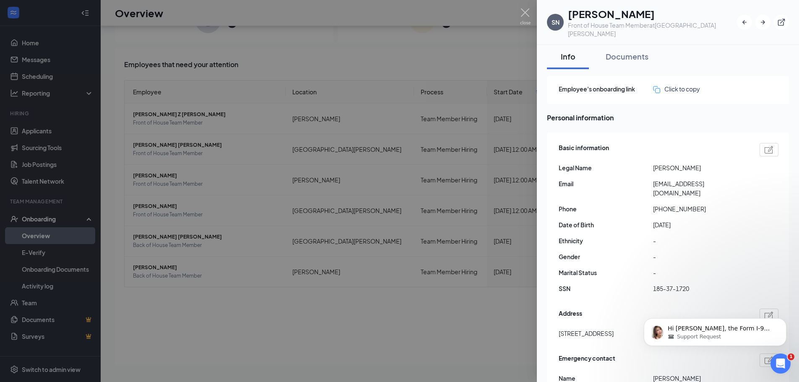
scroll to position [441, 0]
click at [717, 330] on p "Hi Stephanie, the Form I-9 (with E-Verify) module has been started." at bounding box center [722, 329] width 108 height 8
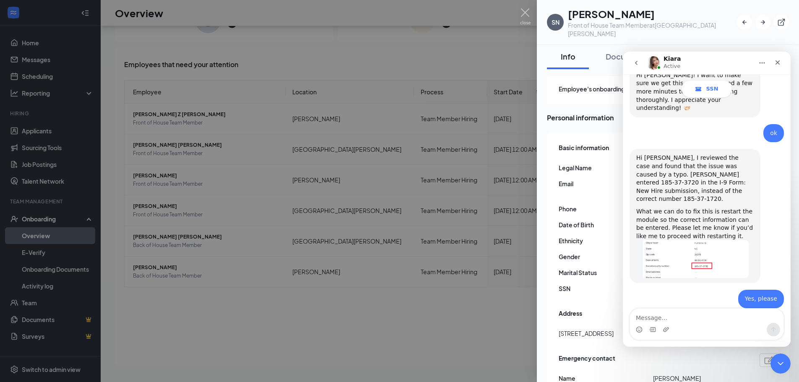
scroll to position [455, 0]
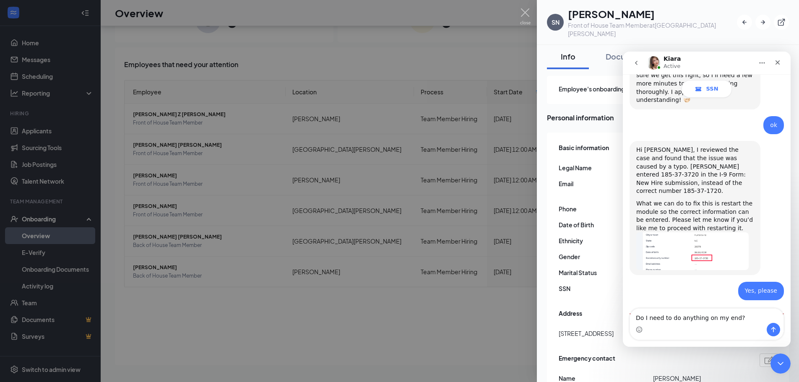
type textarea "Do I need to do anything on my end?"
click at [775, 331] on icon "Send a message…" at bounding box center [773, 329] width 7 height 7
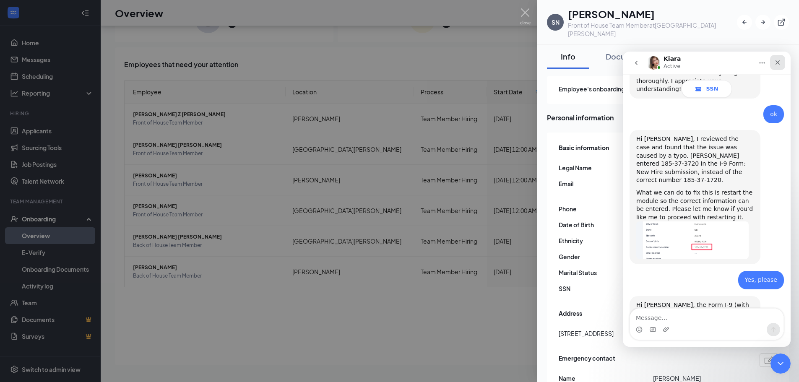
click at [770, 60] on div "Close" at bounding box center [777, 62] width 15 height 15
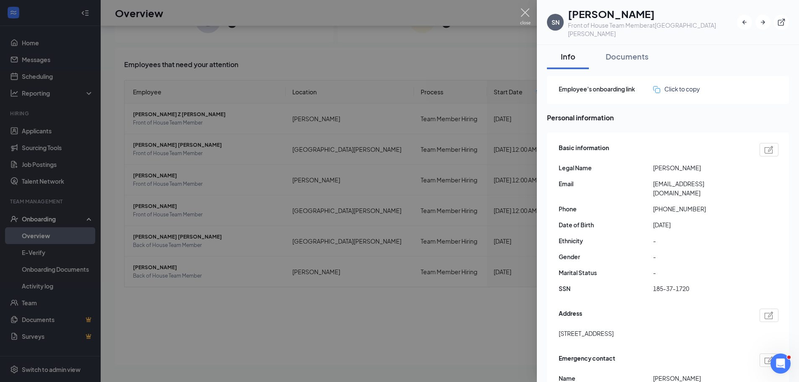
click at [526, 17] on img at bounding box center [525, 16] width 10 height 16
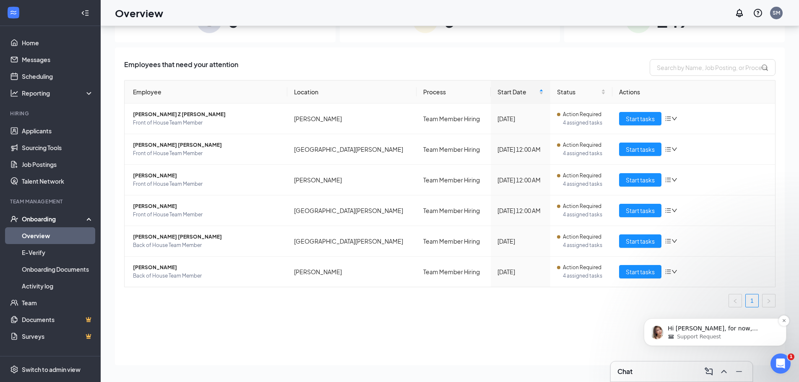
click at [732, 326] on p "Hi Stephanie, for now, Seraphina Smith will need to complete the New Hire Submi…" at bounding box center [722, 329] width 108 height 8
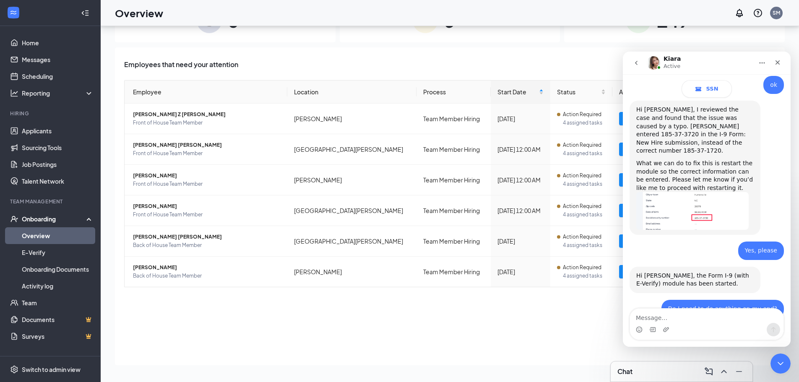
scroll to position [521, 0]
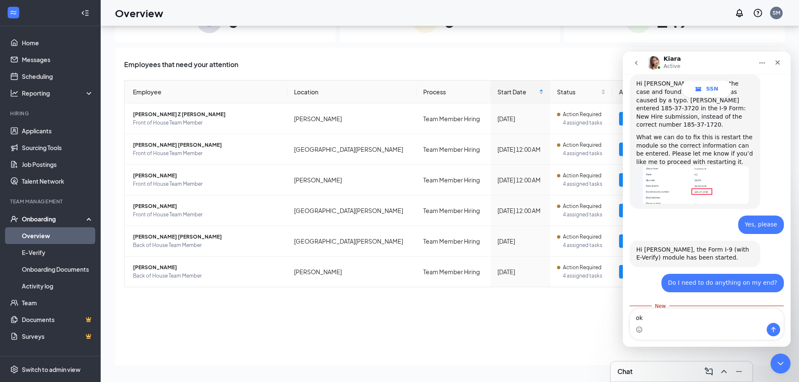
type textarea "ok"
click at [779, 329] on button "Send a message…" at bounding box center [773, 329] width 13 height 13
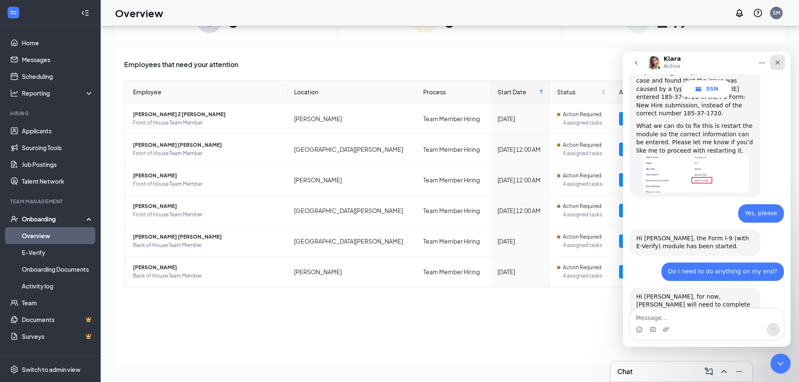
click at [776, 65] on icon "Close" at bounding box center [778, 62] width 5 height 5
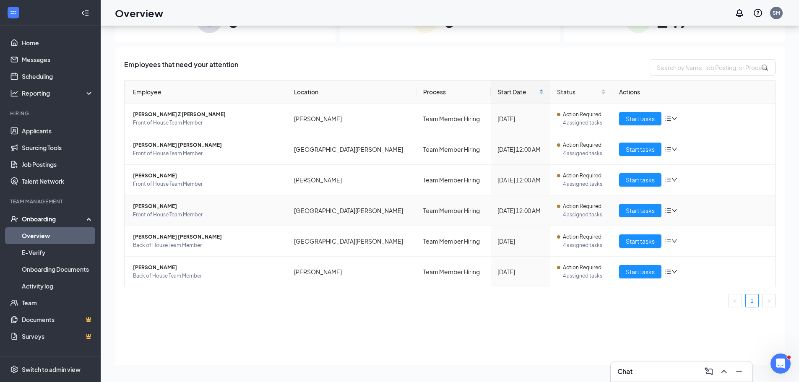
click at [149, 203] on span "[PERSON_NAME]" at bounding box center [207, 206] width 148 height 8
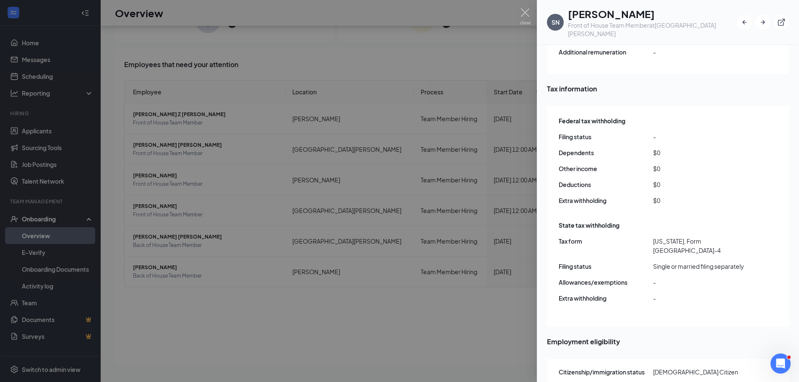
scroll to position [672, 0]
click at [529, 16] on img at bounding box center [525, 16] width 10 height 16
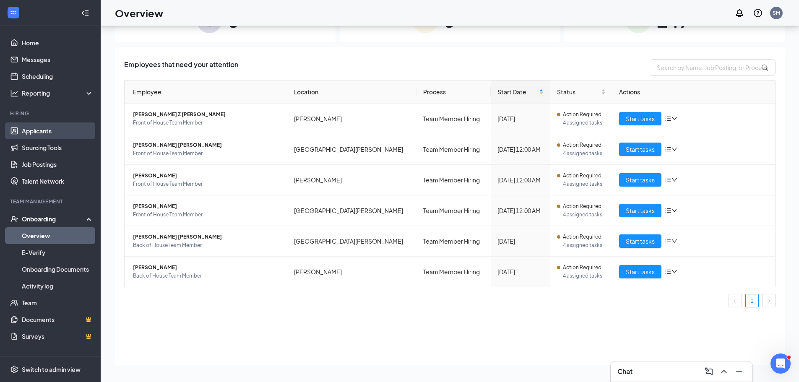
click at [34, 134] on link "Applicants" at bounding box center [58, 130] width 72 height 17
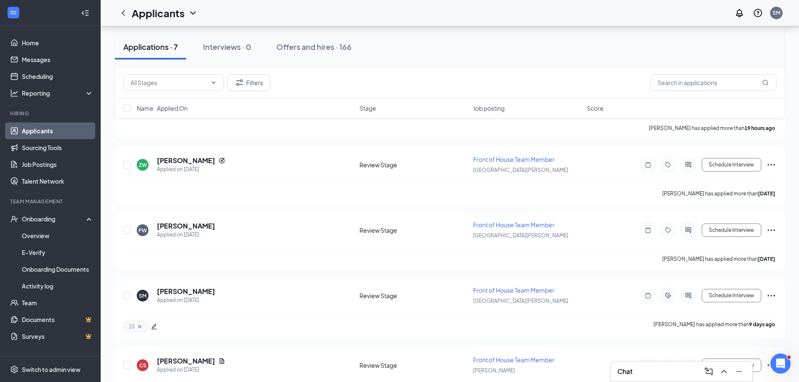
scroll to position [252, 0]
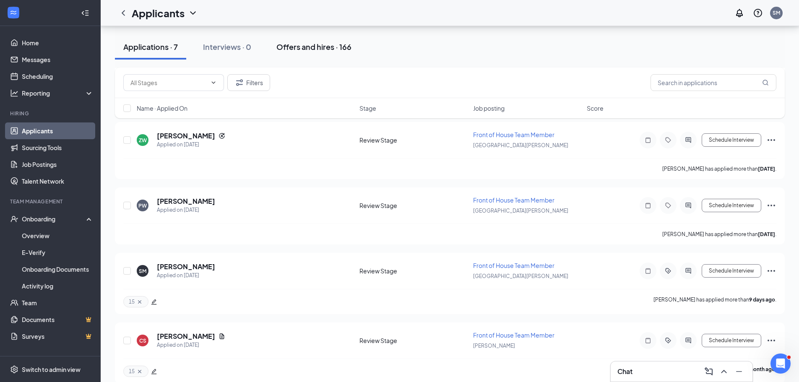
click at [301, 52] on div "Offers and hires · 166" at bounding box center [313, 47] width 75 height 10
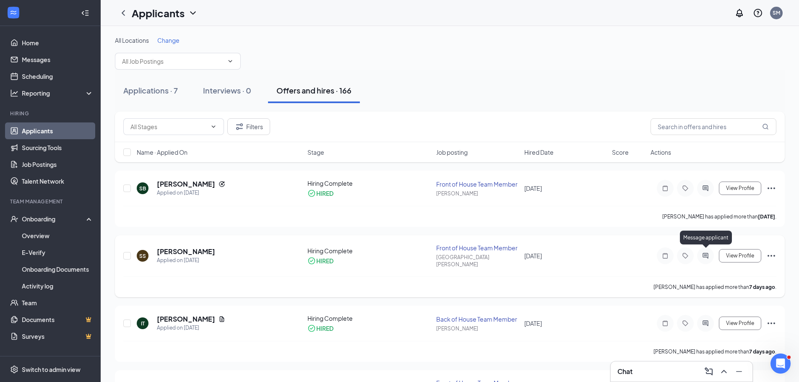
click at [706, 253] on icon "ActiveChat" at bounding box center [705, 255] width 5 height 5
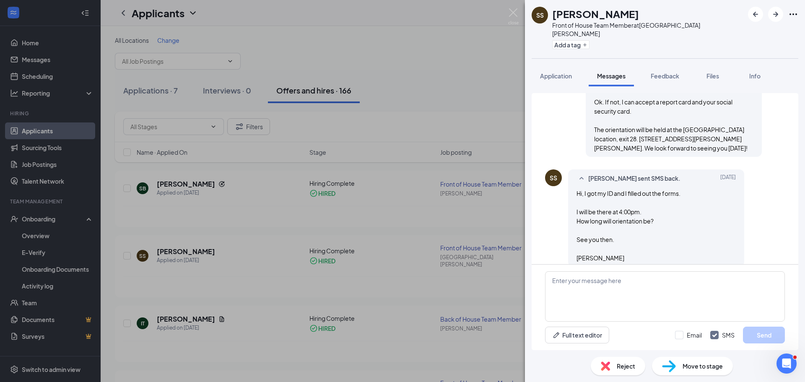
scroll to position [745, 0]
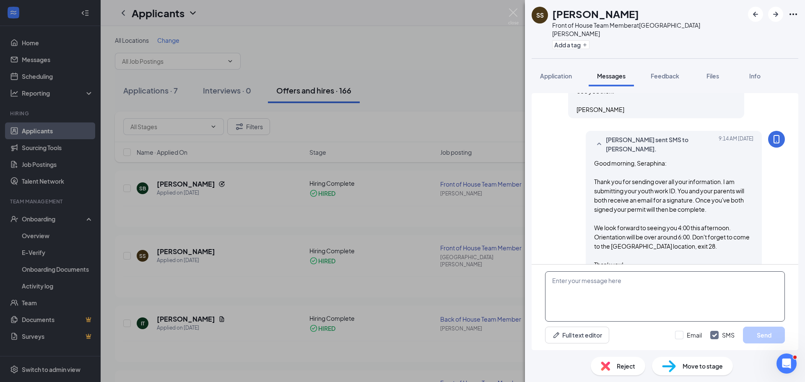
click at [637, 284] on textarea at bounding box center [665, 296] width 240 height 50
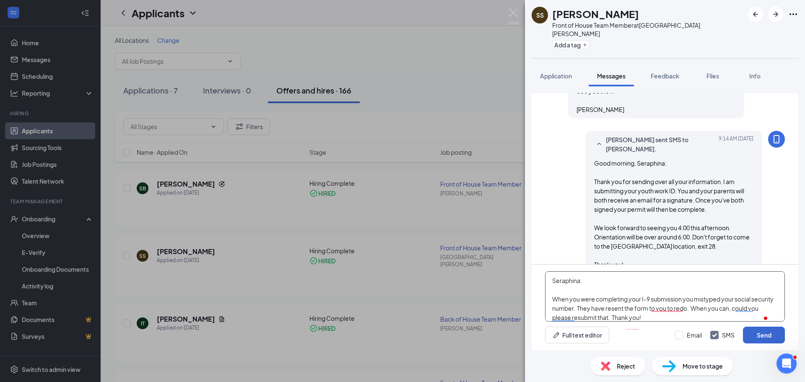
type textarea "Seraphina: When you were completing your I-9 submission you mistyped your socia…"
click at [766, 338] on button "Send" at bounding box center [764, 335] width 42 height 17
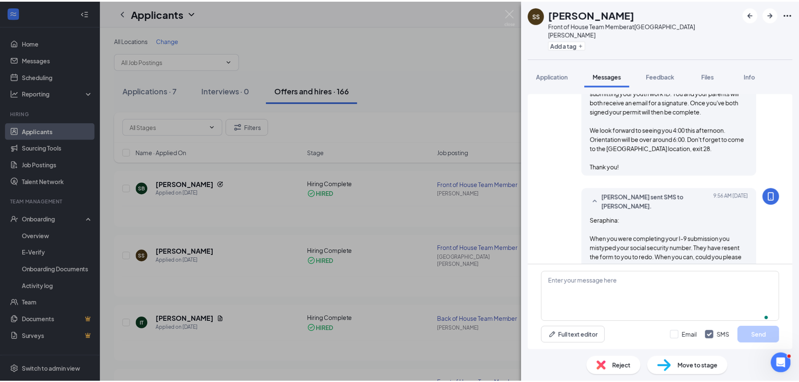
scroll to position [845, 0]
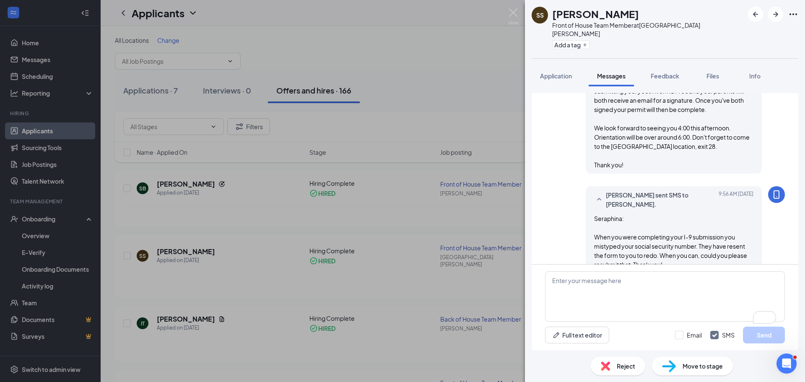
click at [514, 8] on div "SS Seraphina Smith Front of House Team Member at Lake Norman Add a tag Applicat…" at bounding box center [402, 191] width 805 height 382
